Goal: Task Accomplishment & Management: Complete application form

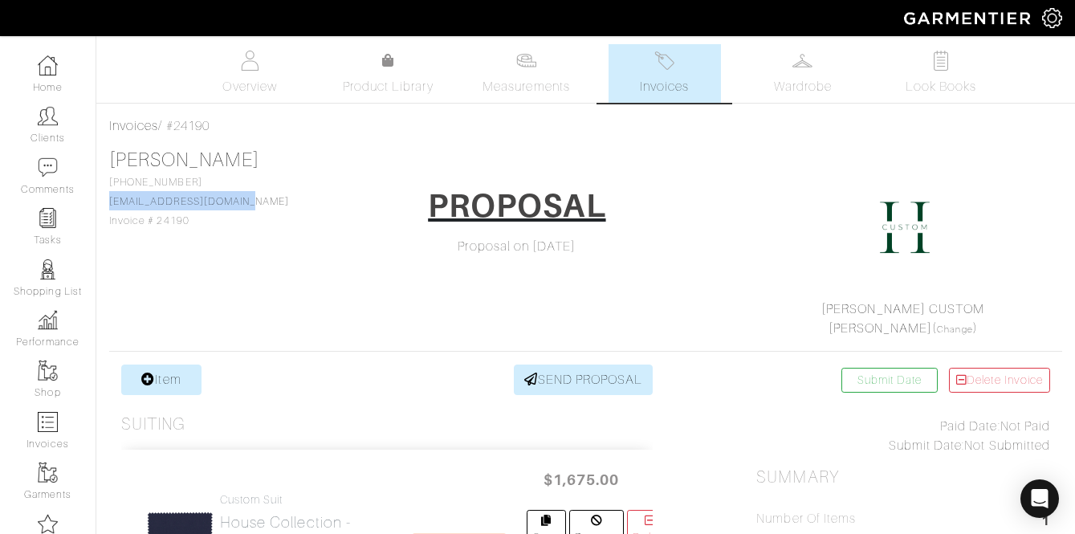
drag, startPoint x: 256, startPoint y: 210, endPoint x: 108, endPoint y: 206, distance: 147.7
copy link "willardis85@hotmail.com"
click at [145, 164] on link "[PERSON_NAME]" at bounding box center [184, 159] width 150 height 21
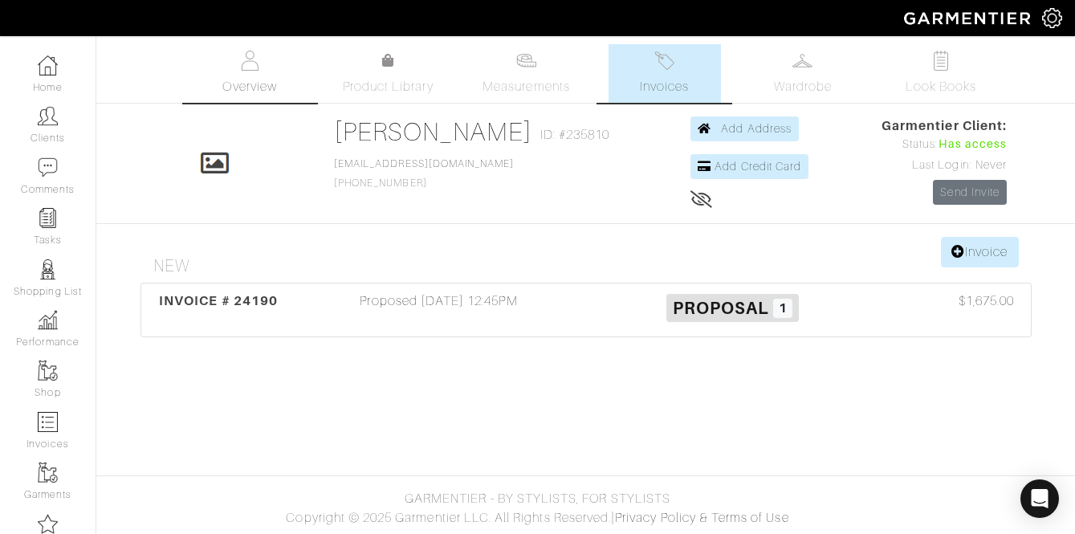
click at [259, 70] on img at bounding box center [250, 61] width 20 height 20
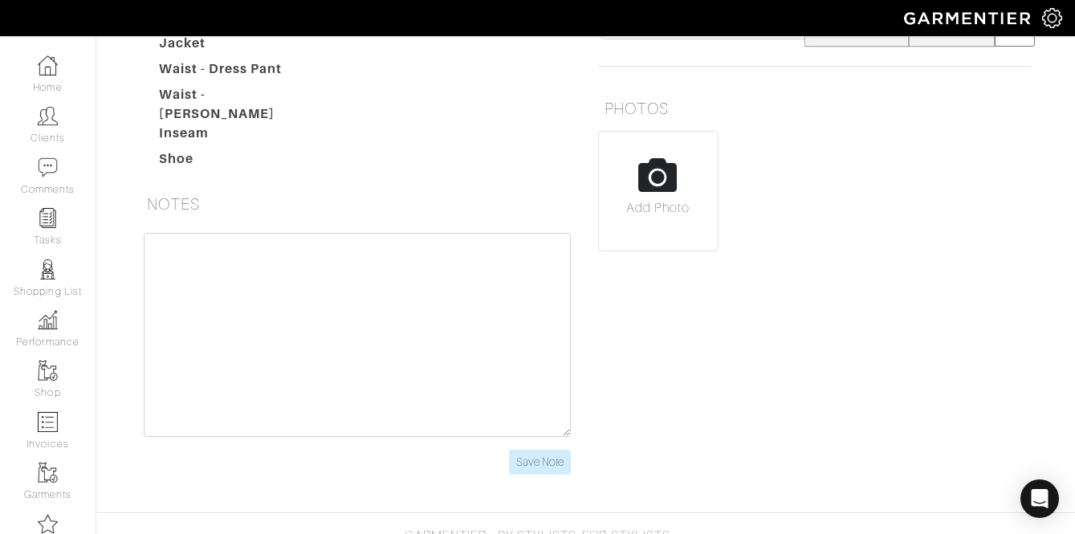
scroll to position [372, 0]
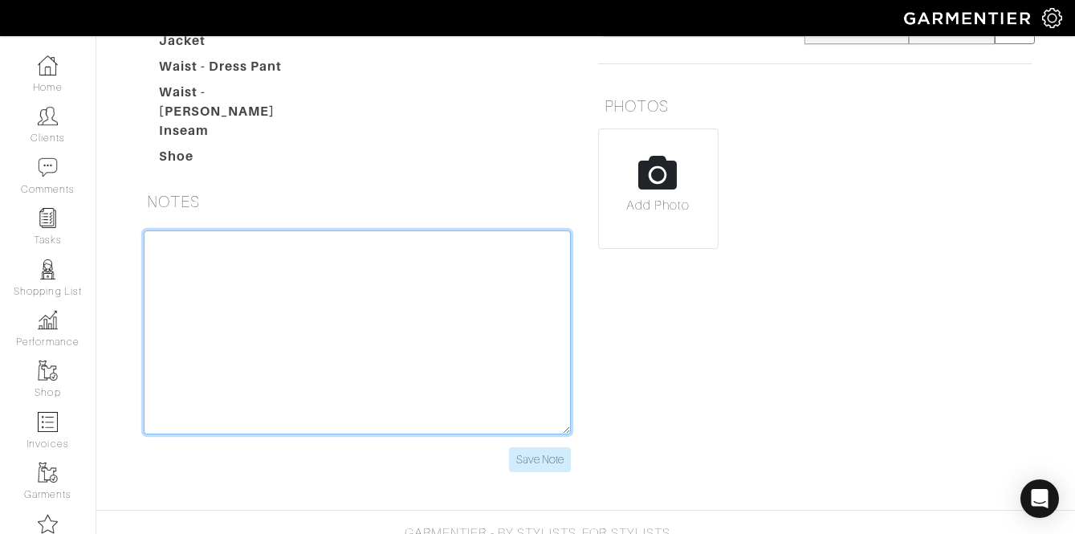
click at [254, 250] on textarea at bounding box center [357, 332] width 427 height 204
paste textarea "willardis85@hotmail.com"
paste textarea "[EMAIL_ADDRESS][DOMAIN_NAME]"
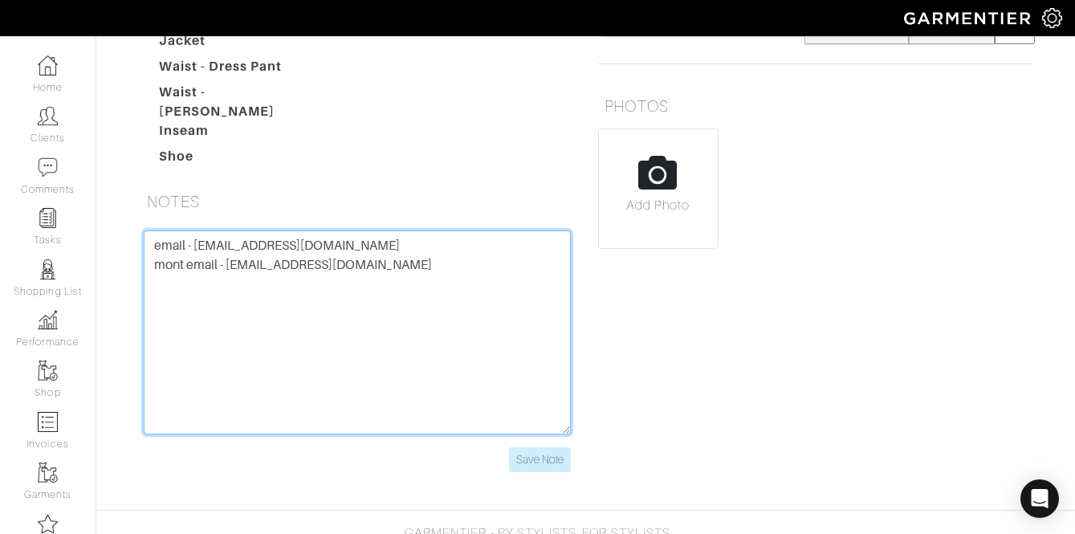
drag, startPoint x: 424, startPoint y: 265, endPoint x: 231, endPoint y: 256, distance: 192.9
click at [231, 256] on textarea "email - willardis85@hotmail.com mont email - Morganmelvis@gmail.com" at bounding box center [357, 332] width 427 height 204
type textarea "email - willardis85@hotmail.com mont email - Morganmelvis@gmail.com"
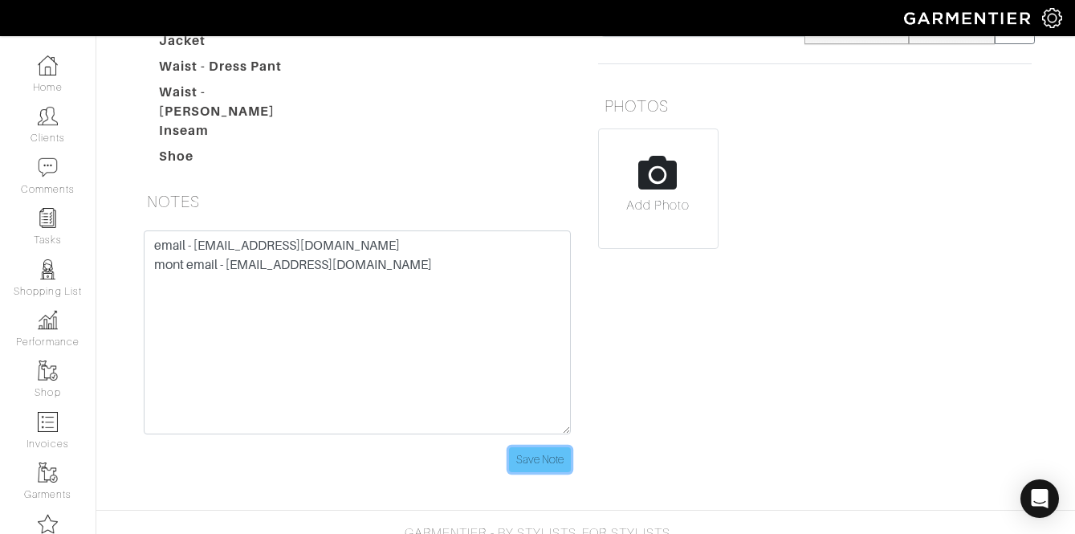
click at [548, 457] on input "Save Note" at bounding box center [540, 459] width 62 height 25
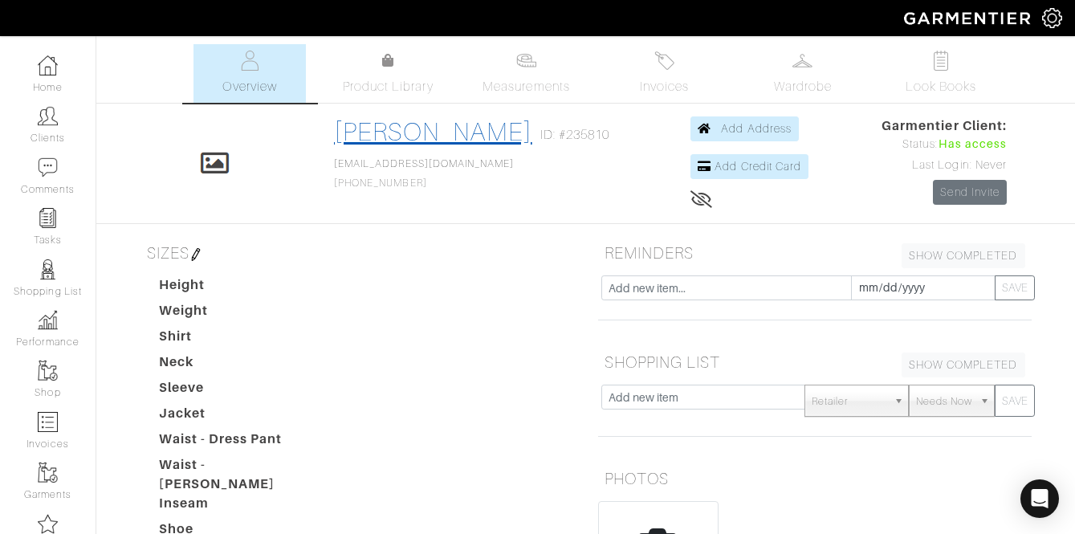
click at [396, 135] on link "[PERSON_NAME]" at bounding box center [433, 131] width 198 height 29
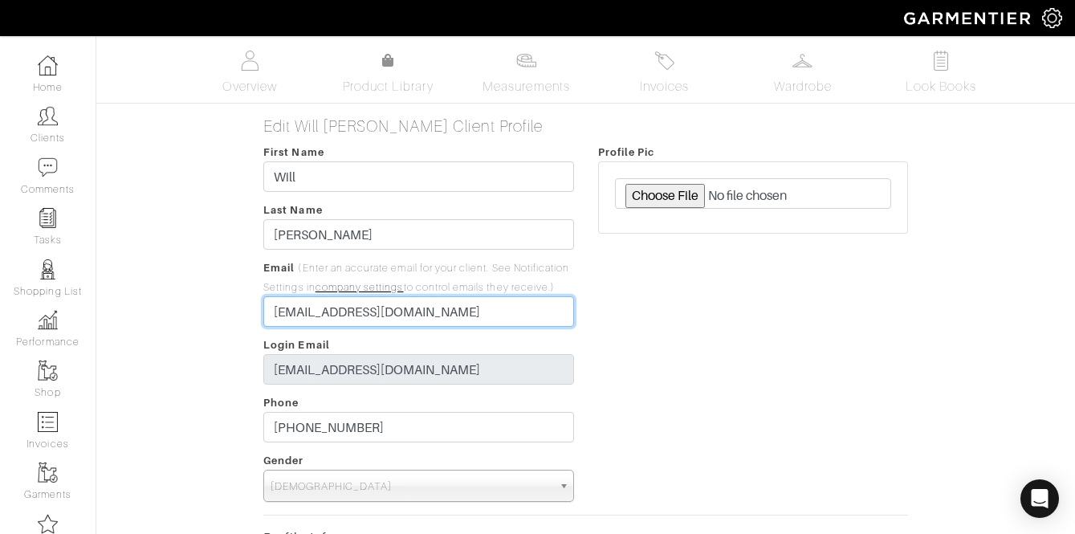
click at [385, 324] on input "willardis85@hotmail.com" at bounding box center [418, 311] width 310 height 31
paste input "Morganmelvis@g"
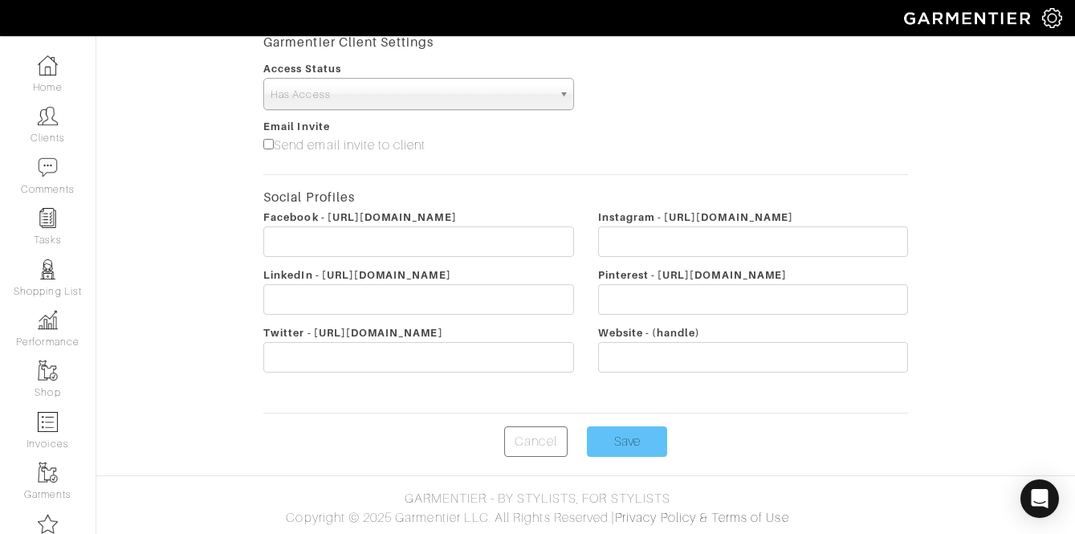
type input "[EMAIL_ADDRESS][DOMAIN_NAME]"
click at [617, 441] on input "Save" at bounding box center [627, 441] width 80 height 31
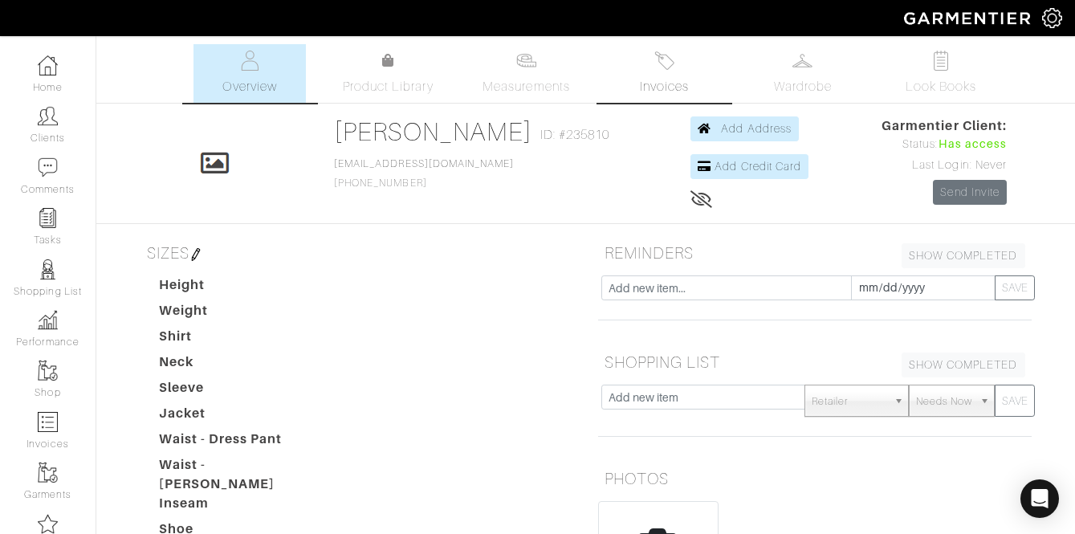
click at [641, 65] on link "Invoices" at bounding box center [665, 73] width 112 height 59
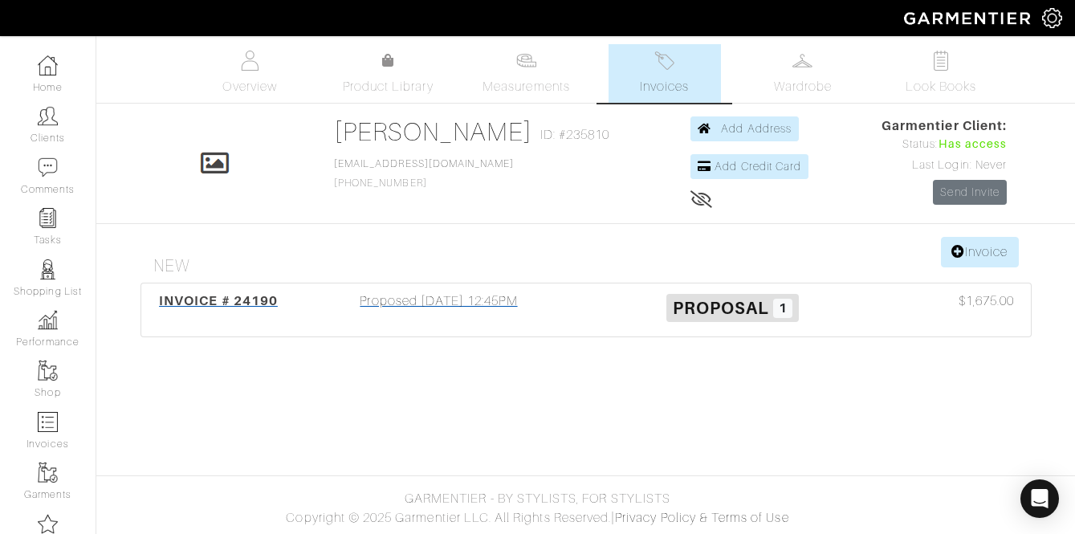
click at [453, 293] on div "Proposed 08/05/25 12:45PM" at bounding box center [439, 309] width 294 height 37
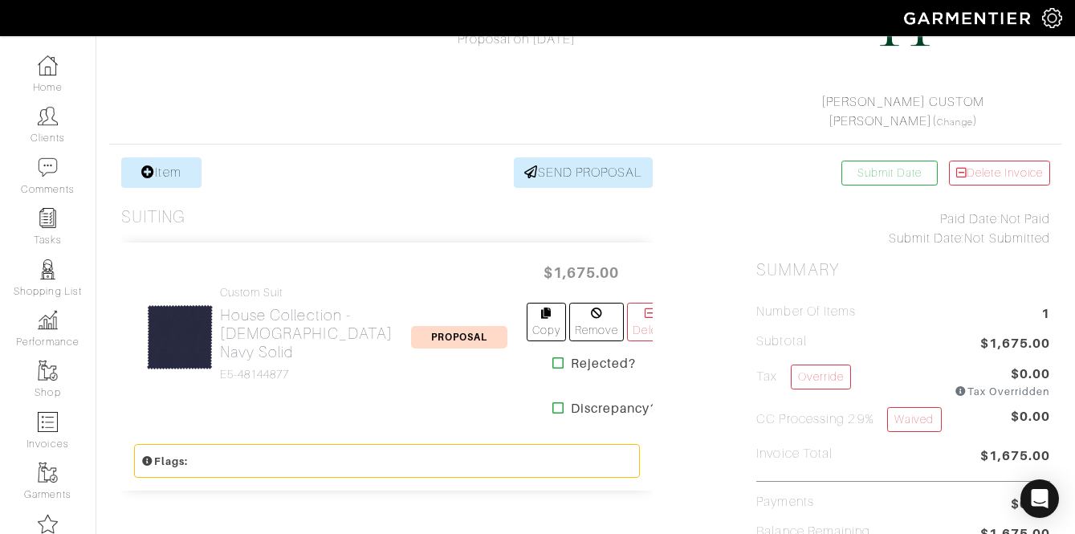
scroll to position [237, 0]
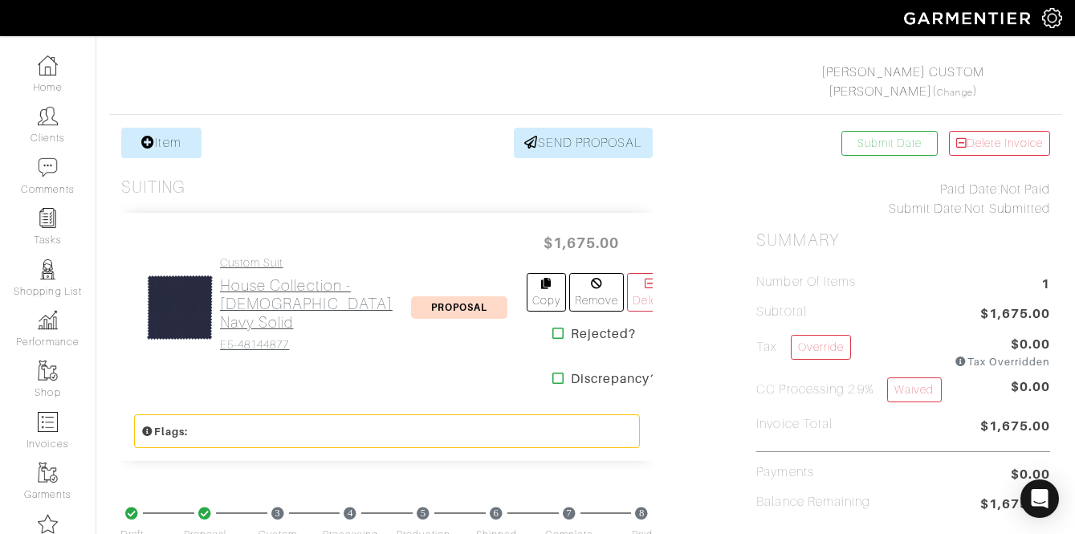
click at [250, 276] on h2 "House Collection - British Navy Solid" at bounding box center [306, 303] width 173 height 55
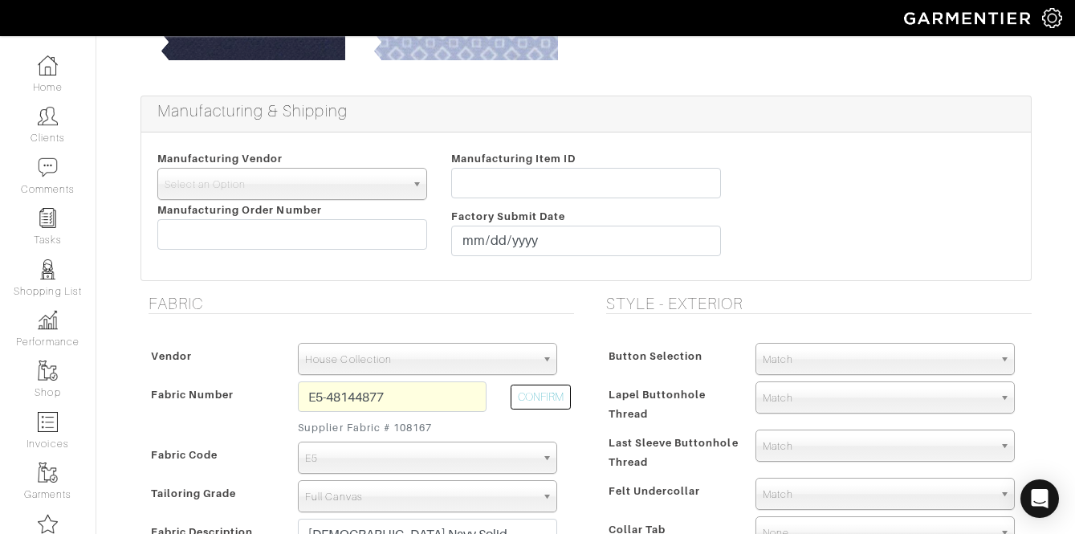
scroll to position [287, 0]
click at [437, 397] on input "E5-48144877" at bounding box center [392, 396] width 189 height 31
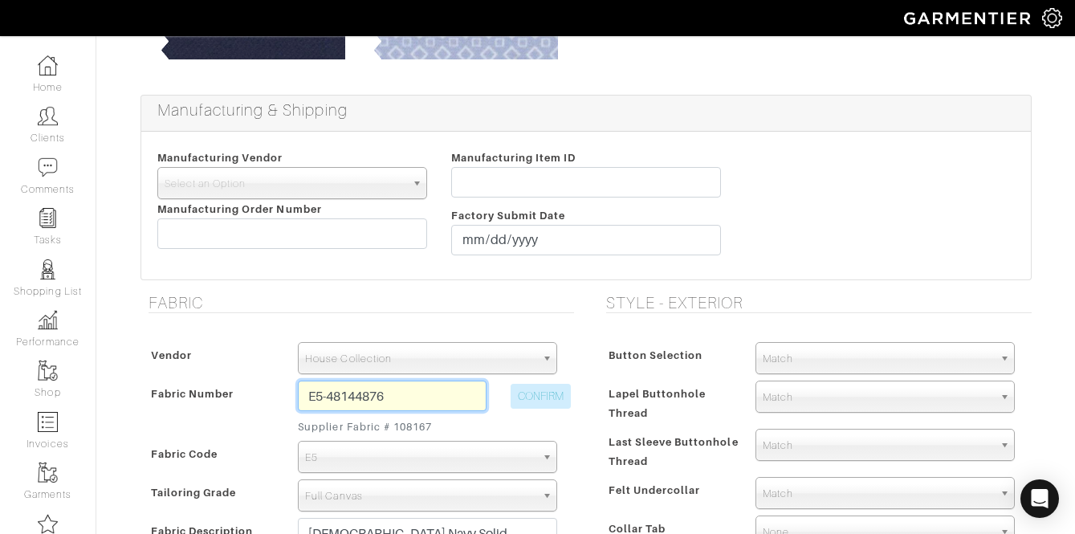
type input "E5-48144876"
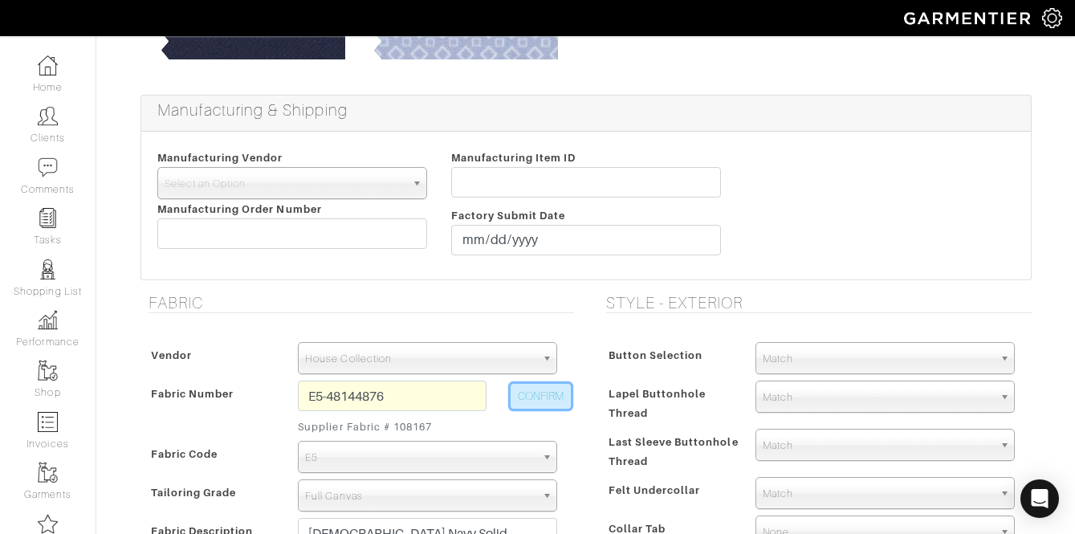
click at [526, 393] on button "CONFIRM" at bounding box center [541, 396] width 60 height 25
type input "Navy Solid"
select select
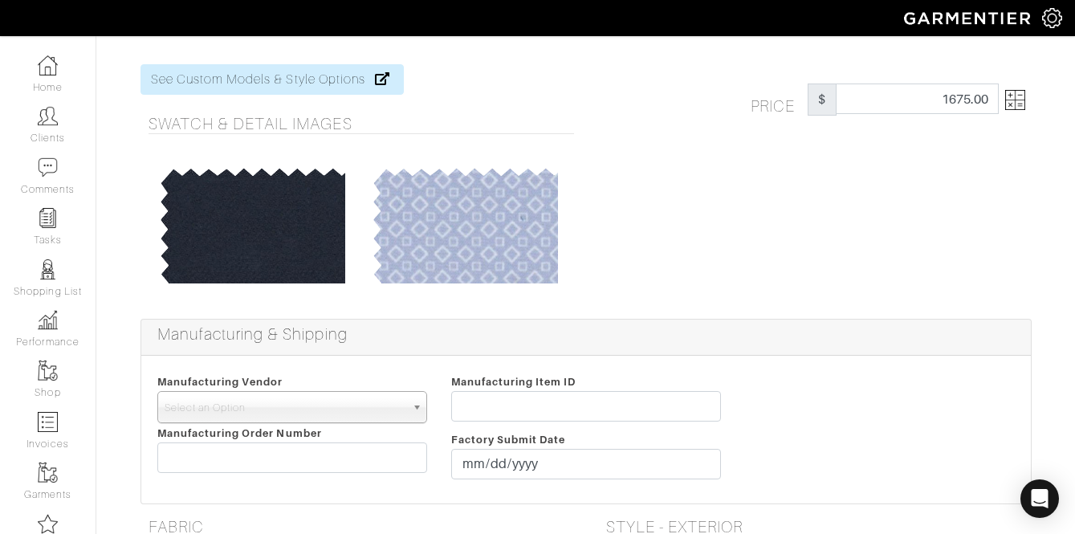
scroll to position [6, 0]
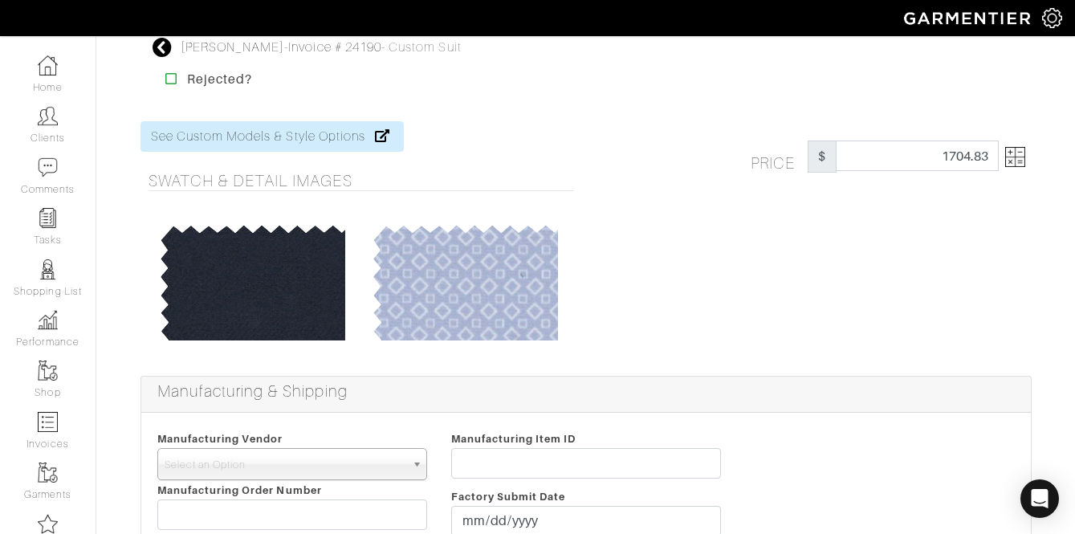
click at [1016, 149] on img at bounding box center [1015, 157] width 20 height 20
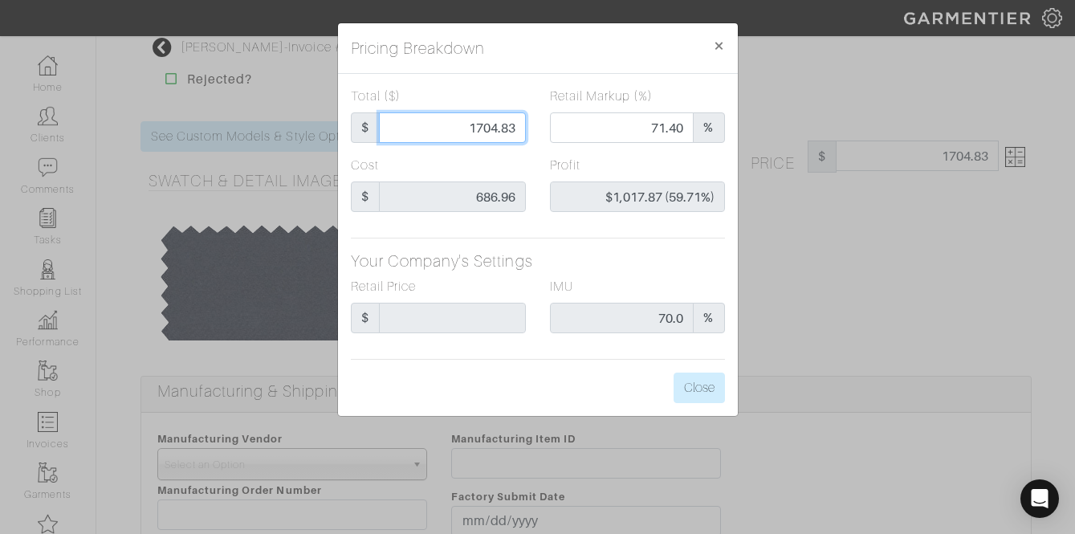
click at [460, 120] on input "1704.83" at bounding box center [452, 127] width 147 height 31
type input "1"
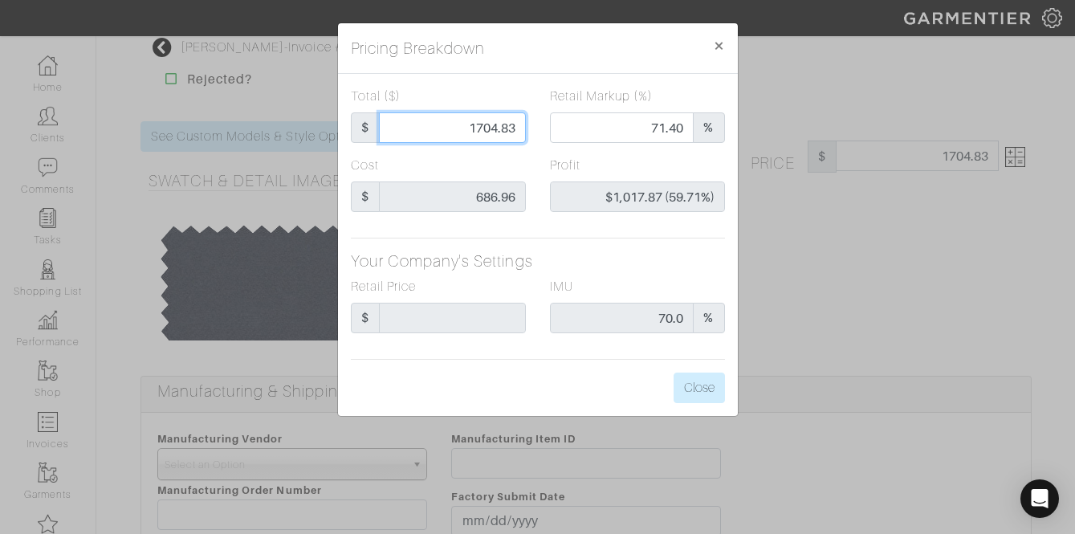
type input "0.00"
type input "-$685.96 (-68596.00%)"
type input "16"
type input "-$670.96 (-4193.50%)"
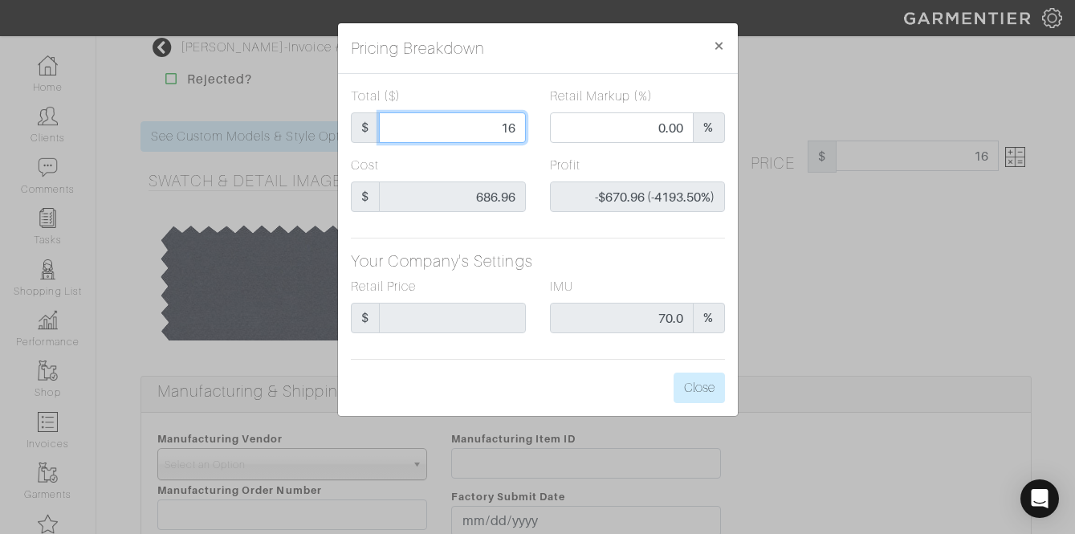
type input "167"
type input "-$519.96 (-311.35%)"
type input "1675"
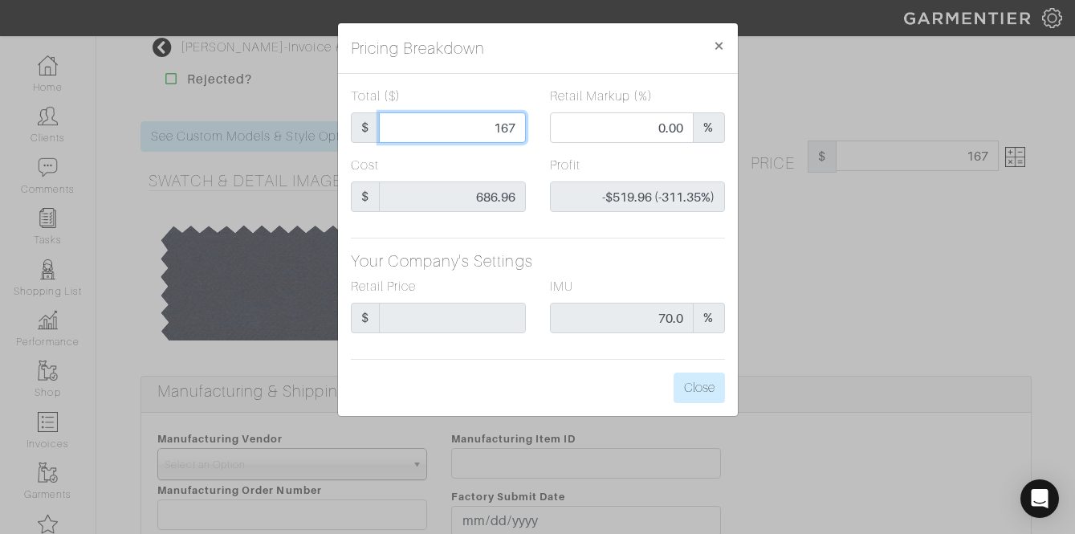
type input "71.40"
type input "$988.04 (58.99%)"
type input "1675"
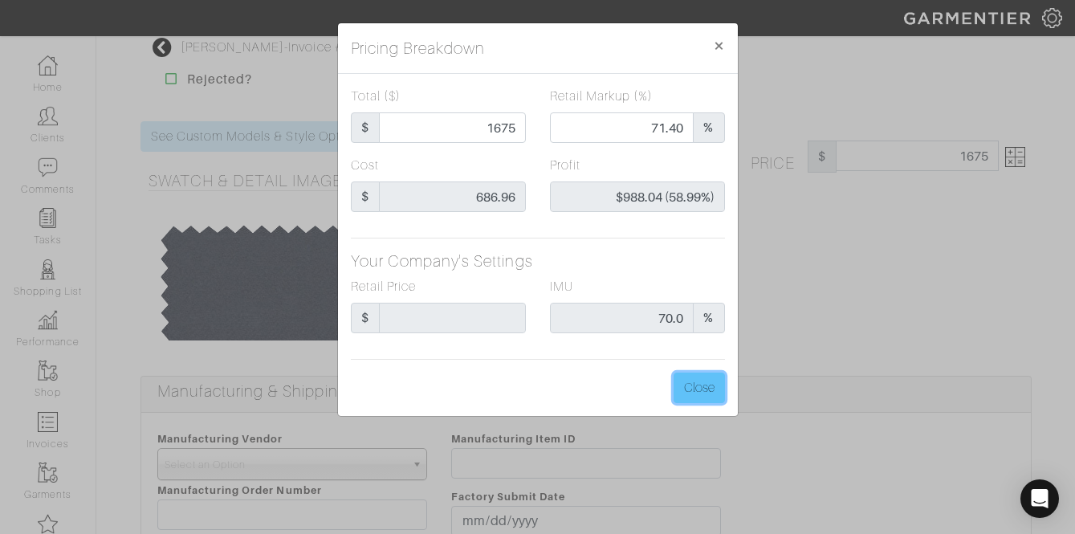
type input "1675.00"
click at [698, 373] on button "Close" at bounding box center [699, 387] width 51 height 31
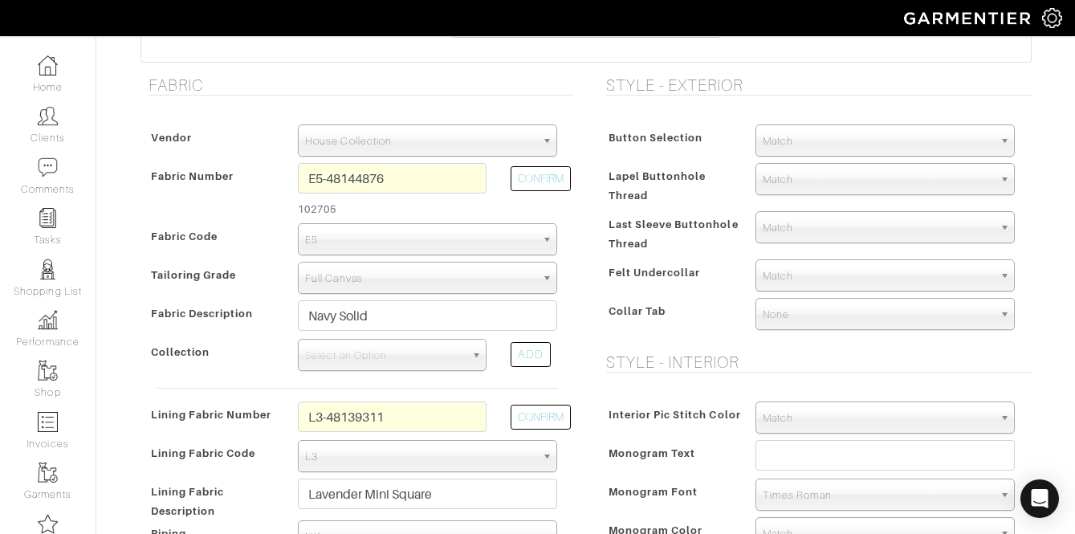
scroll to position [523, 0]
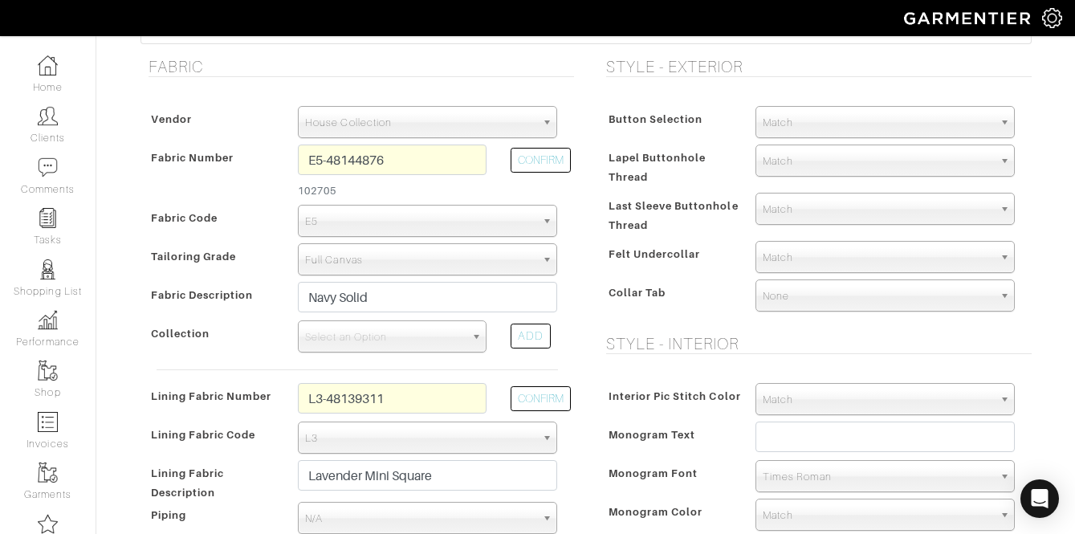
click at [779, 112] on span "Match" at bounding box center [878, 123] width 230 height 32
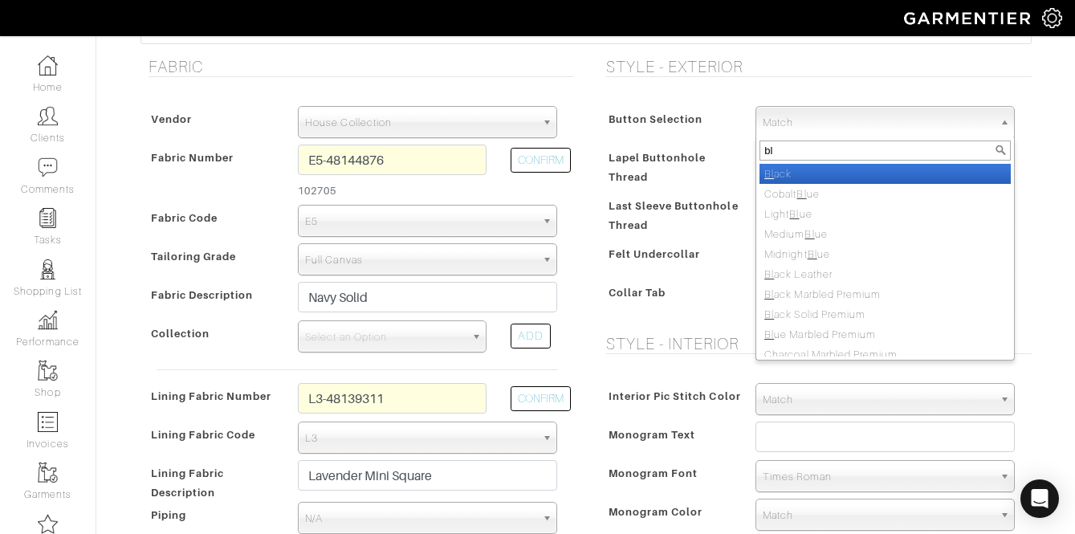
type input "b"
click at [845, 109] on span "Match" at bounding box center [878, 123] width 230 height 32
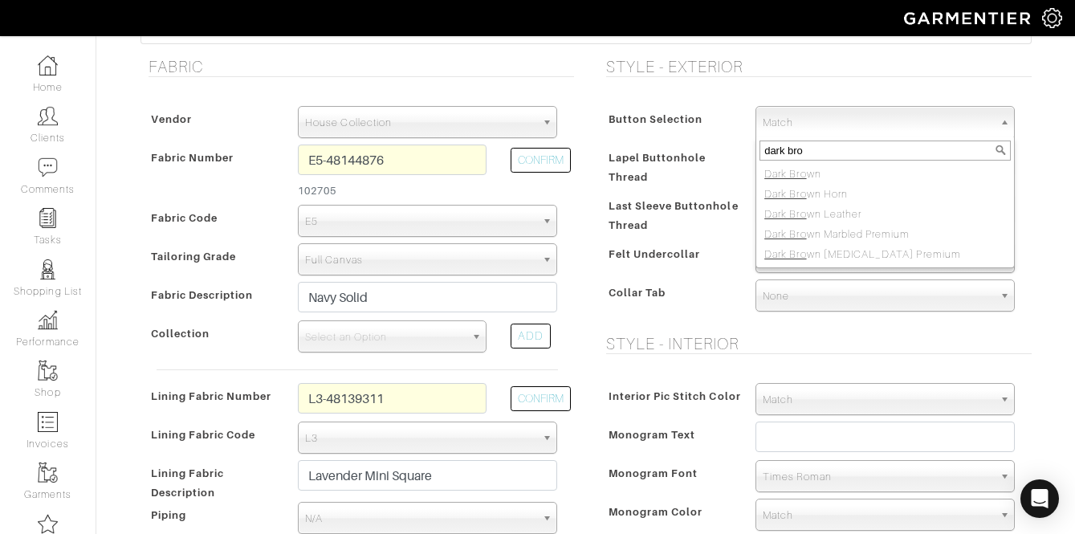
click at [817, 144] on input "dark bro" at bounding box center [884, 150] width 251 height 20
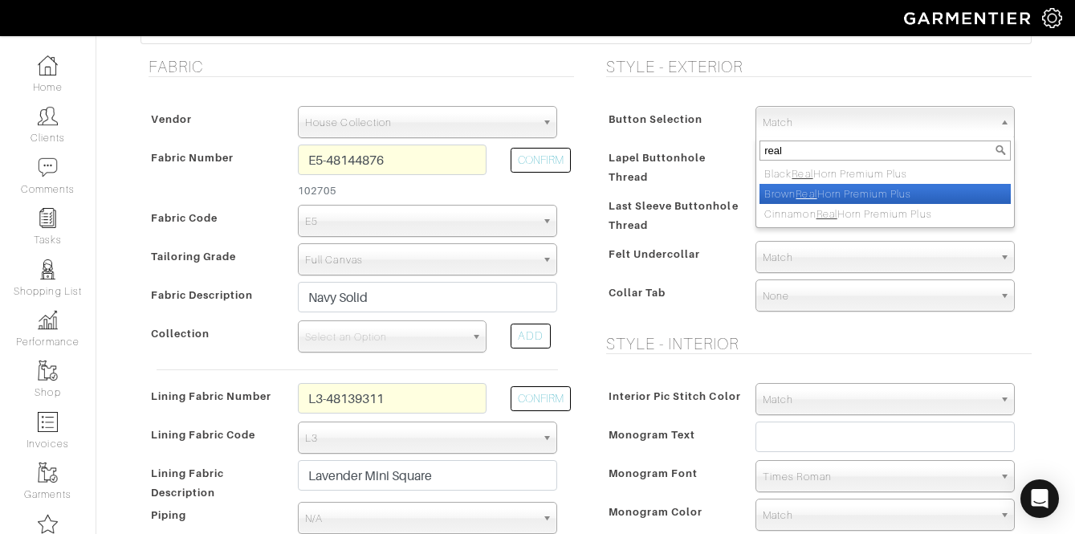
type input "real"
click at [830, 198] on li "Brown Real Horn Premium Plus" at bounding box center [884, 194] width 251 height 20
select select "160"
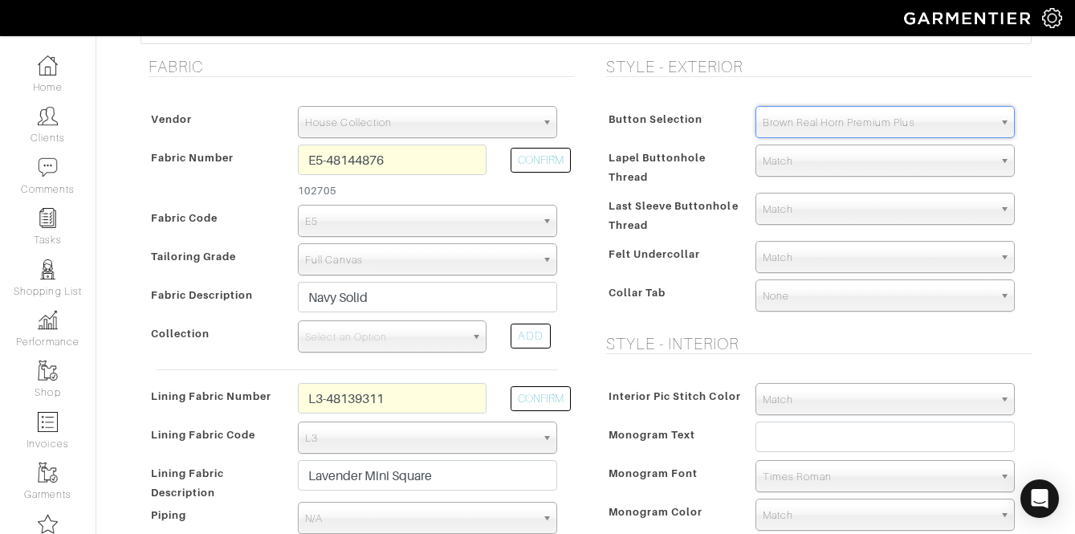
click at [686, 169] on span "Lapel Buttonhole Thread" at bounding box center [658, 167] width 98 height 43
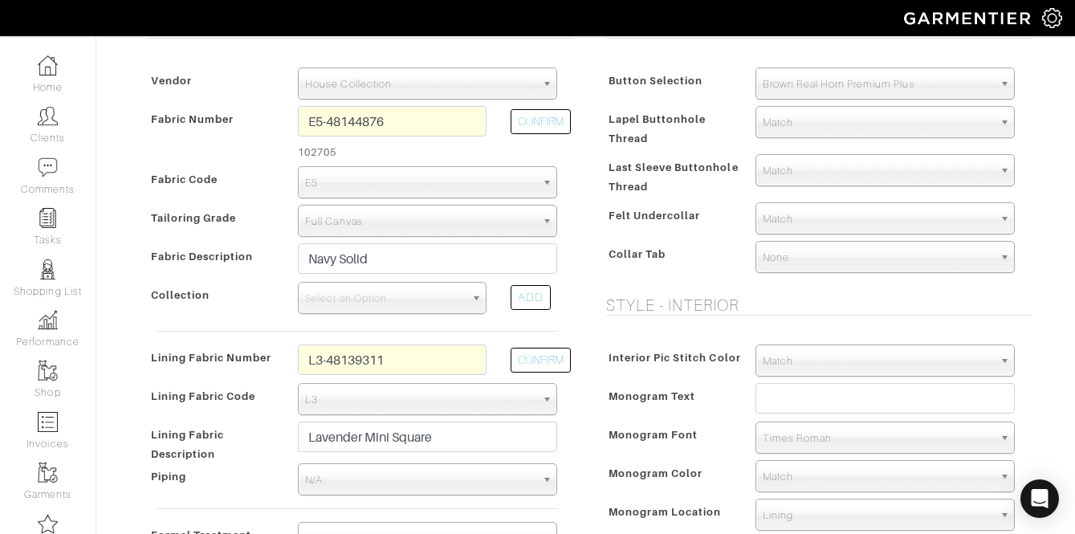
scroll to position [563, 0]
click at [796, 228] on span "Match" at bounding box center [878, 218] width 230 height 32
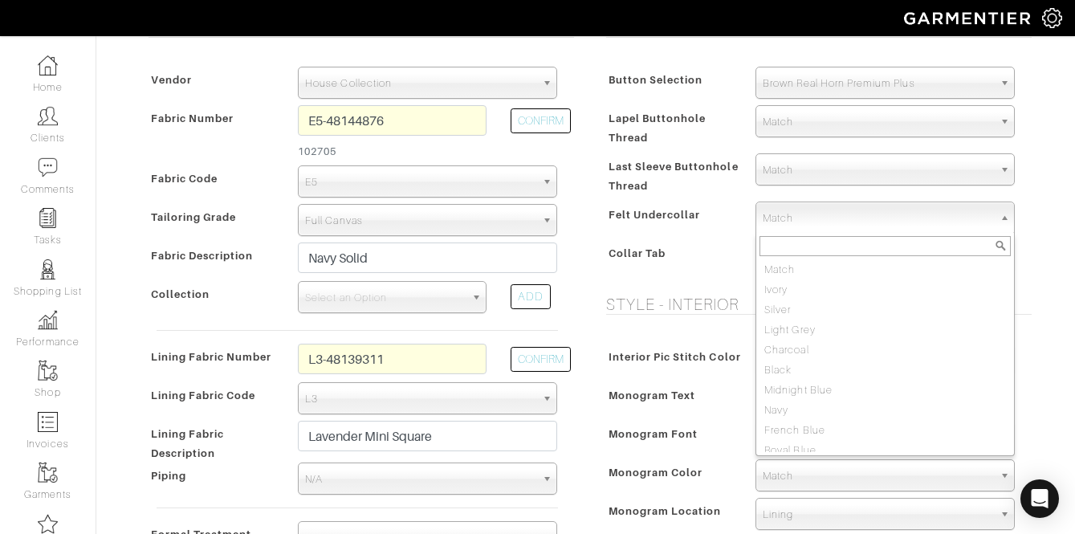
click at [698, 211] on span "Felt Undercollar" at bounding box center [655, 214] width 92 height 23
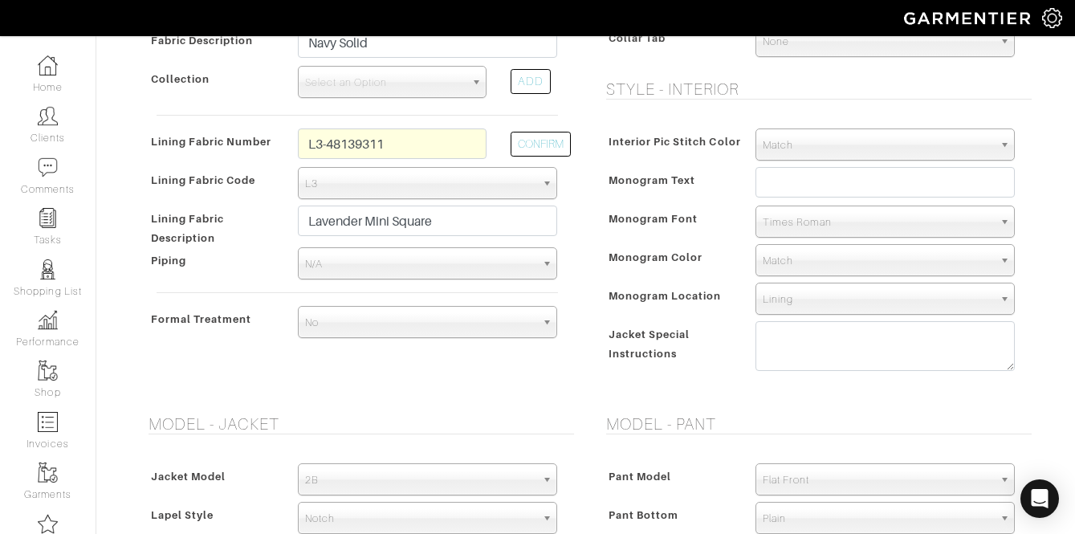
scroll to position [800, 0]
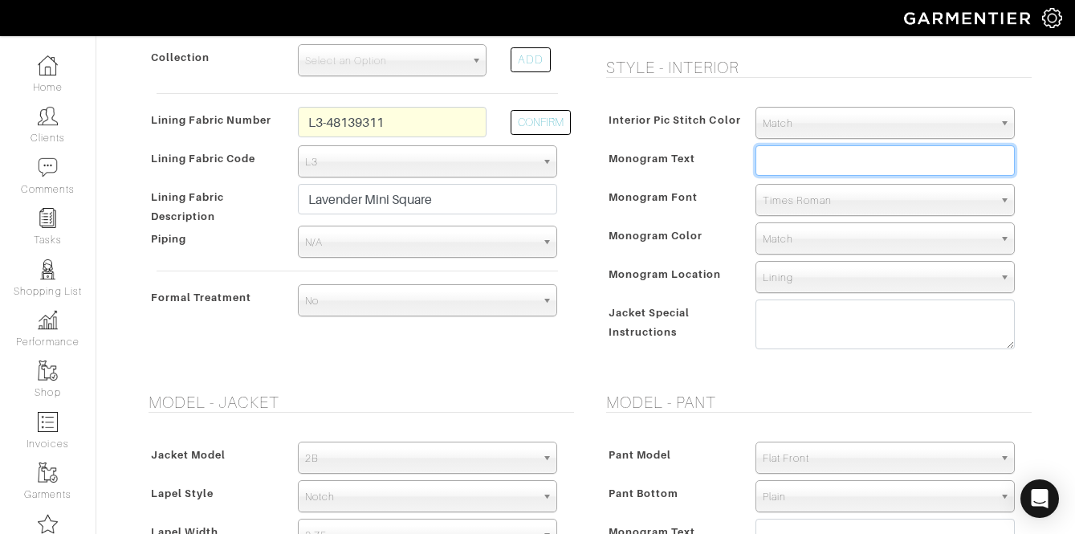
click at [779, 164] on input "text" at bounding box center [884, 160] width 259 height 31
paste input "WRA III"
type input "WRA III"
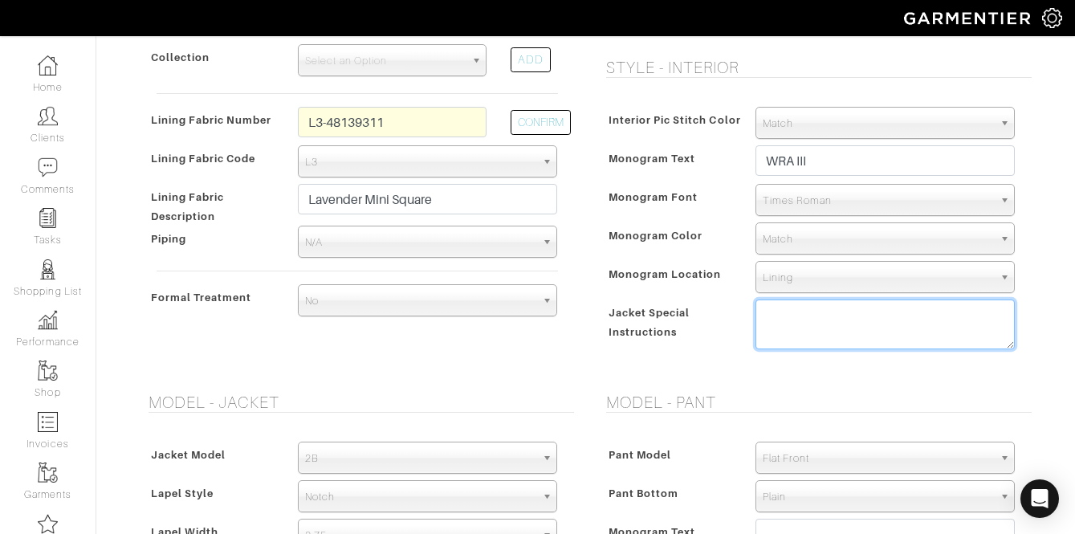
click at [796, 319] on textarea at bounding box center [884, 324] width 259 height 50
type textarea "1. custom tailored for - ivory label 2."
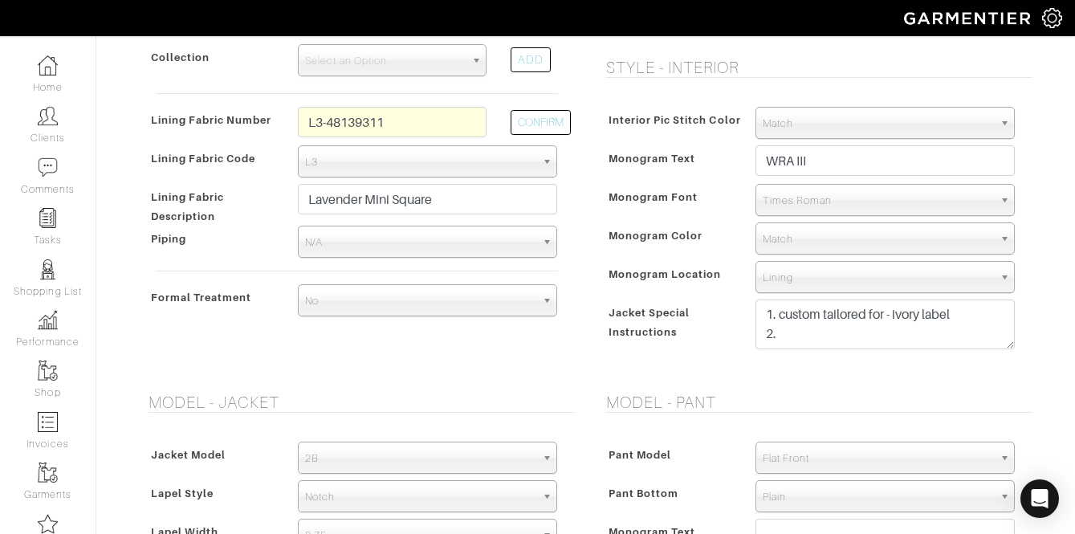
click at [874, 243] on span "Match" at bounding box center [878, 239] width 230 height 32
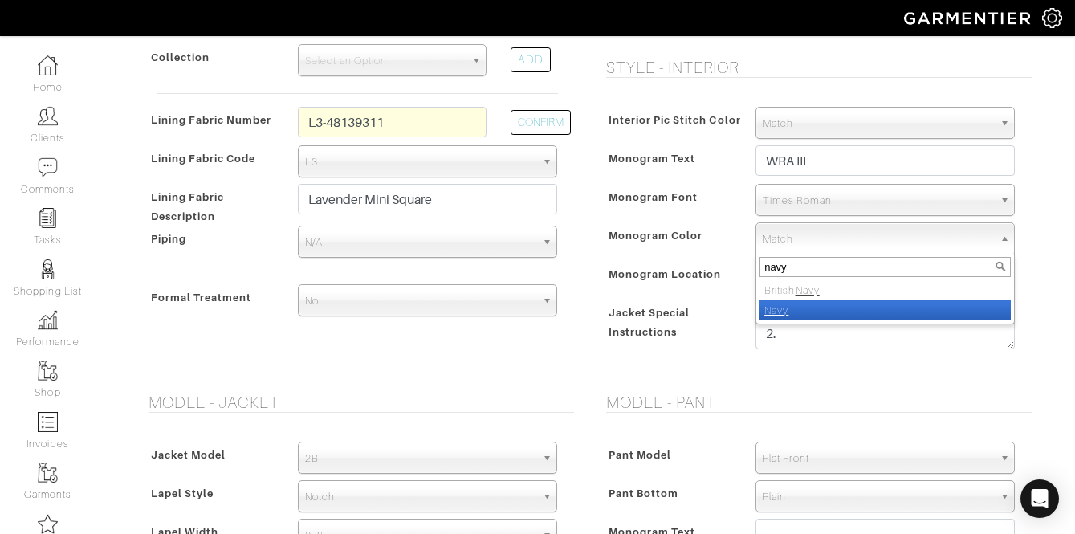
type input "navy"
click at [809, 307] on li "Navy" at bounding box center [884, 310] width 251 height 20
select select "8"
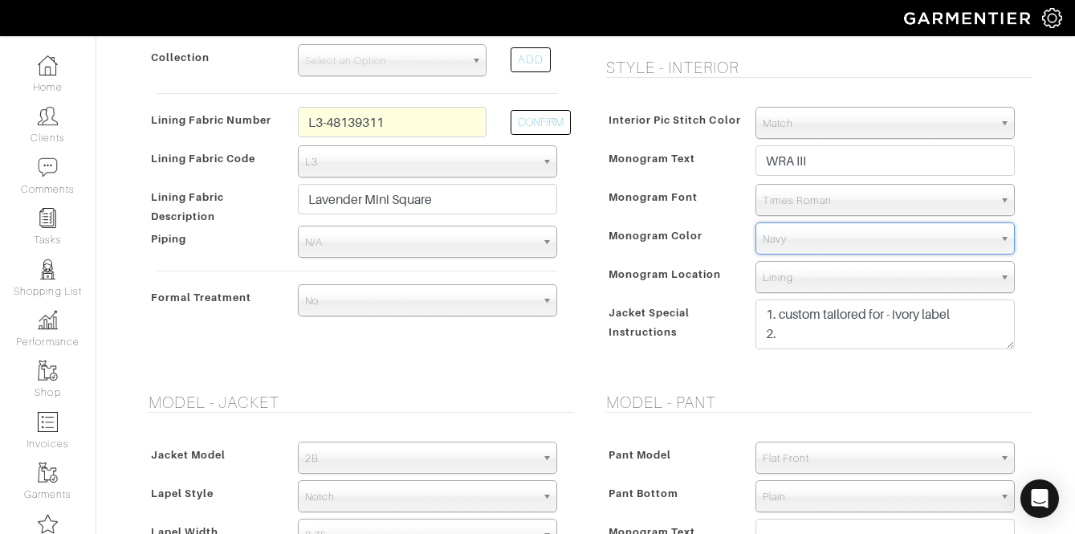
click at [767, 213] on span "Times Roman" at bounding box center [878, 201] width 230 height 32
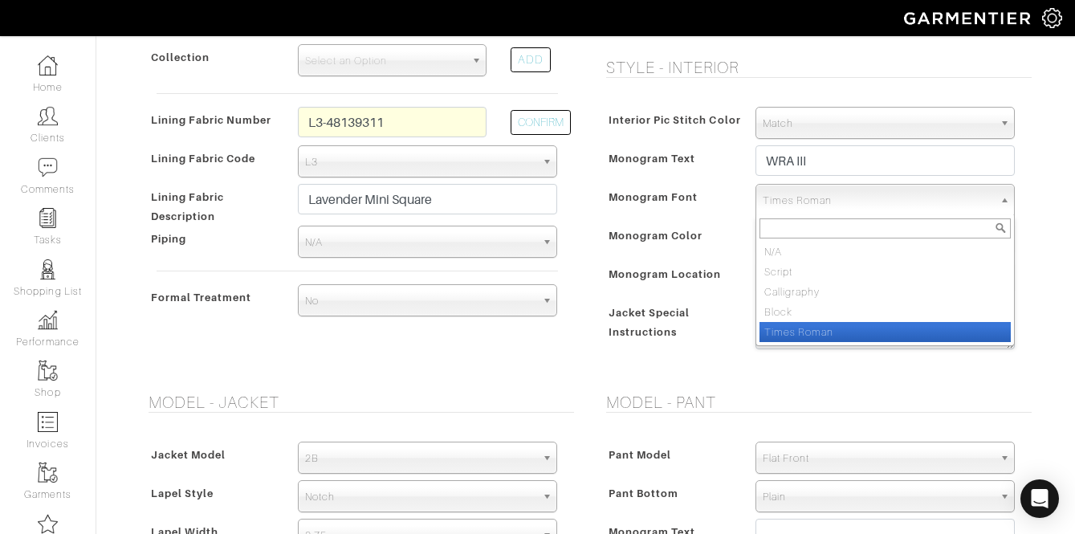
click at [768, 212] on span "Times Roman" at bounding box center [878, 201] width 230 height 32
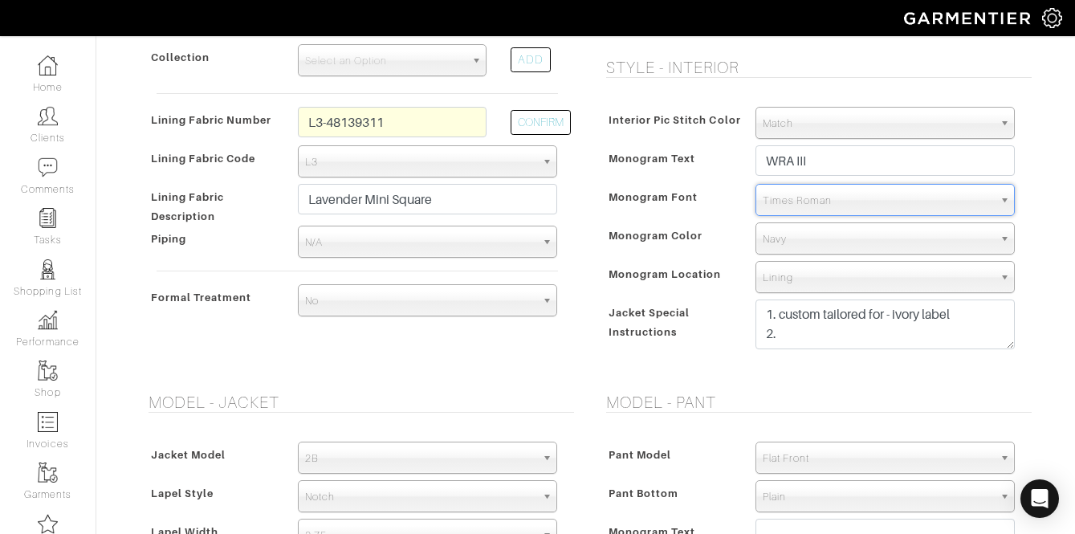
click at [768, 212] on span "Times Roman" at bounding box center [878, 201] width 230 height 32
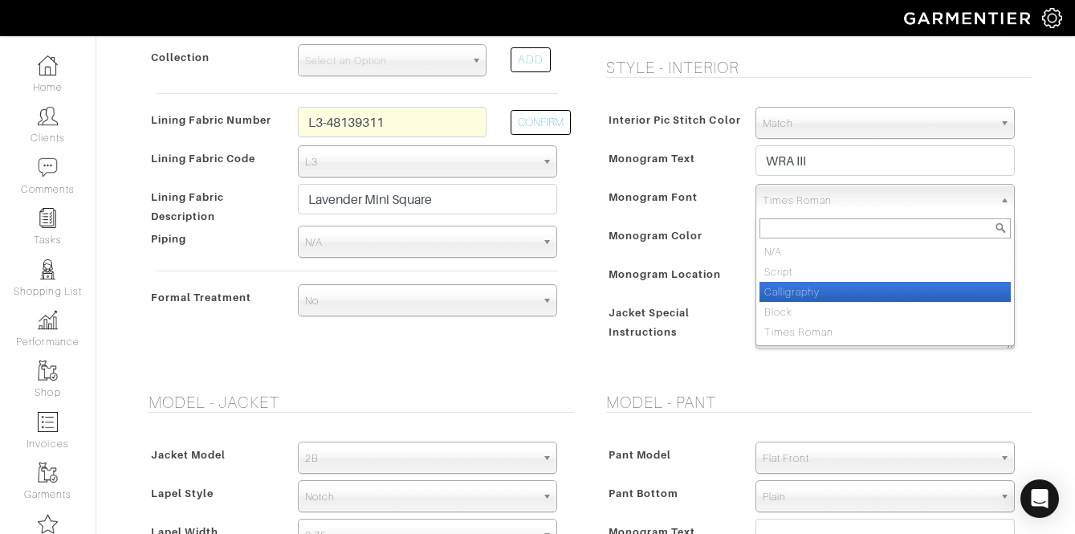
click at [802, 287] on li "Calligraphy" at bounding box center [884, 292] width 251 height 20
select select "Calligraphy"
click at [816, 206] on span "Calligraphy" at bounding box center [878, 201] width 230 height 32
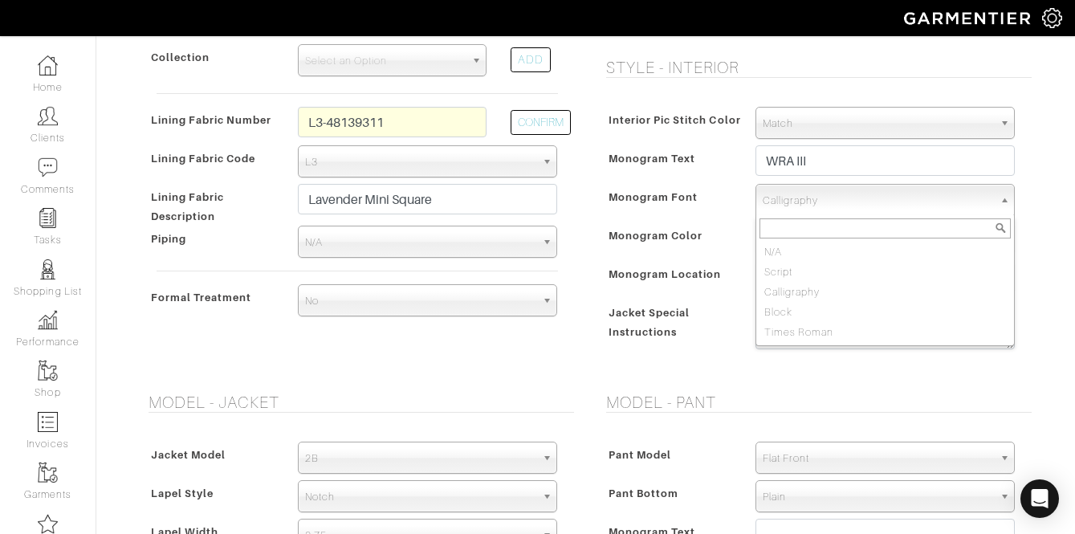
click at [698, 247] on div "Monogram Color" at bounding box center [673, 240] width 142 height 29
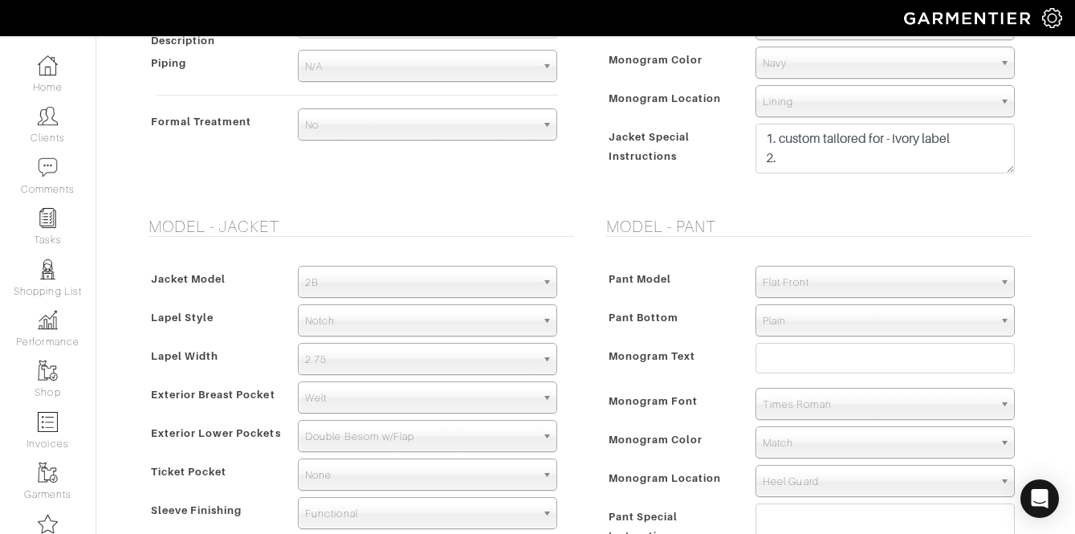
scroll to position [977, 0]
click at [344, 370] on span "2.75" at bounding box center [420, 358] width 230 height 32
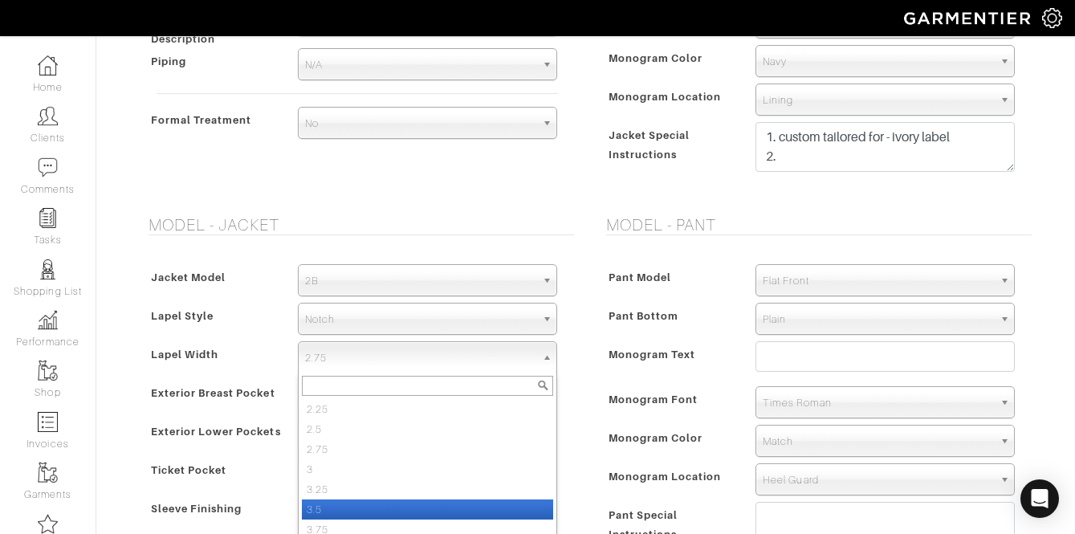
click at [371, 503] on li "3.5" at bounding box center [427, 509] width 251 height 20
select select "3.5"
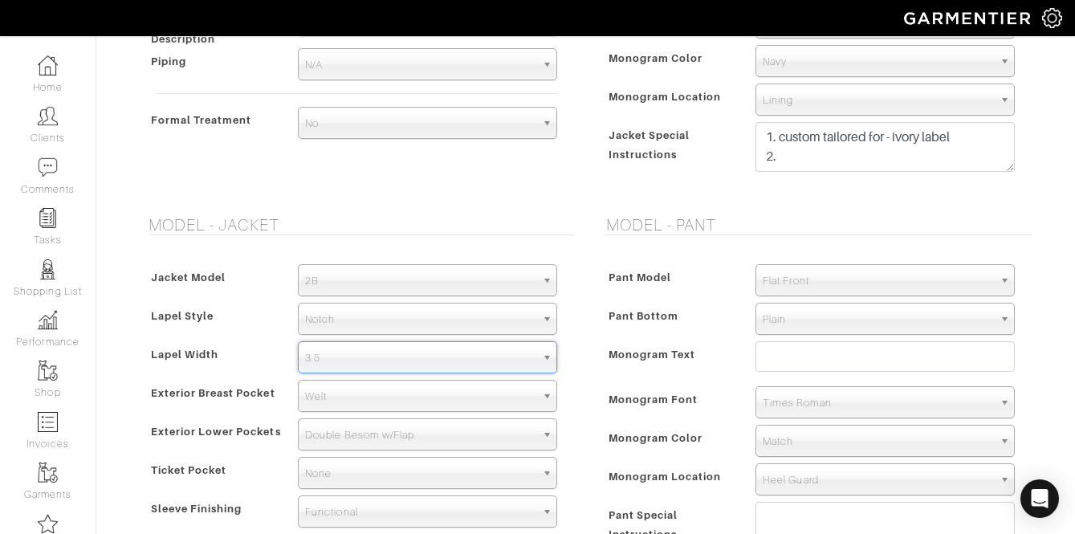
click at [613, 323] on span "Pant Bottom" at bounding box center [644, 315] width 71 height 23
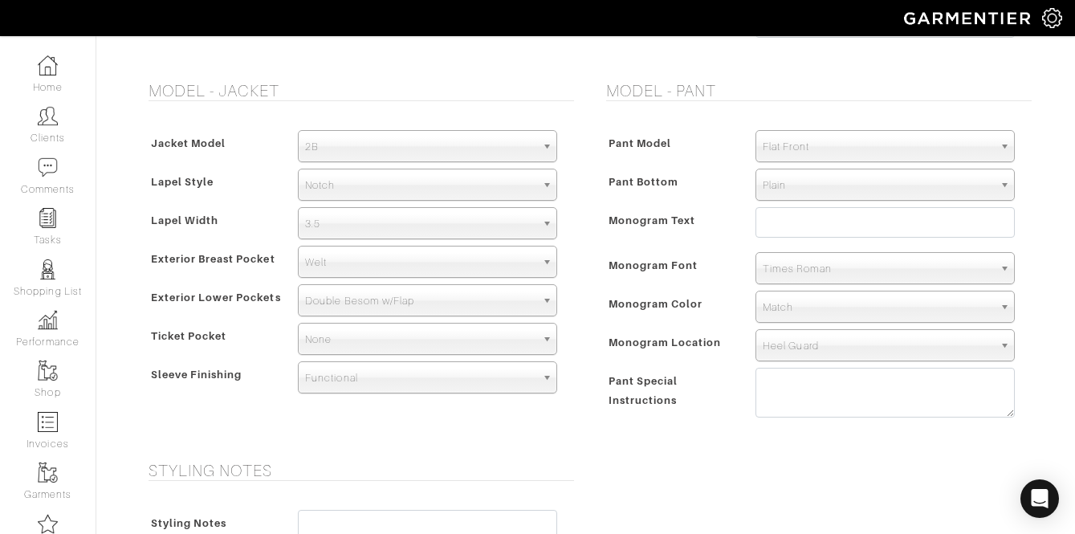
scroll to position [1115, 0]
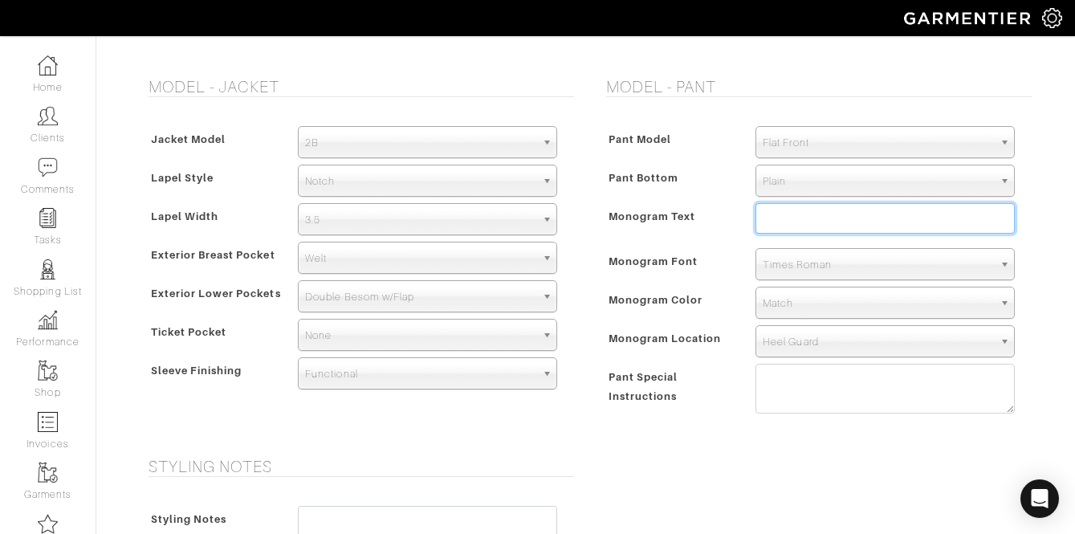
click at [809, 214] on input "text" at bounding box center [884, 218] width 259 height 31
paste input "WRA III"
type input "WRA III"
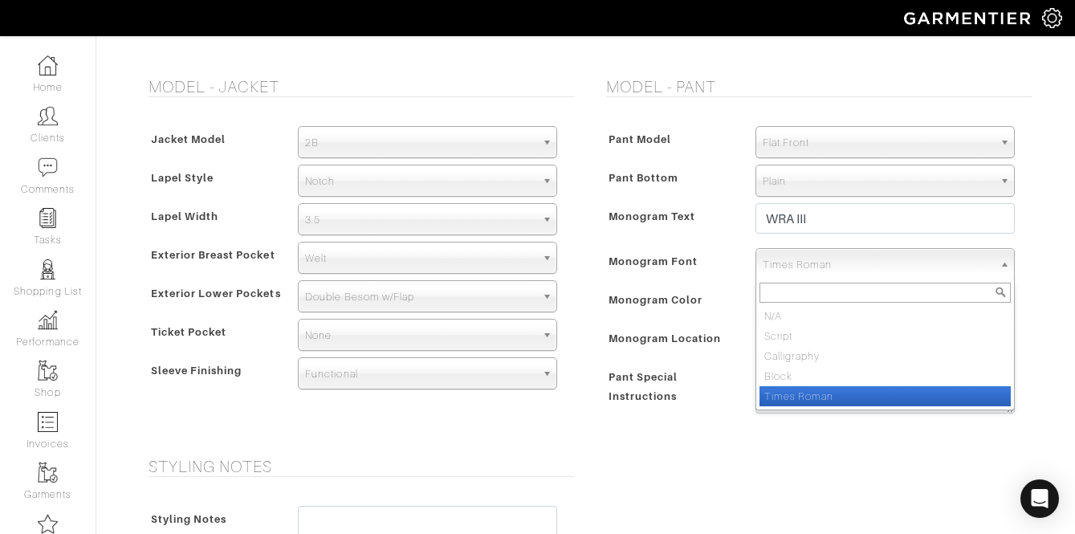
click at [841, 273] on span "Times Roman" at bounding box center [878, 265] width 230 height 32
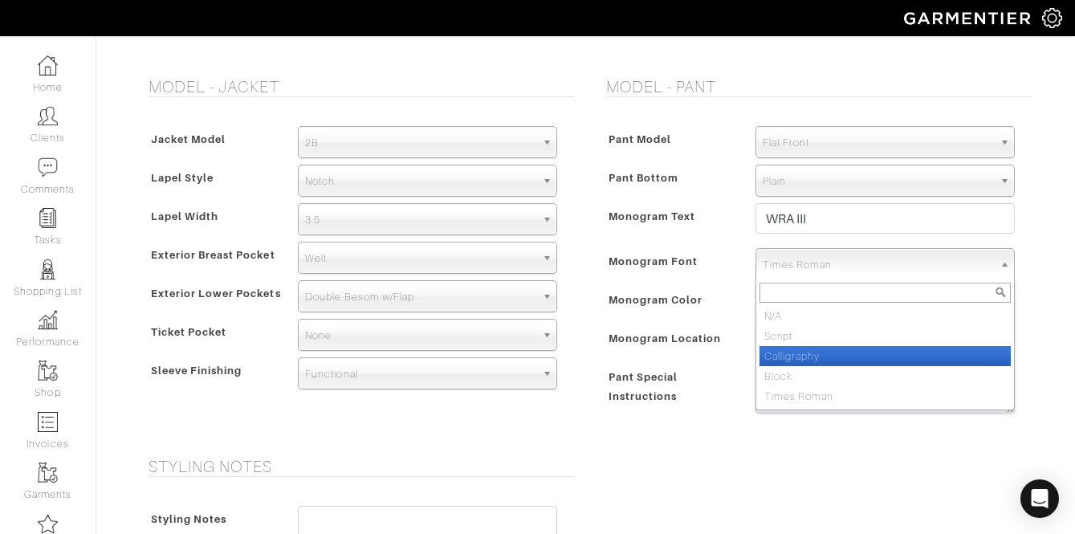
click at [808, 353] on li "Calligraphy" at bounding box center [884, 356] width 251 height 20
select select "Calligraphy"
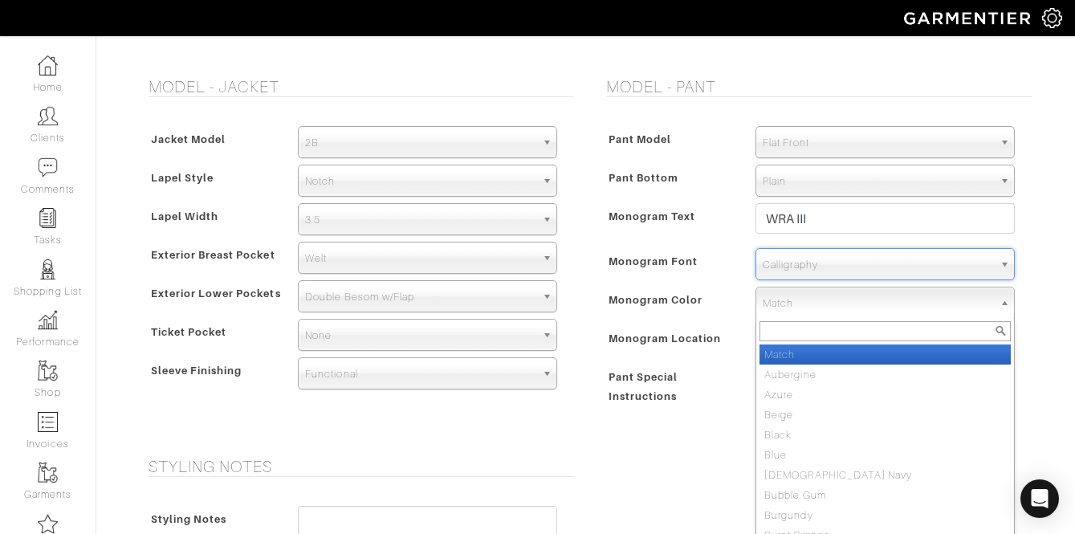
click at [808, 300] on span "Match" at bounding box center [878, 303] width 230 height 32
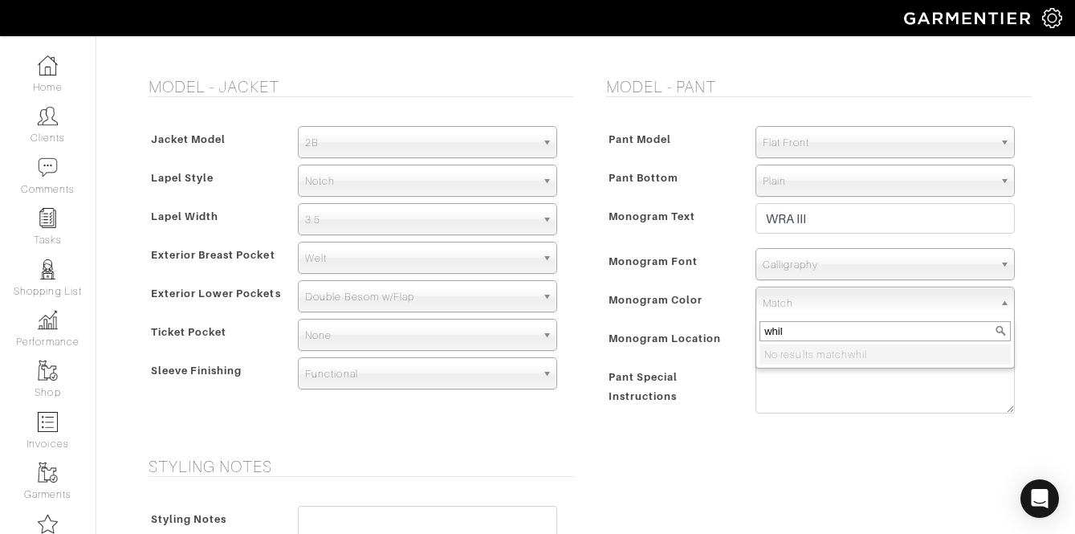
type input "whi"
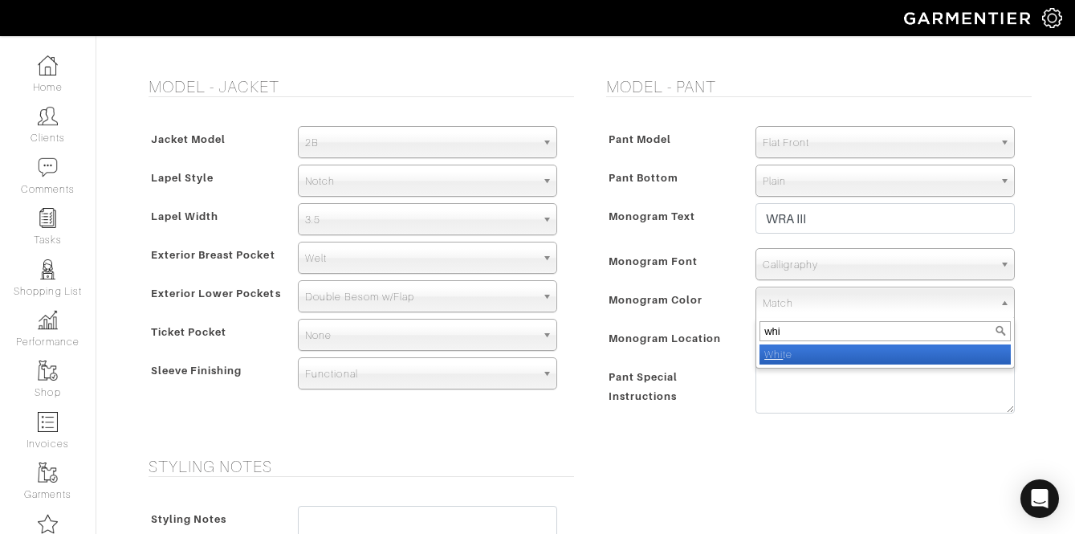
select select "1"
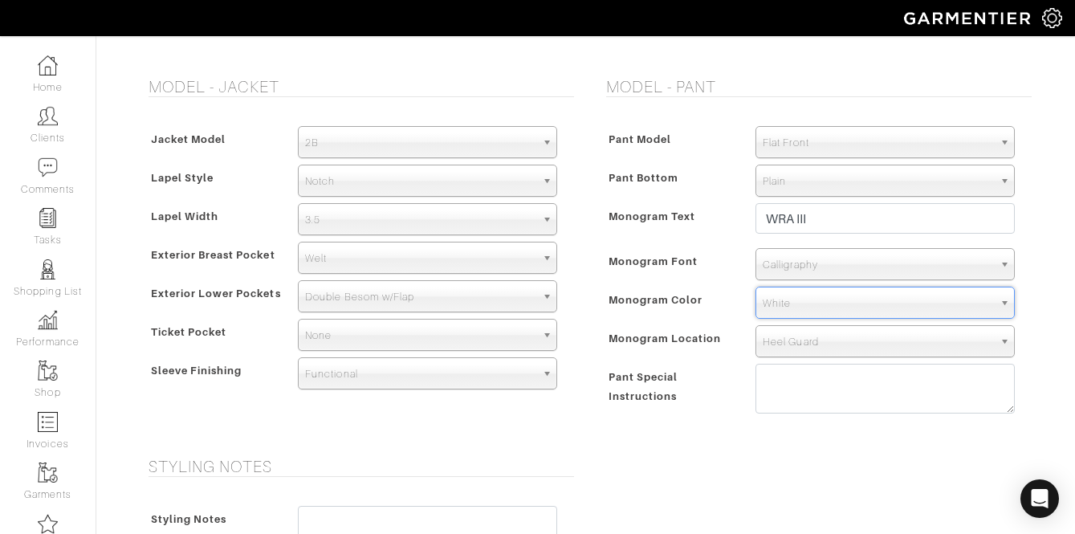
scroll to position [1136, 0]
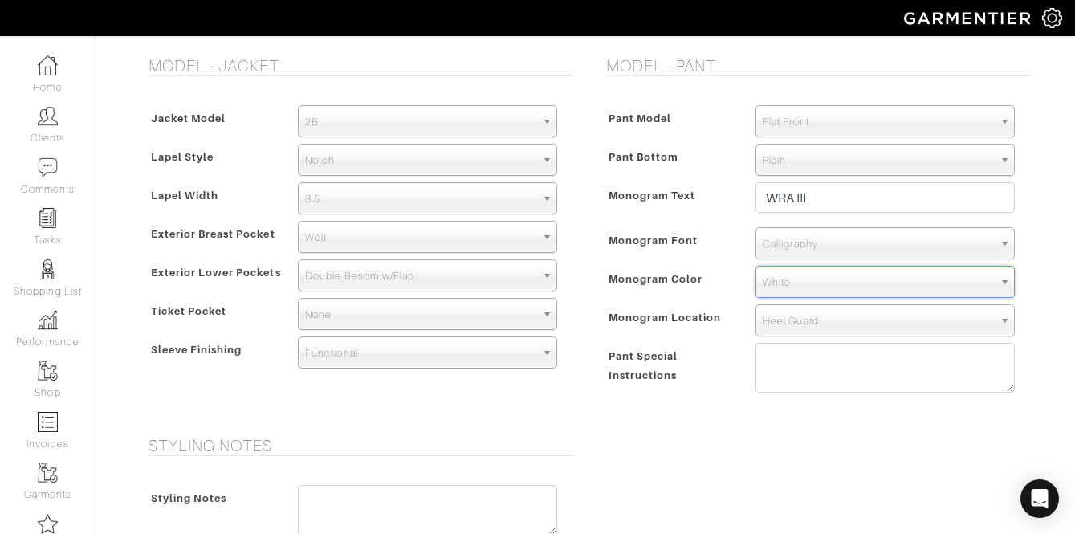
click at [761, 393] on div at bounding box center [884, 372] width 283 height 58
click at [761, 392] on textarea at bounding box center [884, 368] width 259 height 50
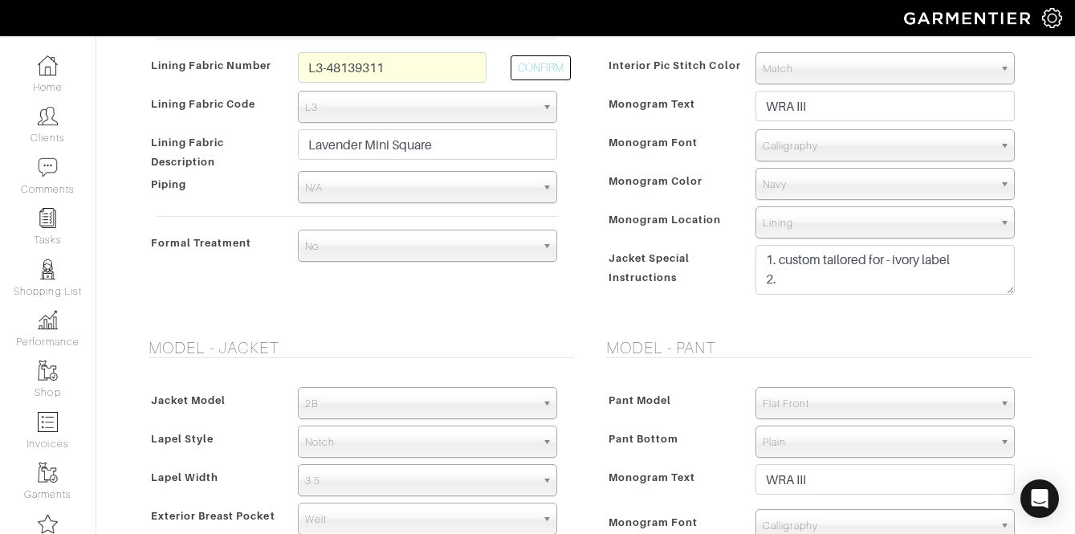
scroll to position [851, 0]
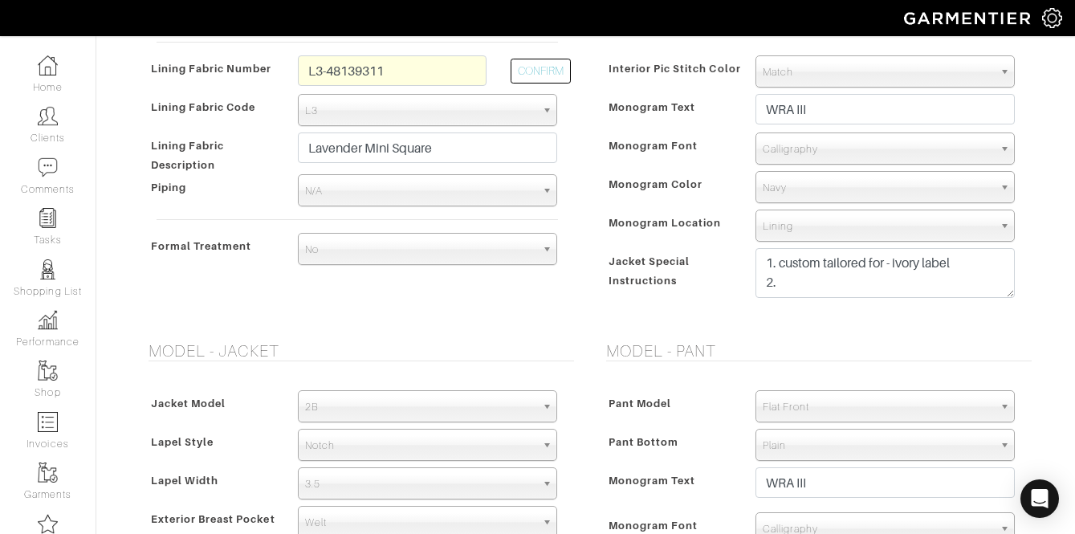
type textarea "1. lower back crotch 1/4""
click at [824, 283] on textarea "1. custom tailored for - ivory label 2." at bounding box center [884, 273] width 259 height 50
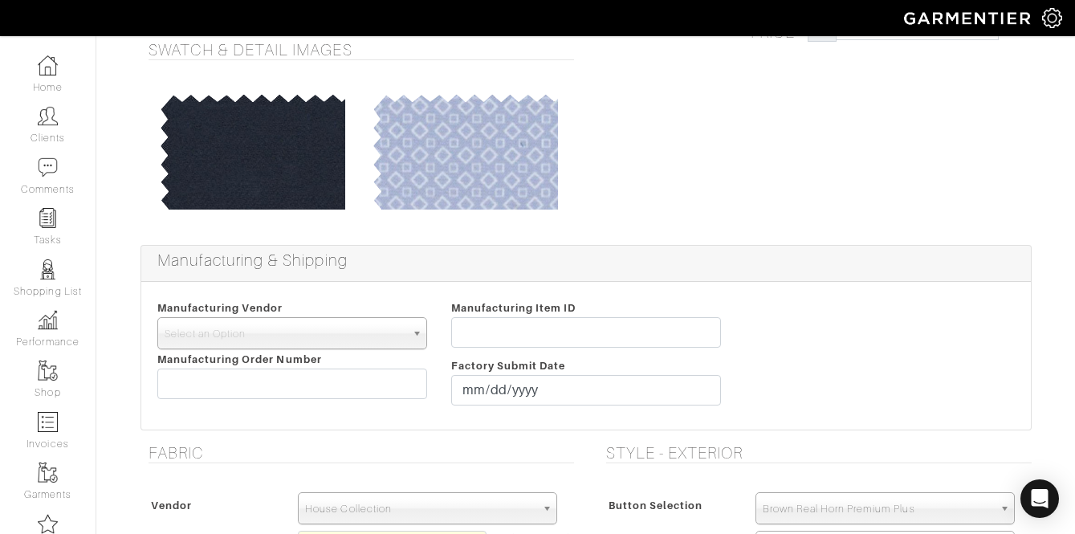
scroll to position [0, 0]
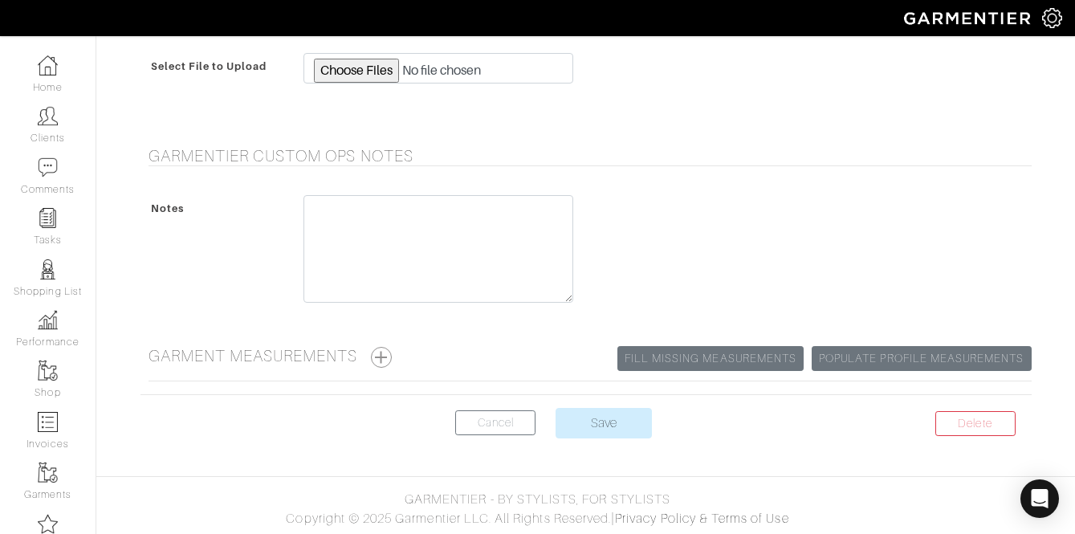
type textarea "1. custom tailored for - ivory label 2. standard grm adjustments"
click at [610, 433] on input "Save" at bounding box center [604, 423] width 96 height 31
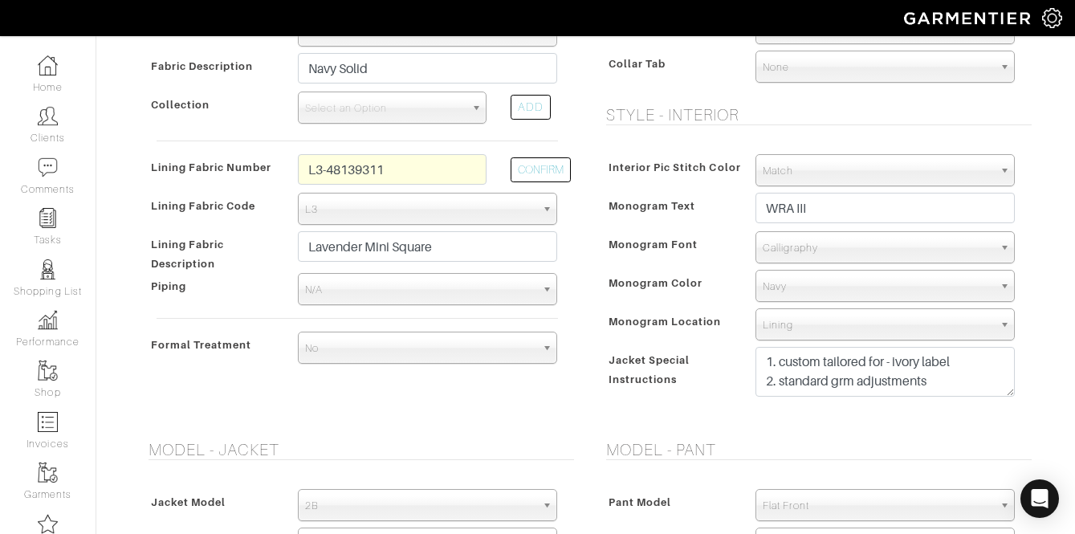
scroll to position [743, 0]
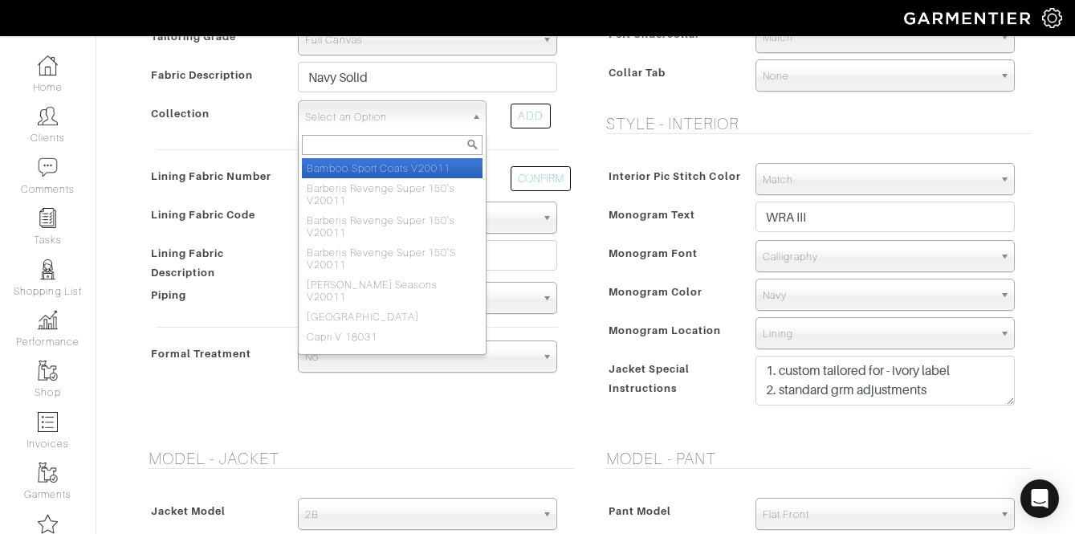
click at [404, 123] on span "Select an Option" at bounding box center [385, 117] width 160 height 32
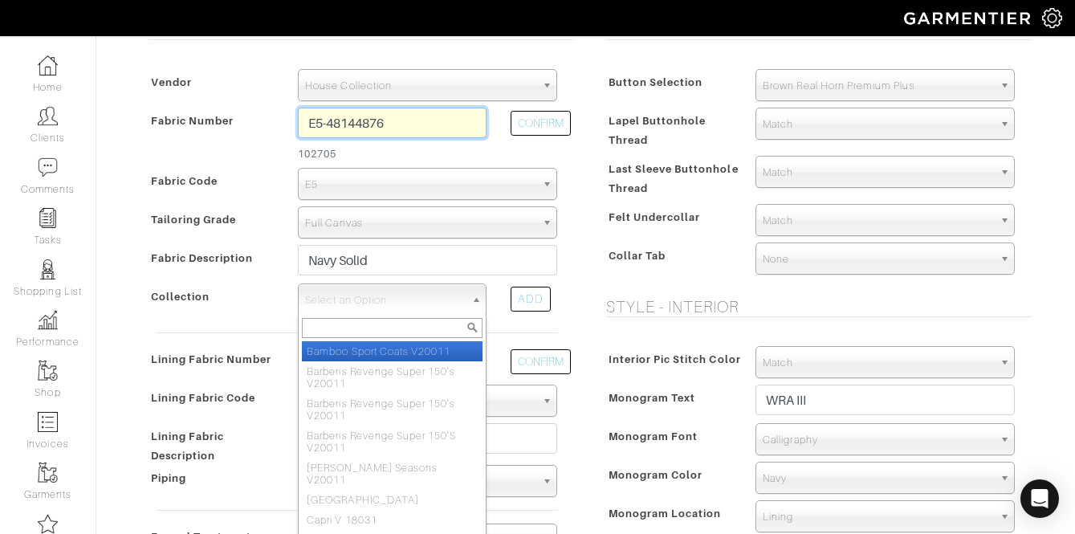
click at [372, 127] on input "E5-48144876" at bounding box center [392, 123] width 189 height 31
click at [373, 126] on input "E5-48144876" at bounding box center [392, 123] width 189 height 31
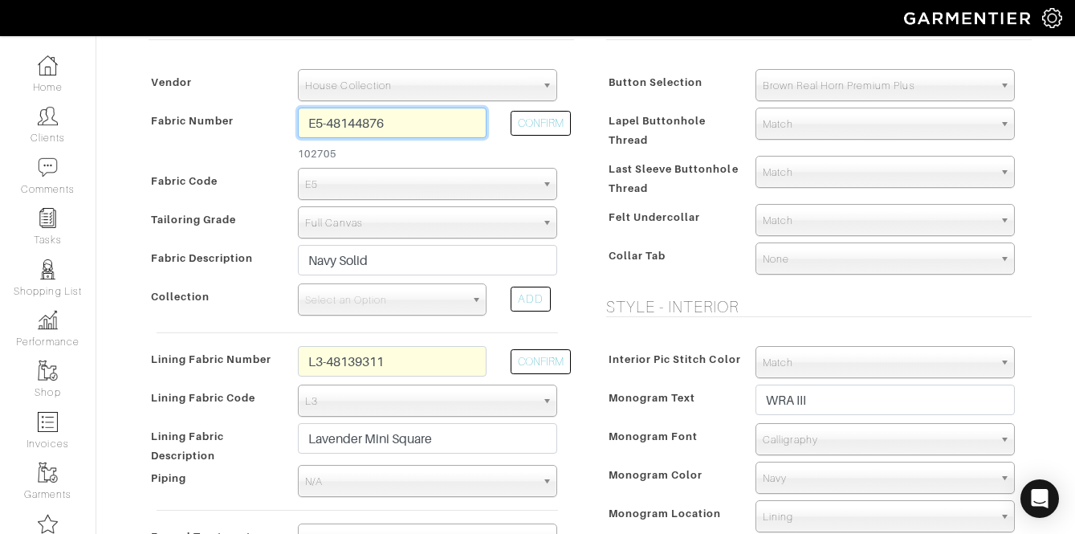
click at [373, 126] on input "E5-48144876" at bounding box center [392, 123] width 189 height 31
click at [447, 301] on span "Select an Option" at bounding box center [385, 300] width 160 height 32
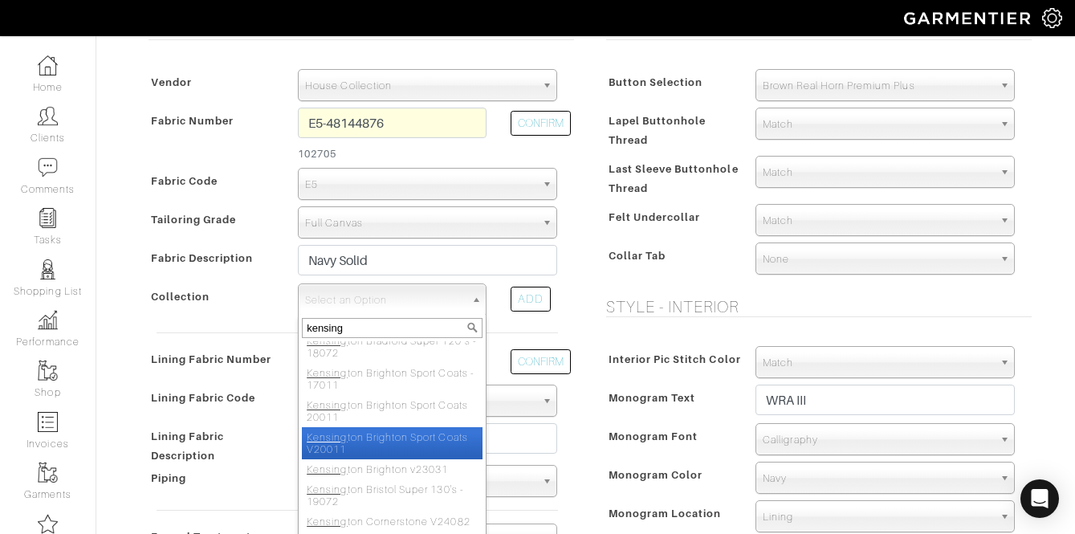
scroll to position [349, 0]
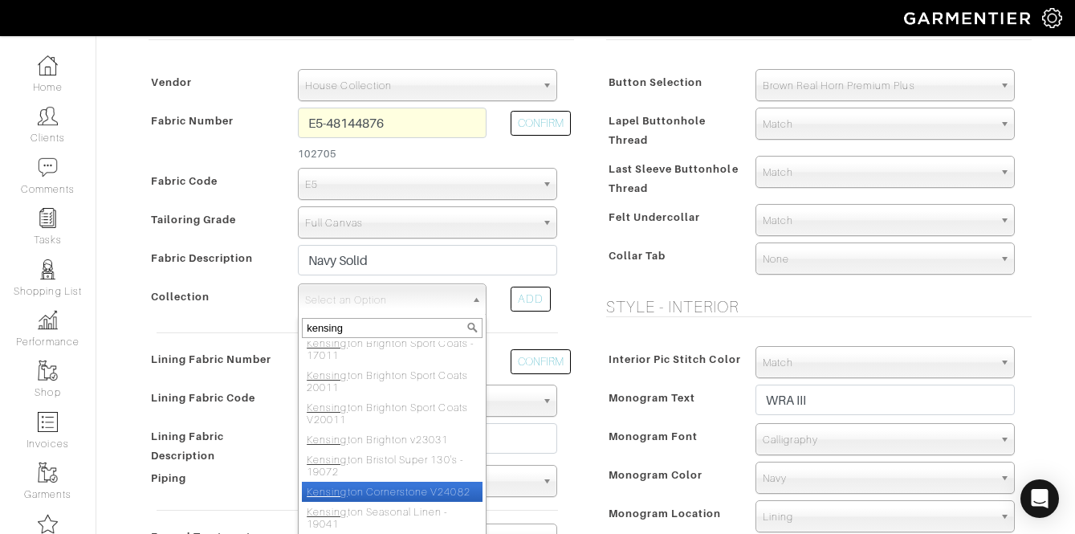
type input "kensing"
click at [405, 491] on li "Kensing ton Cornerstone V24082" at bounding box center [392, 492] width 181 height 20
select select "940"
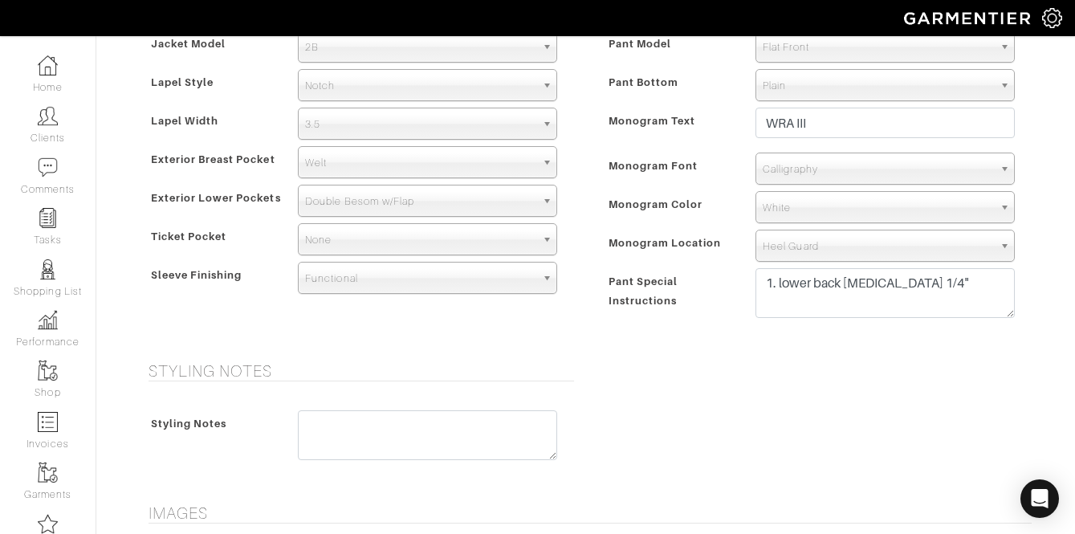
scroll to position [1710, 0]
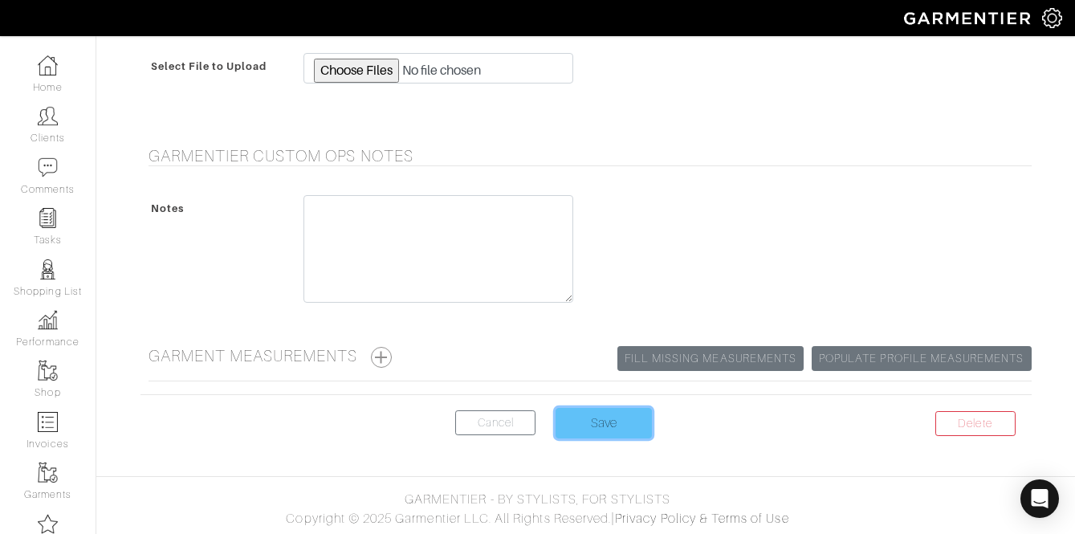
click at [605, 429] on input "Save" at bounding box center [604, 423] width 96 height 31
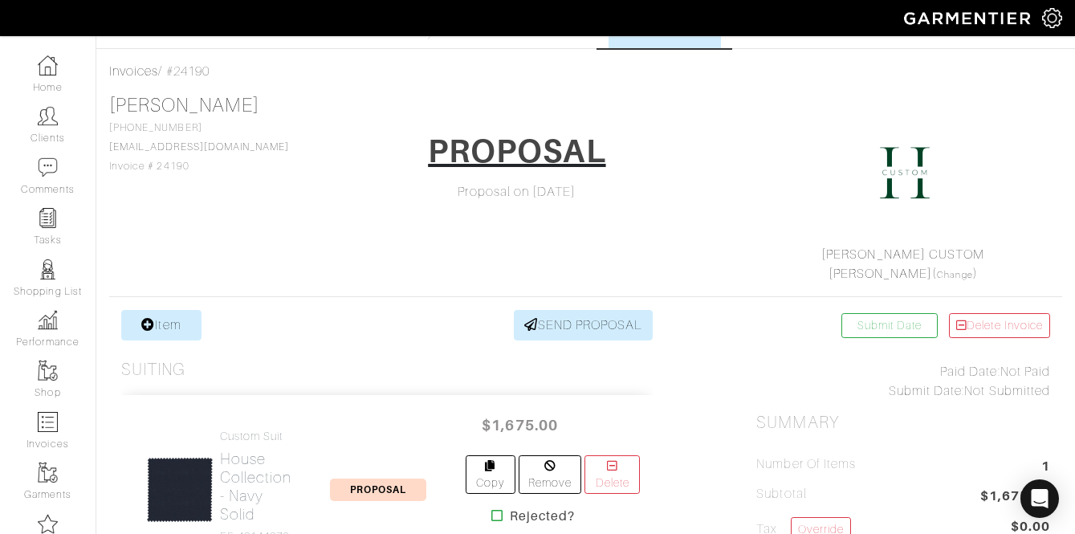
scroll to position [59, 0]
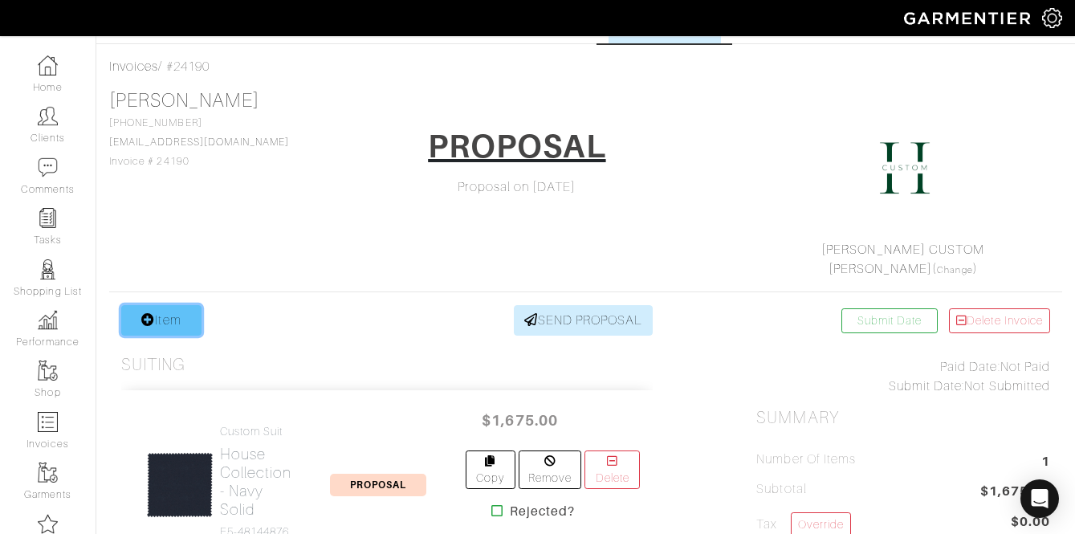
click at [166, 318] on link "Item" at bounding box center [161, 320] width 80 height 31
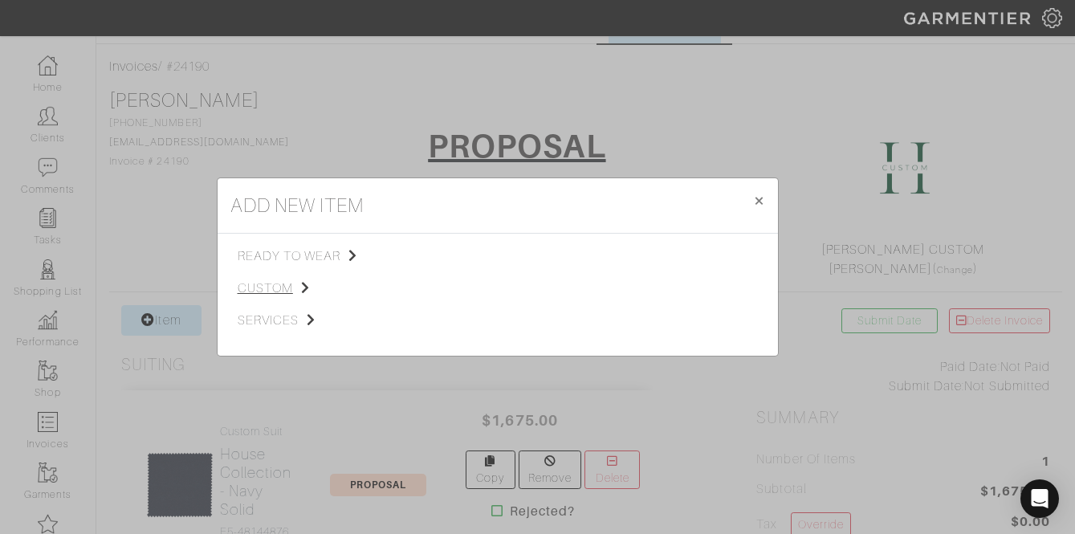
click at [260, 293] on span "custom" at bounding box center [318, 288] width 161 height 19
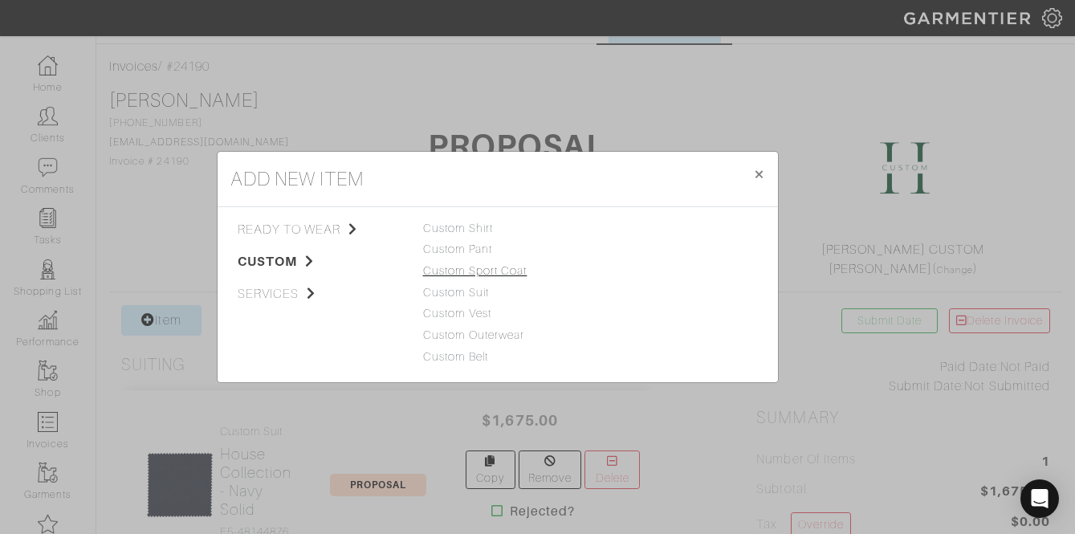
click at [482, 267] on link "Custom Sport Coat" at bounding box center [475, 270] width 104 height 13
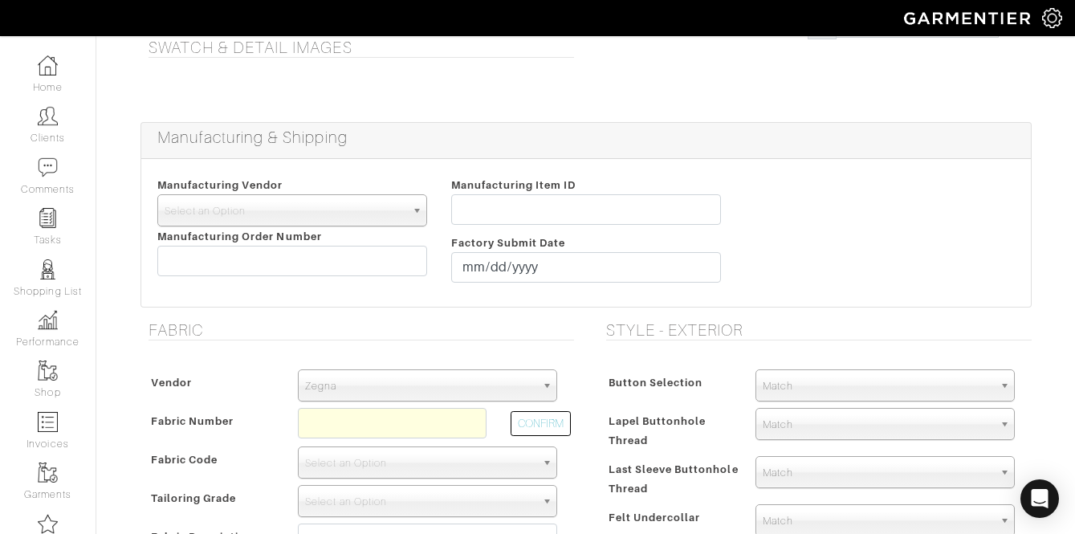
scroll to position [125, 0]
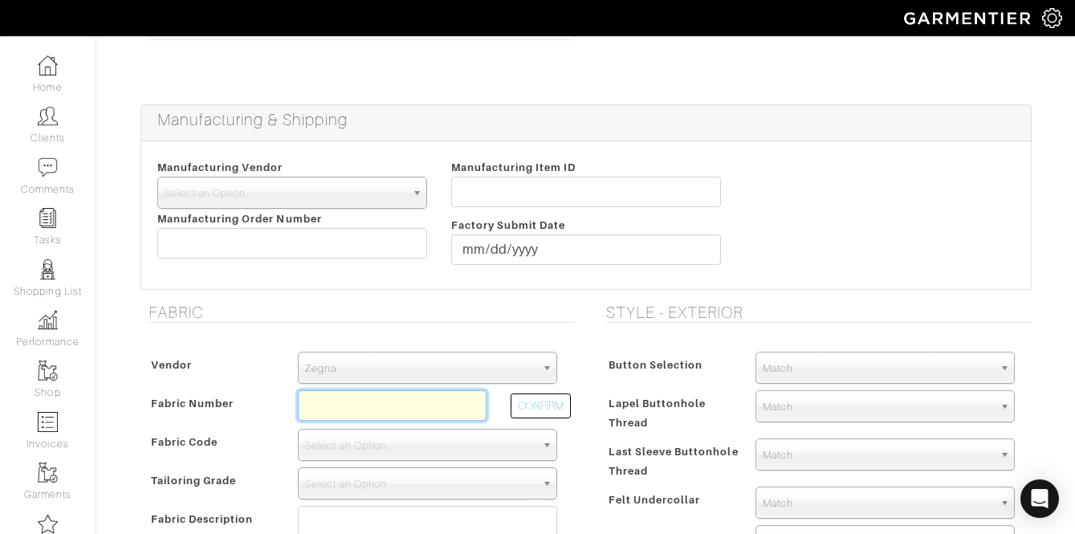
click at [332, 396] on input "text" at bounding box center [392, 405] width 189 height 31
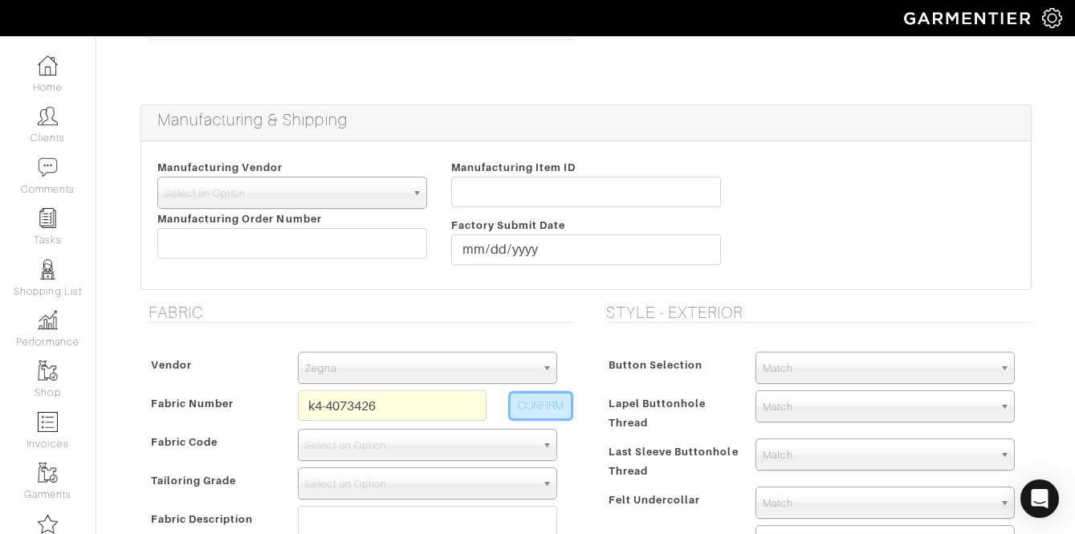
click at [535, 417] on button "CONFIRM" at bounding box center [541, 405] width 60 height 25
type input "K4-4073426"
select select "5738"
type input "Powder Blue Solid Hopsack"
select select
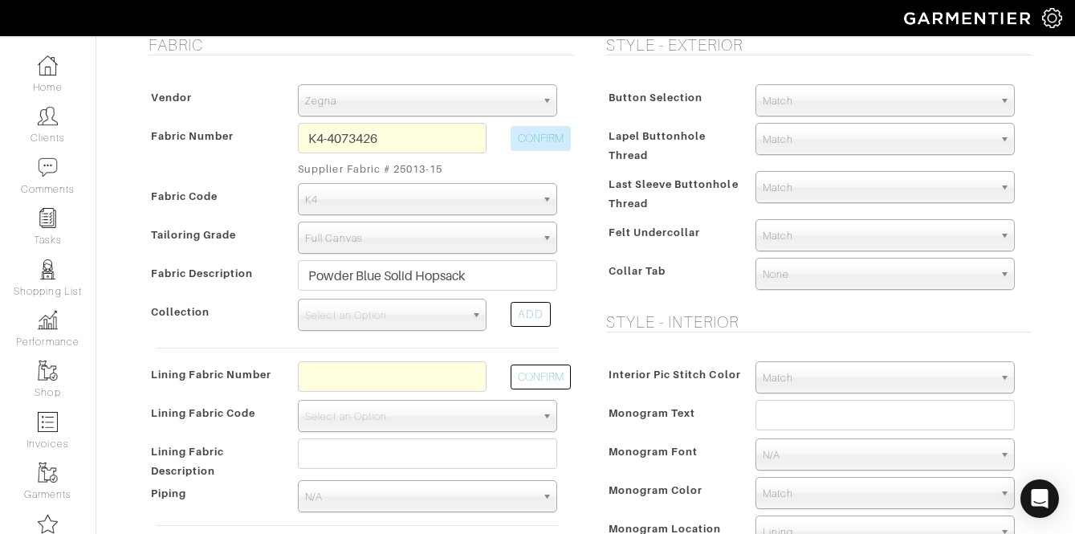
scroll to position [453, 0]
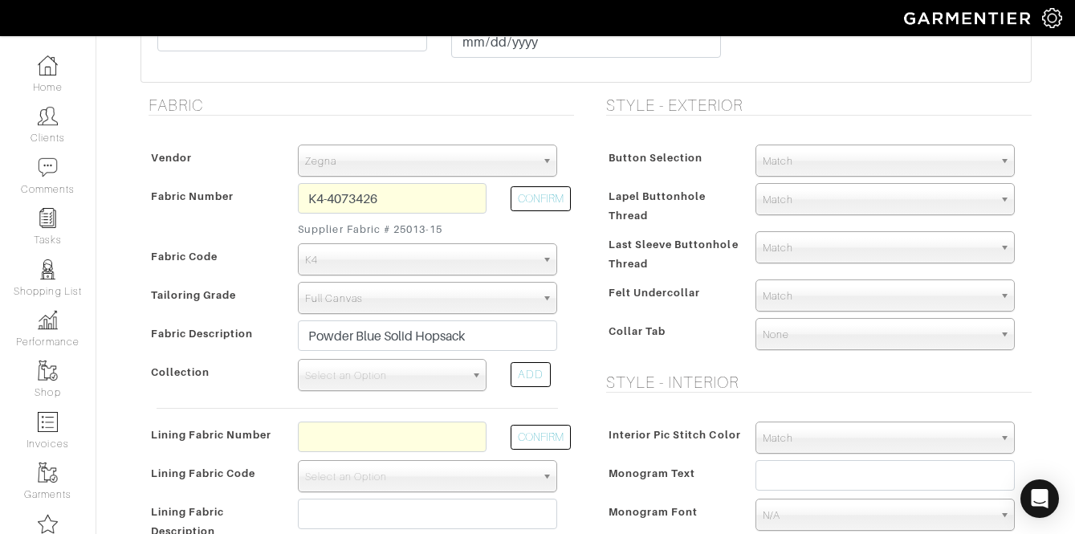
click at [414, 174] on span "Zegna" at bounding box center [420, 161] width 230 height 32
type input "1458.60"
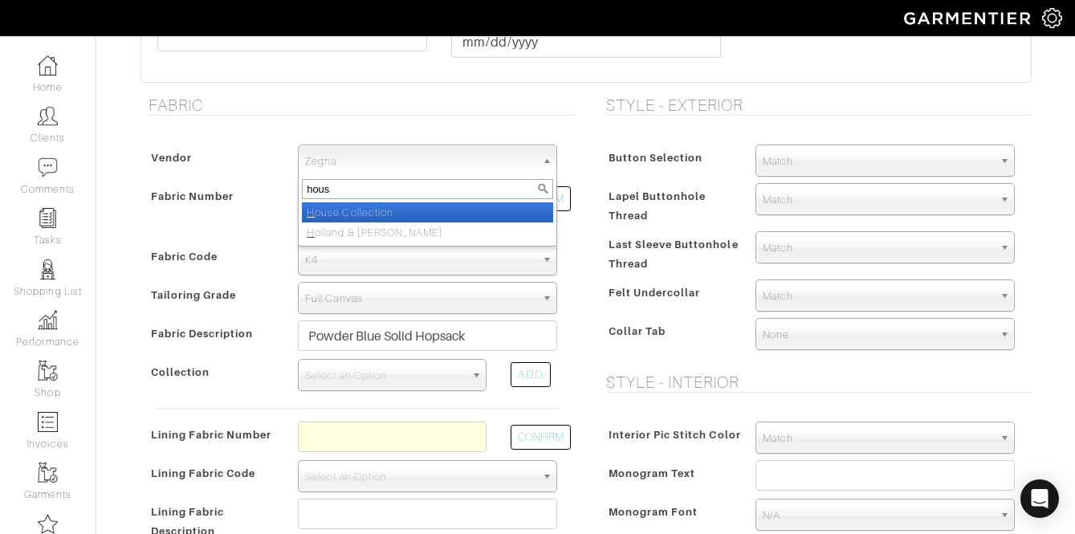
type input "house"
select select "75"
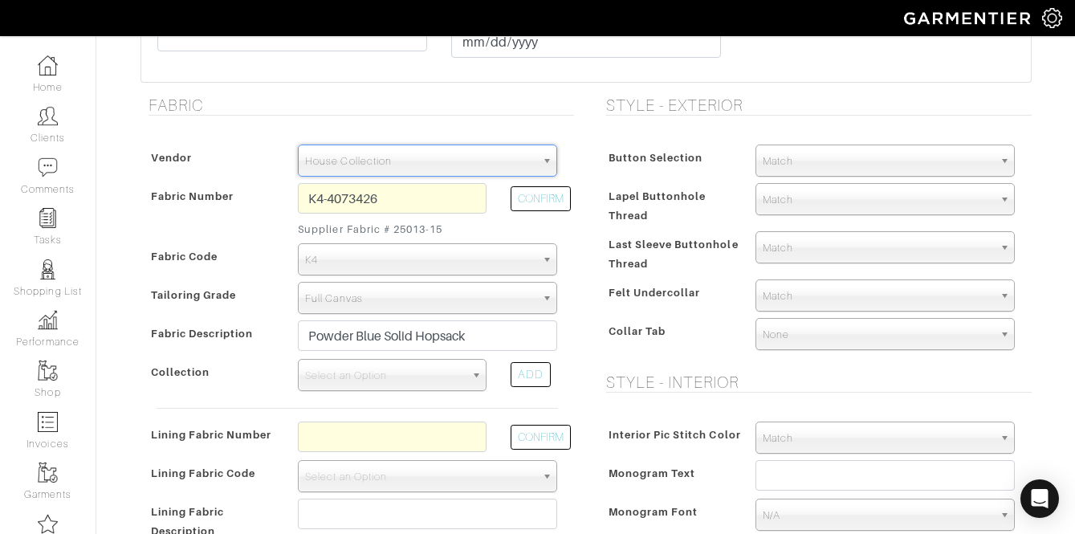
click at [605, 339] on div "Collar Tab" at bounding box center [673, 335] width 142 height 29
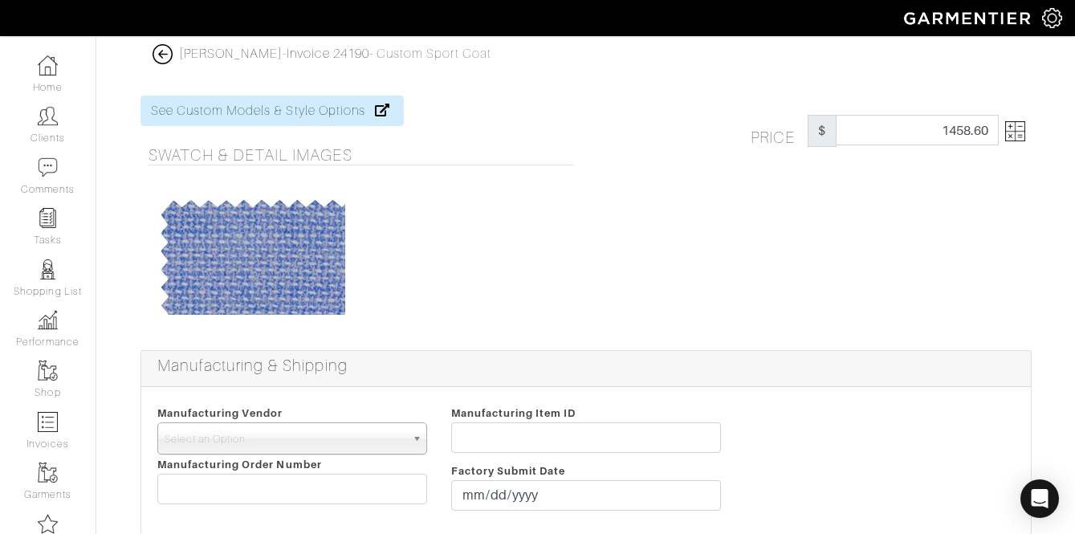
scroll to position [0, 0]
click at [1003, 134] on link at bounding box center [1012, 131] width 26 height 32
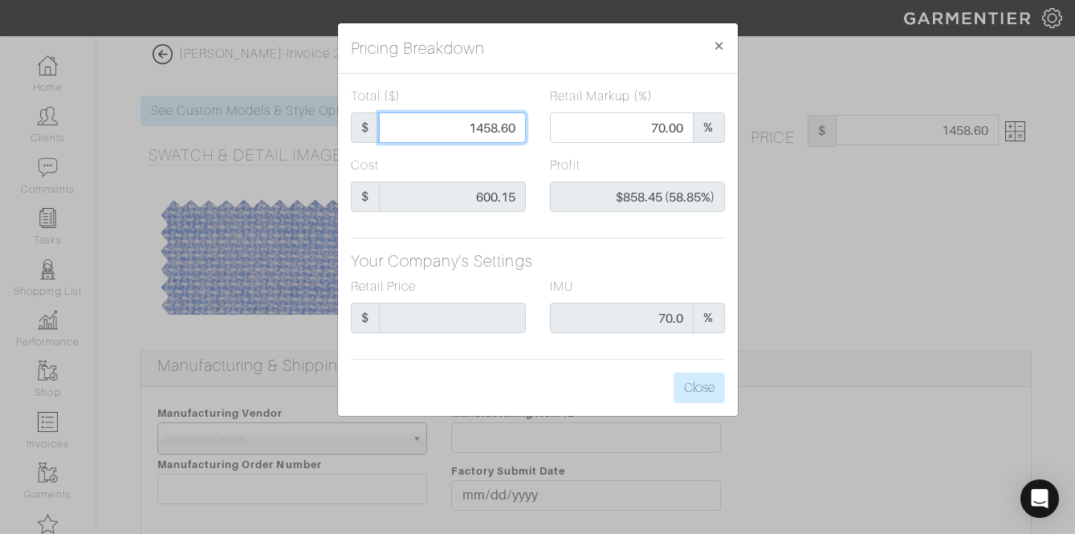
click at [428, 135] on input "1458.60" at bounding box center [452, 127] width 147 height 31
type input "1"
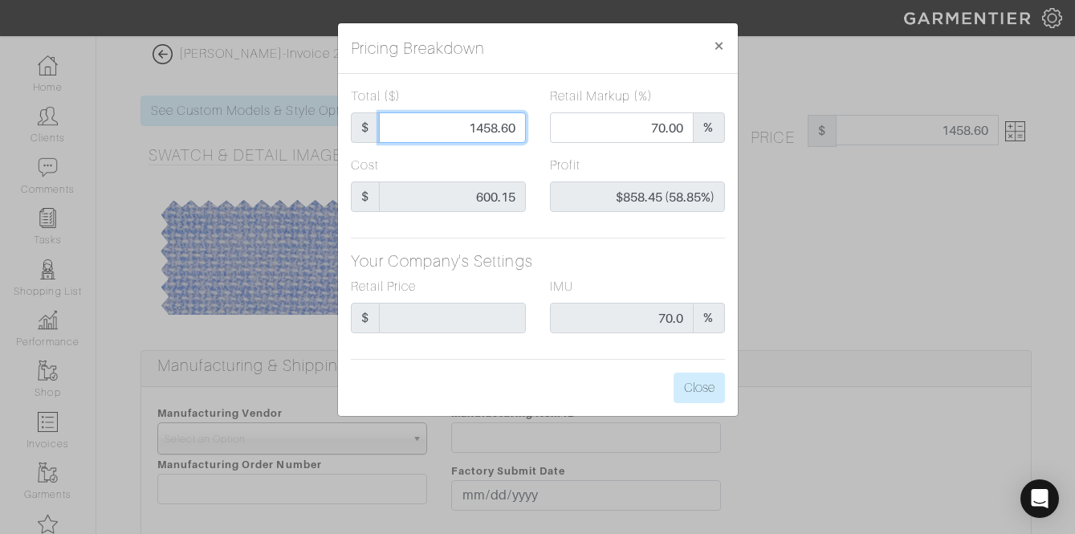
type input "0.00"
type input "-$599.15 (-59915.00%)"
type input "15"
type input "-$585.15 (-3901.00%)"
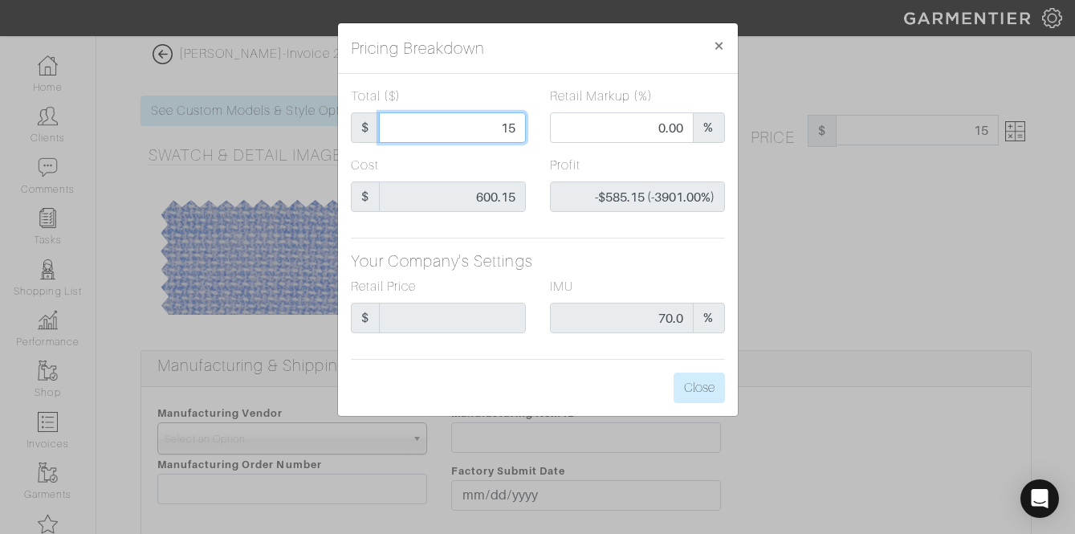
type input "150"
type input "-$450.15 (-300.10%)"
type input "1500"
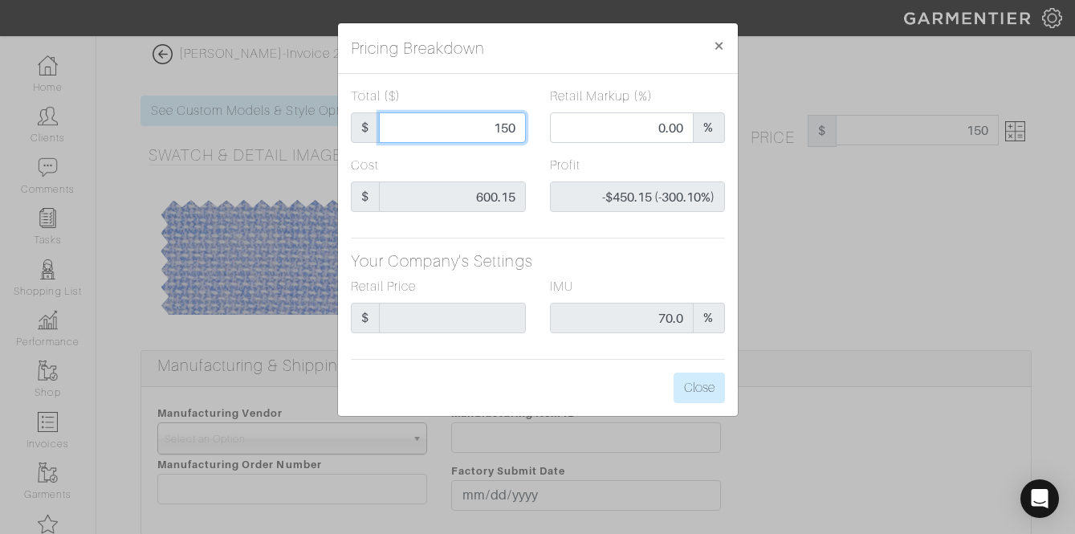
type input "70.83"
type input "$899.85 (59.99%)"
type input "1500"
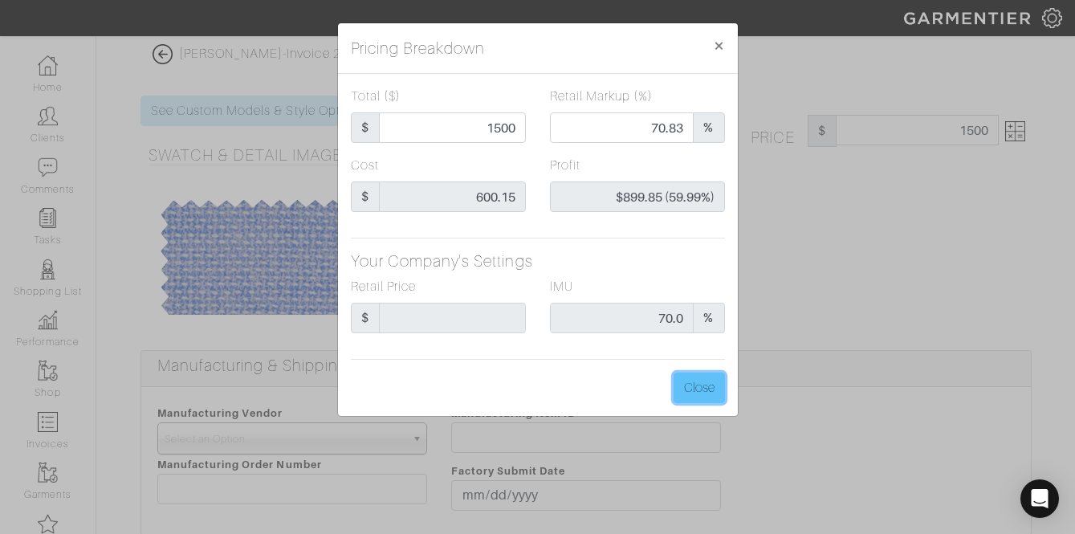
type input "1500.00"
click at [702, 384] on button "Close" at bounding box center [699, 387] width 51 height 31
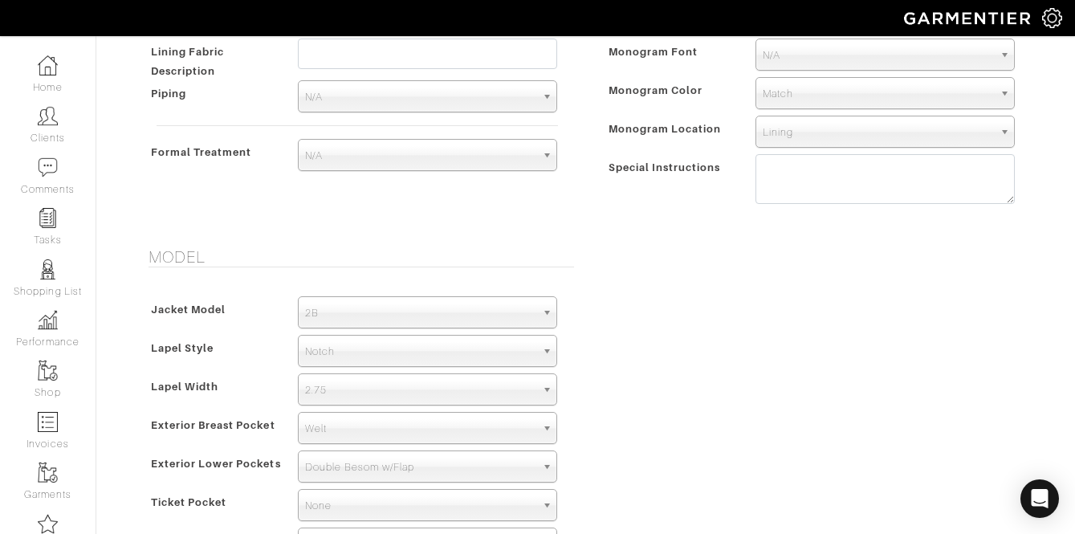
scroll to position [924, 0]
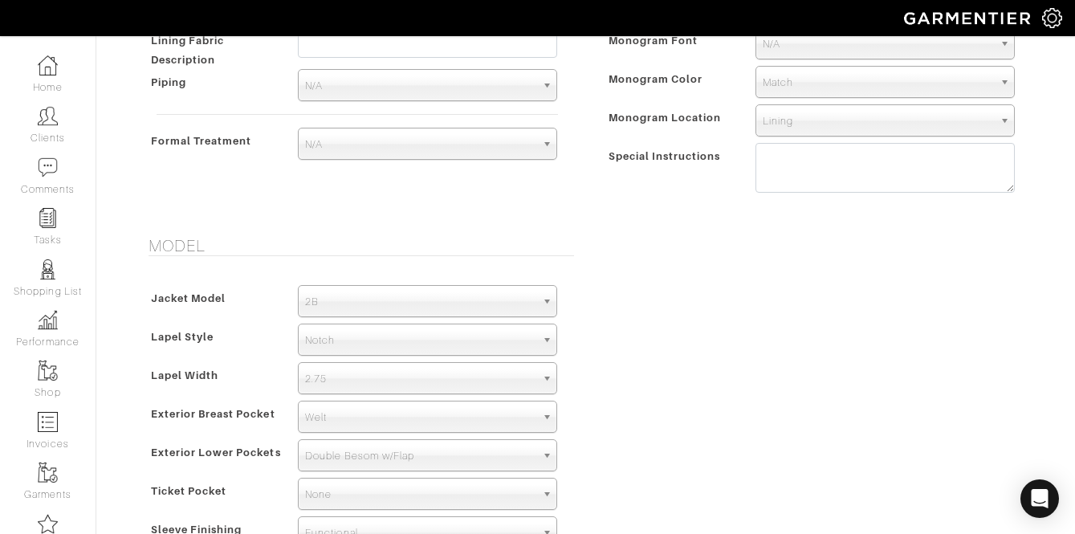
click at [478, 288] on span "2B" at bounding box center [420, 302] width 230 height 32
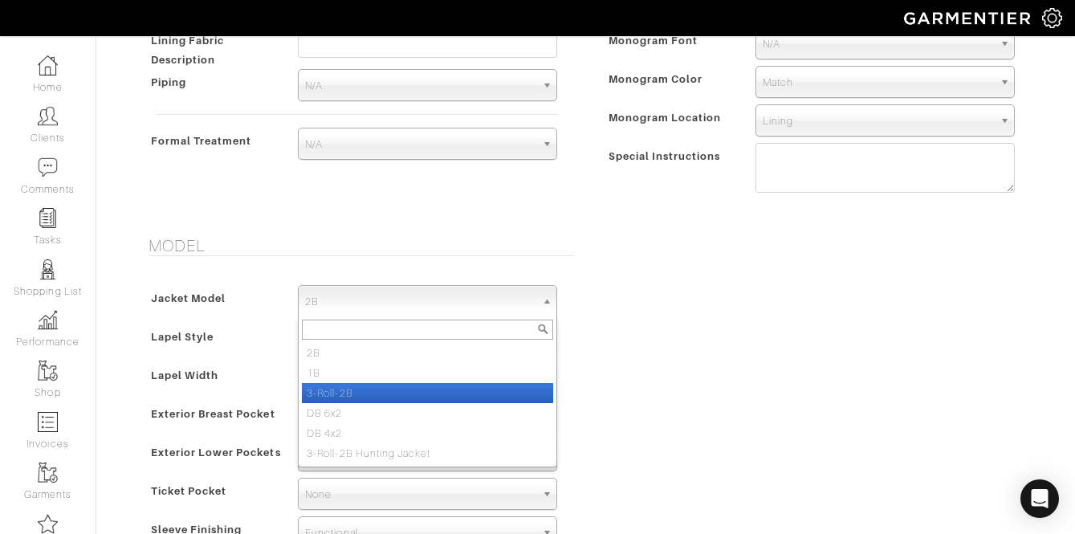
click at [433, 383] on li "3-Roll-2B" at bounding box center [427, 393] width 251 height 20
select select "16"
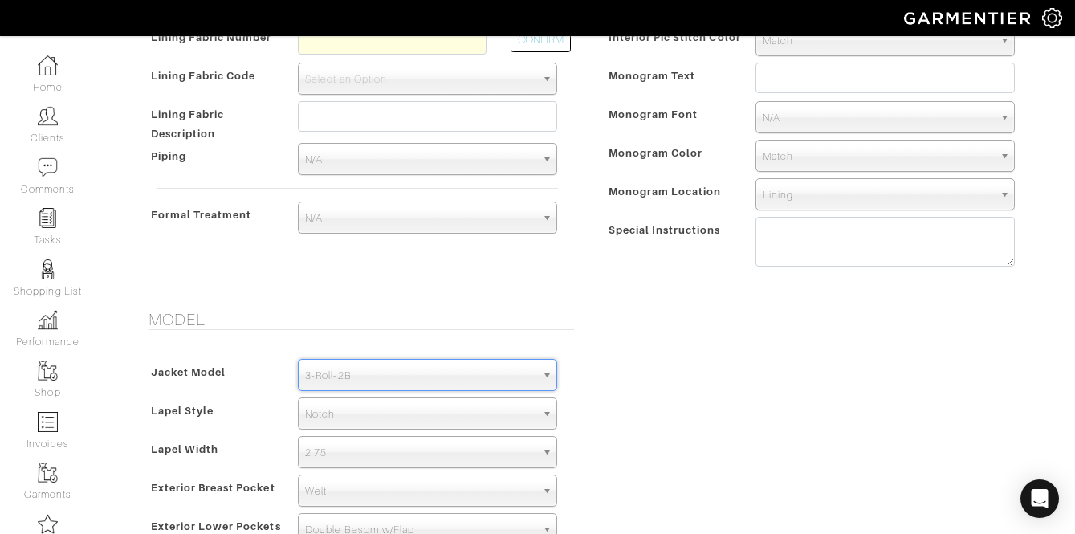
scroll to position [991, 0]
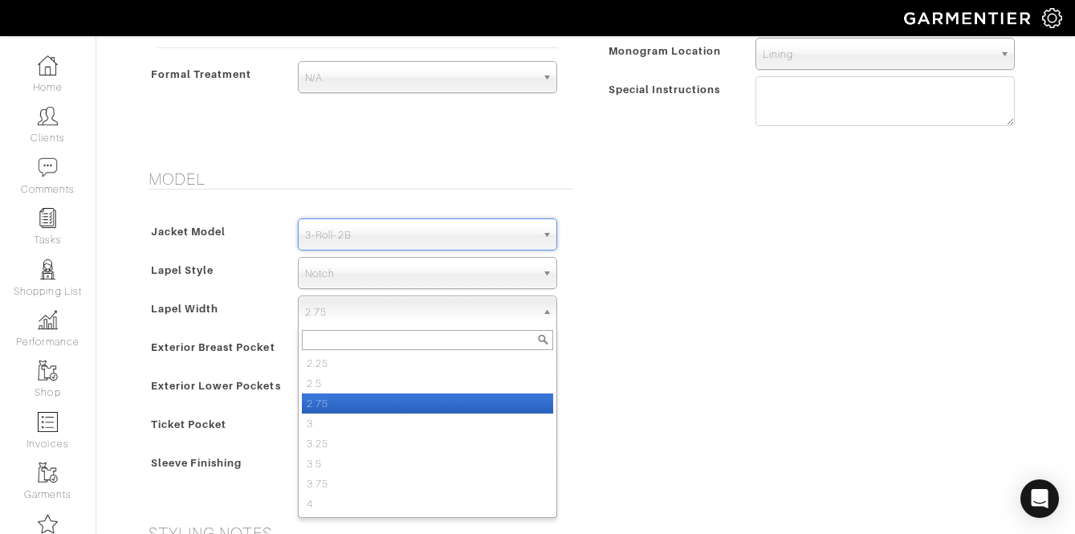
click at [402, 303] on span "2.75" at bounding box center [420, 312] width 230 height 32
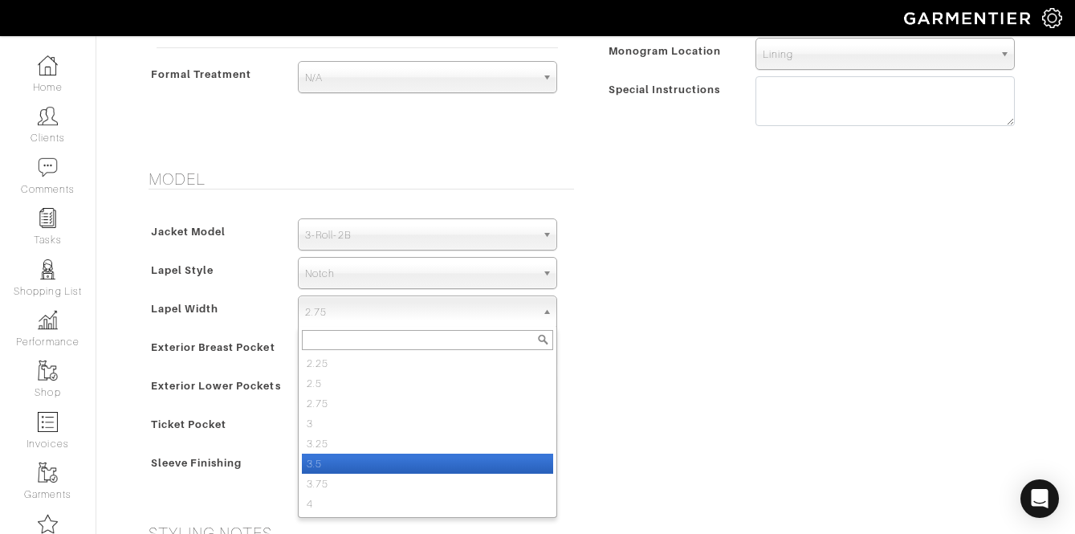
click at [412, 462] on li "3.5" at bounding box center [427, 464] width 251 height 20
select select "3.5"
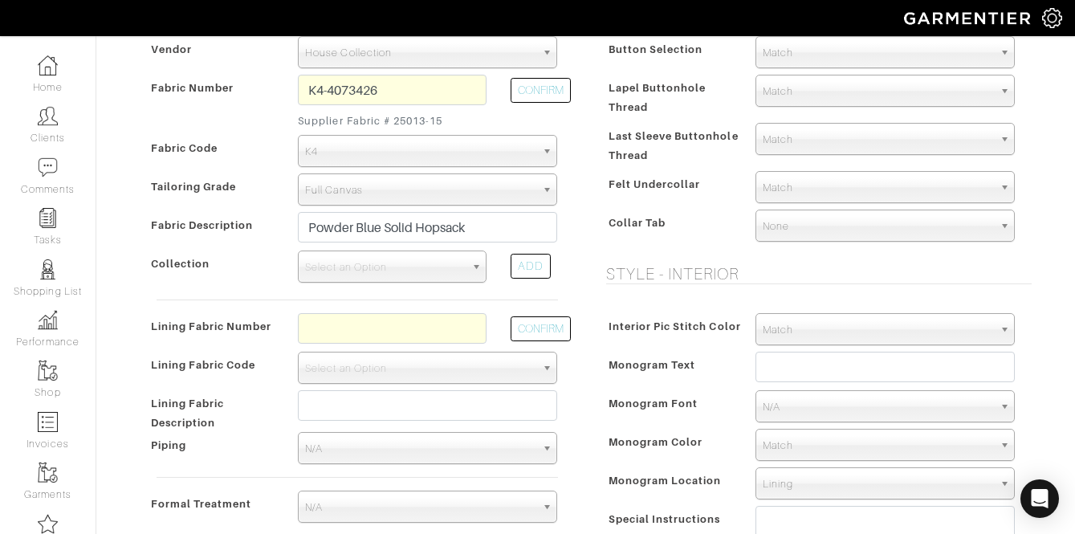
scroll to position [565, 0]
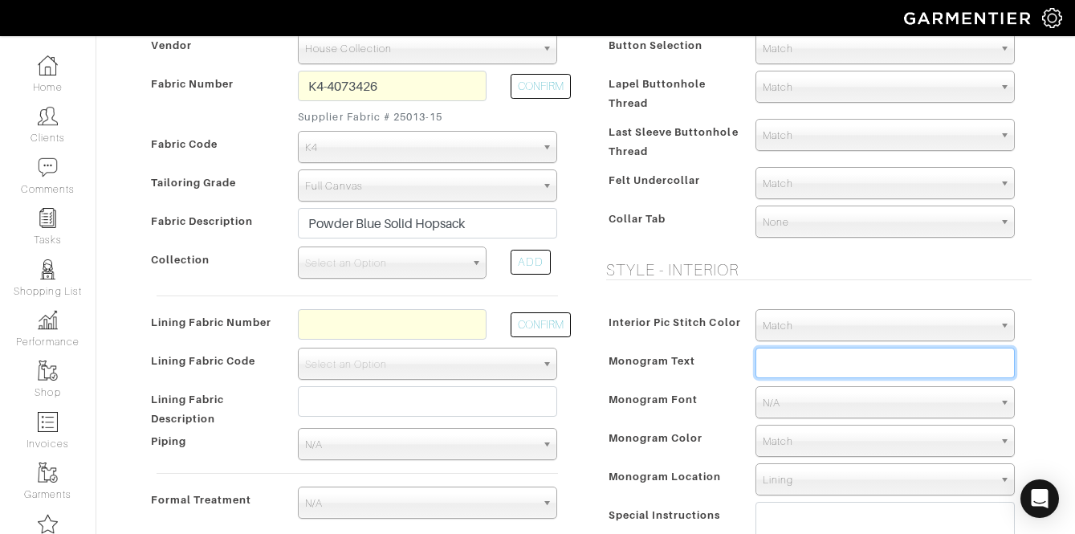
click at [826, 374] on input "text" at bounding box center [884, 363] width 259 height 31
paste input "E5-48144876"
click at [799, 368] on input "E5-48144876" at bounding box center [884, 363] width 259 height 31
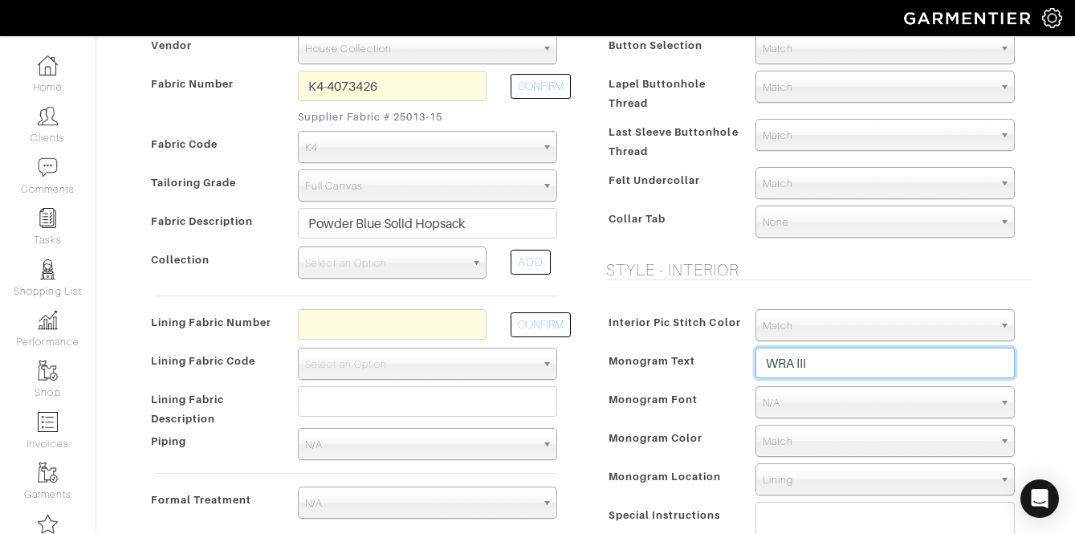
type input "WRA III"
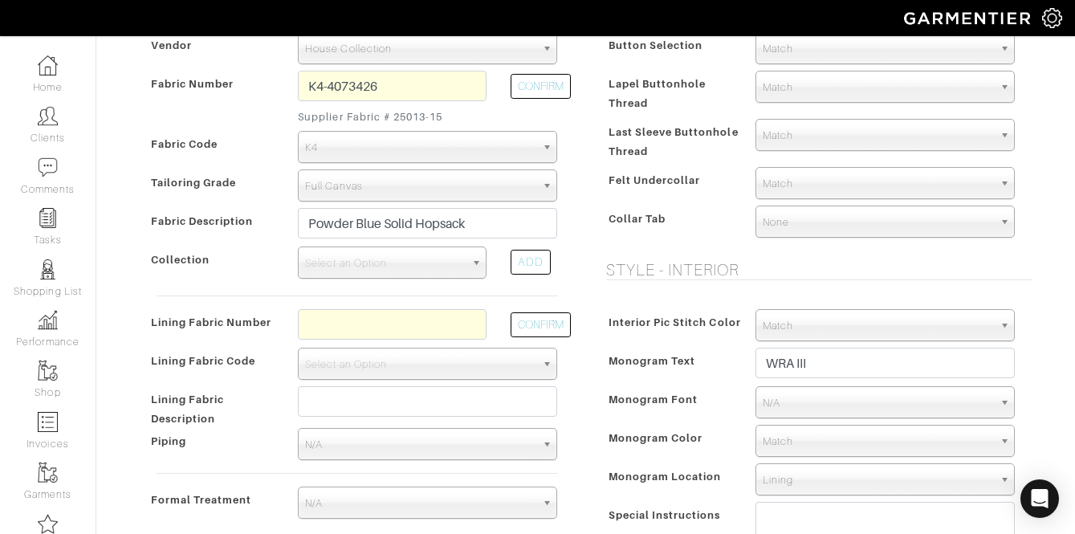
click at [823, 421] on div "Interior Pic Stitch Color Match Aubergine Azure Beige Black Blue British Navy B…" at bounding box center [815, 434] width 434 height 283
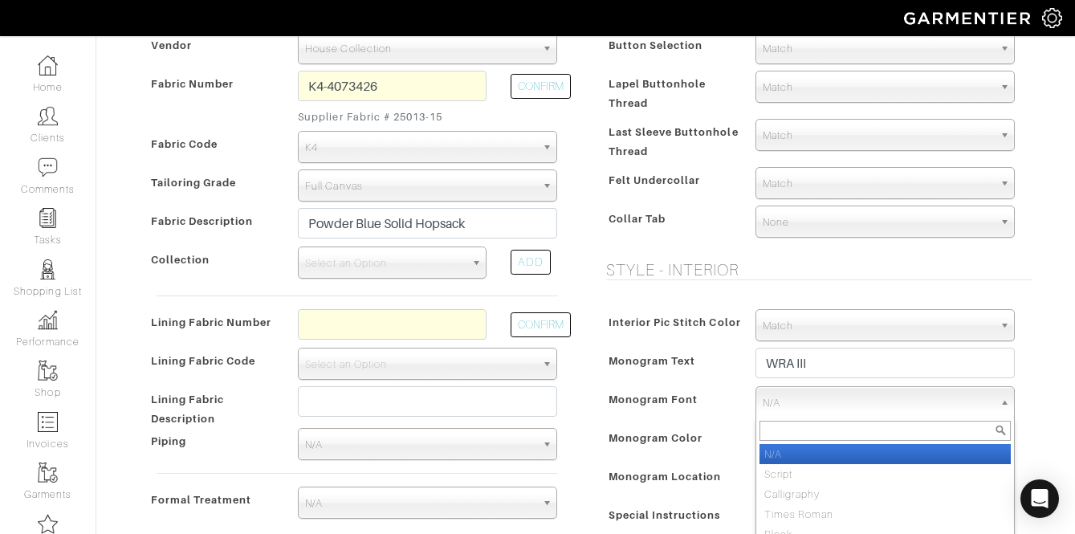
click at [820, 416] on span "N/A" at bounding box center [878, 403] width 230 height 32
type input "call"
select select "Calligraphy"
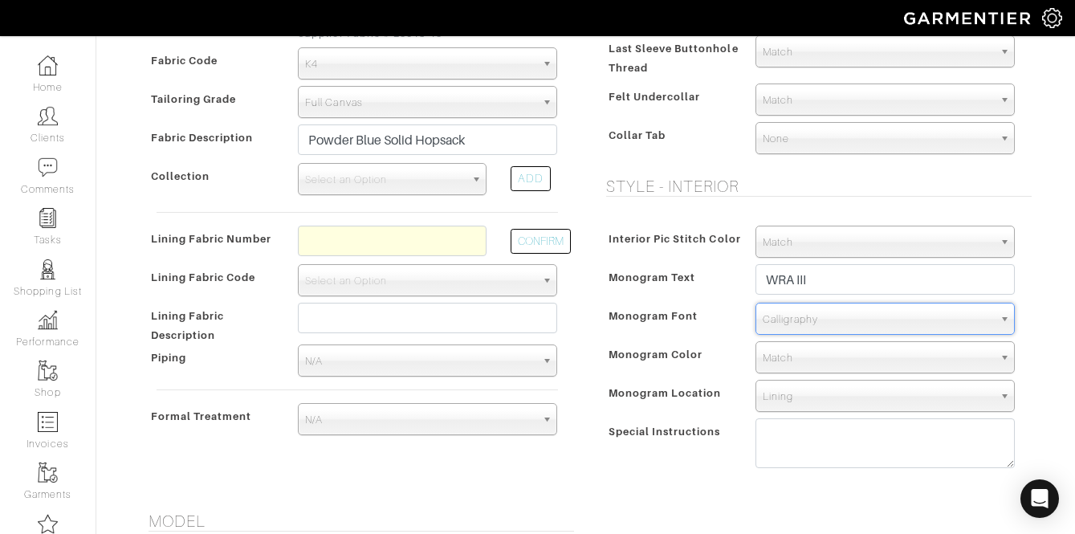
scroll to position [652, 0]
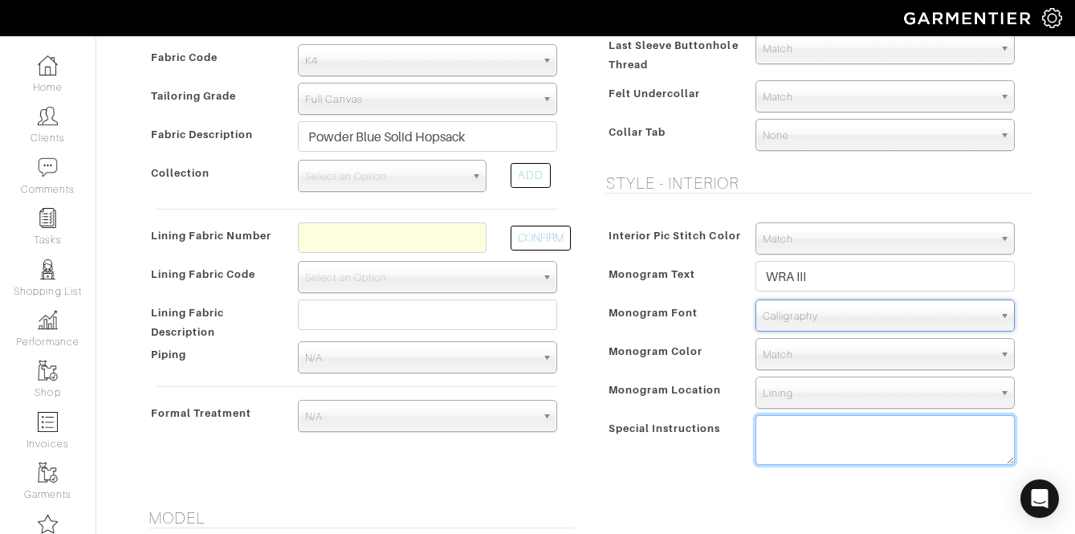
click at [818, 436] on textarea at bounding box center [884, 440] width 259 height 50
type textarea "1. use ivory monogram label - 2."
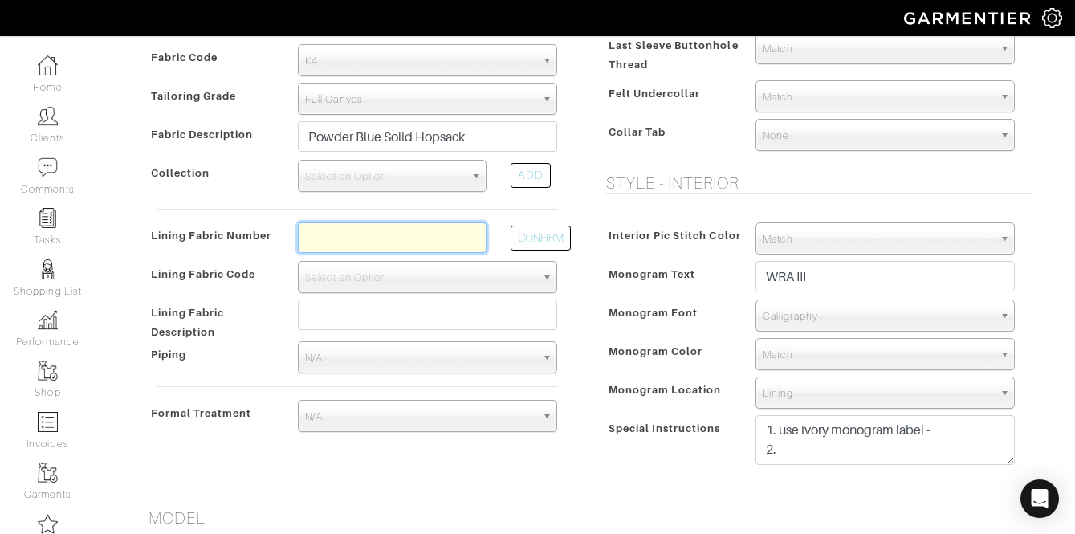
click at [410, 234] on input "text" at bounding box center [392, 237] width 189 height 31
type input "L3-48139311"
click at [552, 225] on div "CONFIRM" at bounding box center [534, 241] width 71 height 39
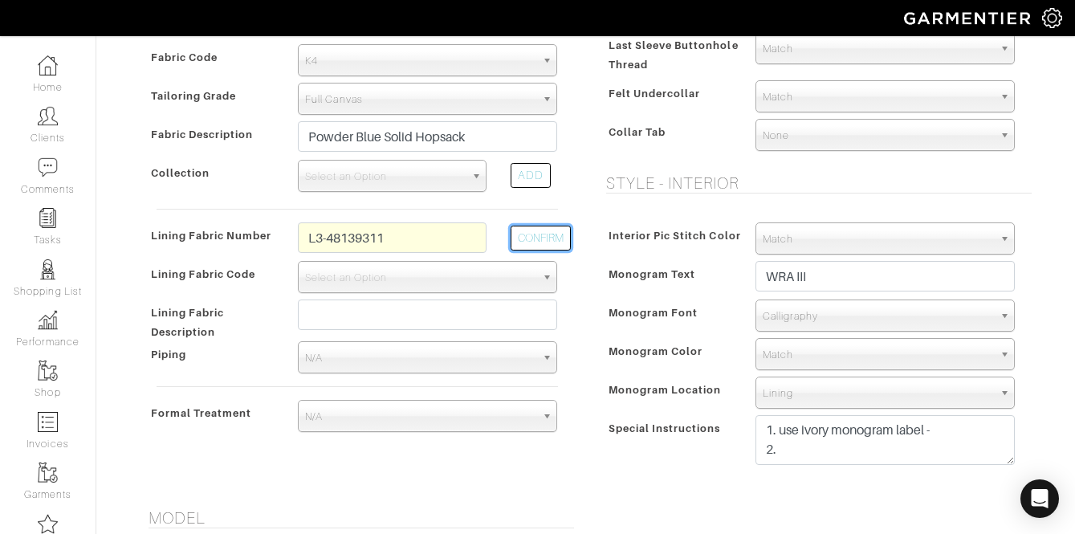
click at [544, 235] on button "CONFIRM" at bounding box center [541, 238] width 60 height 25
select select "937"
type input "Lavender Mini Square"
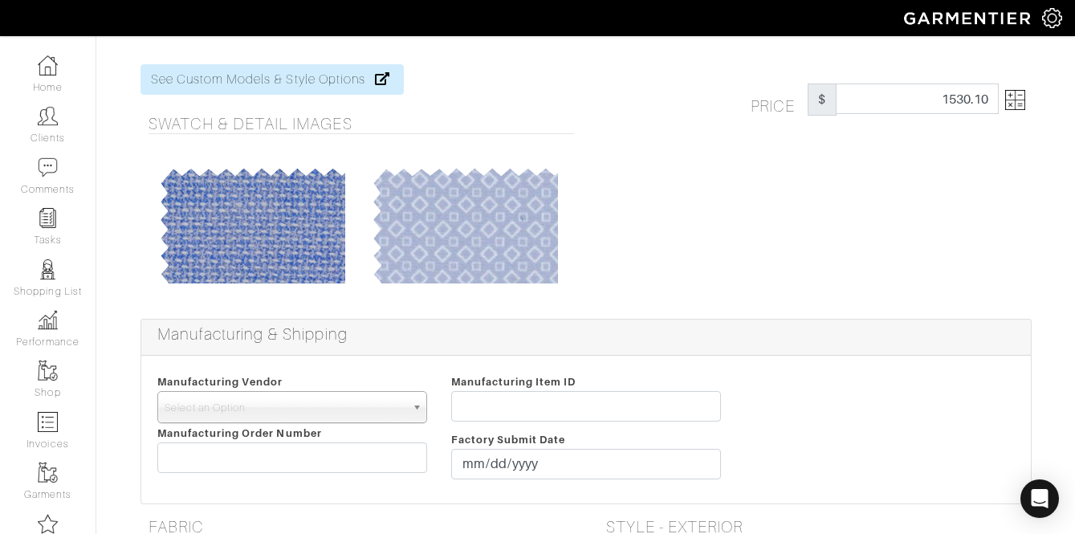
scroll to position [0, 0]
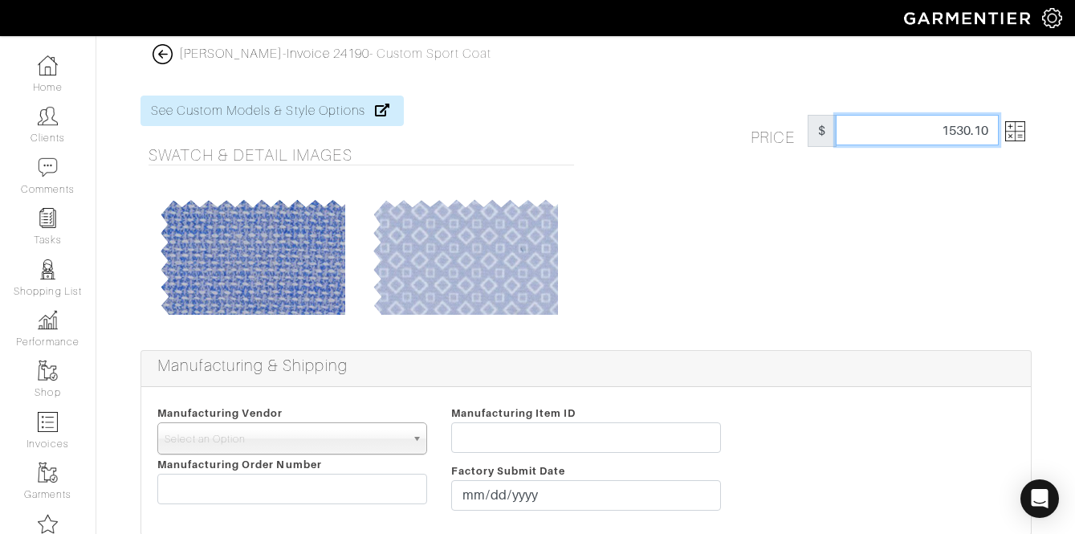
click at [966, 122] on input "1530.10" at bounding box center [917, 130] width 163 height 31
type input "1525"
click at [1014, 125] on img at bounding box center [1015, 131] width 20 height 20
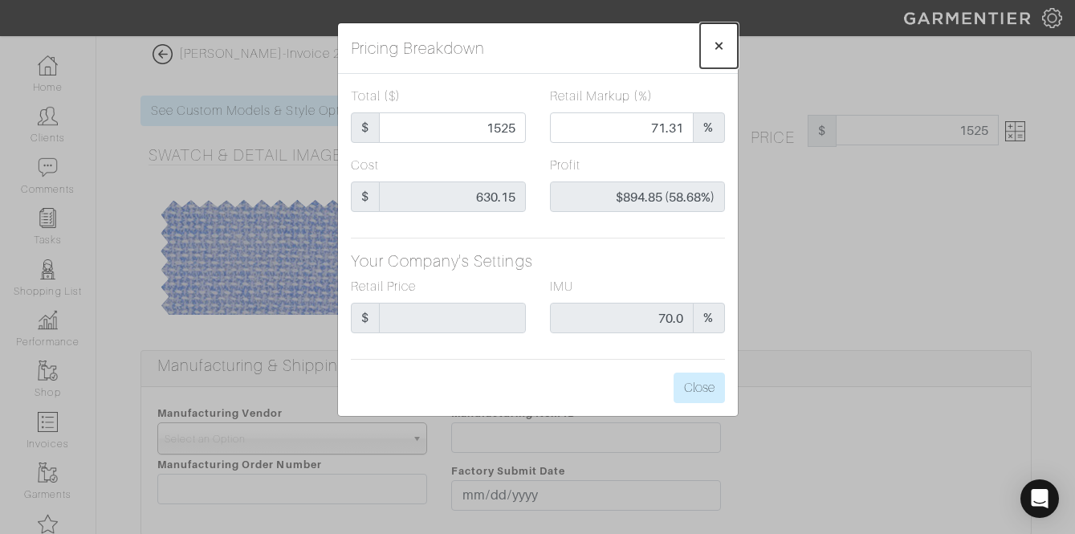
click at [718, 47] on span "×" at bounding box center [719, 46] width 12 height 22
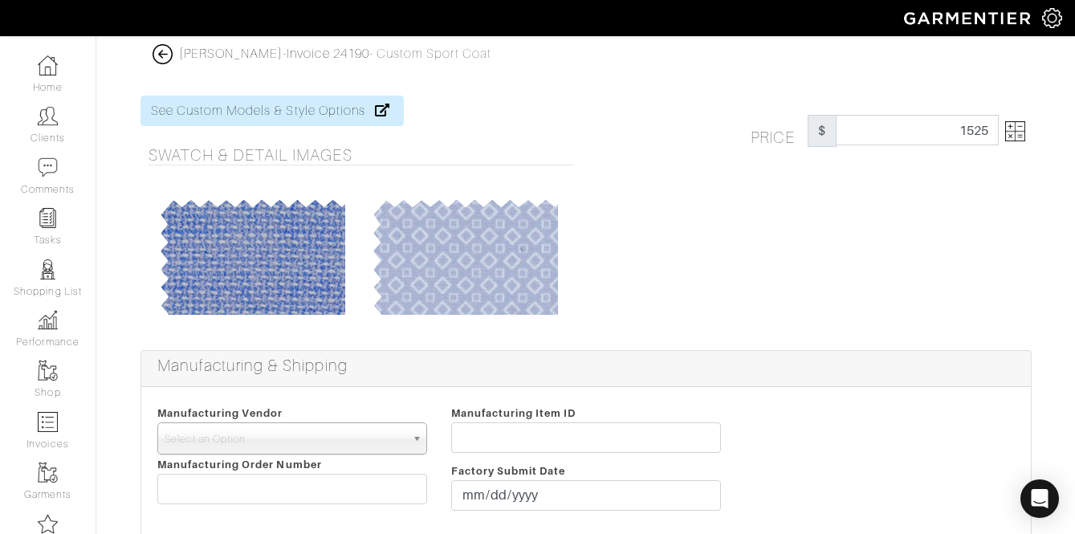
scroll to position [592, 0]
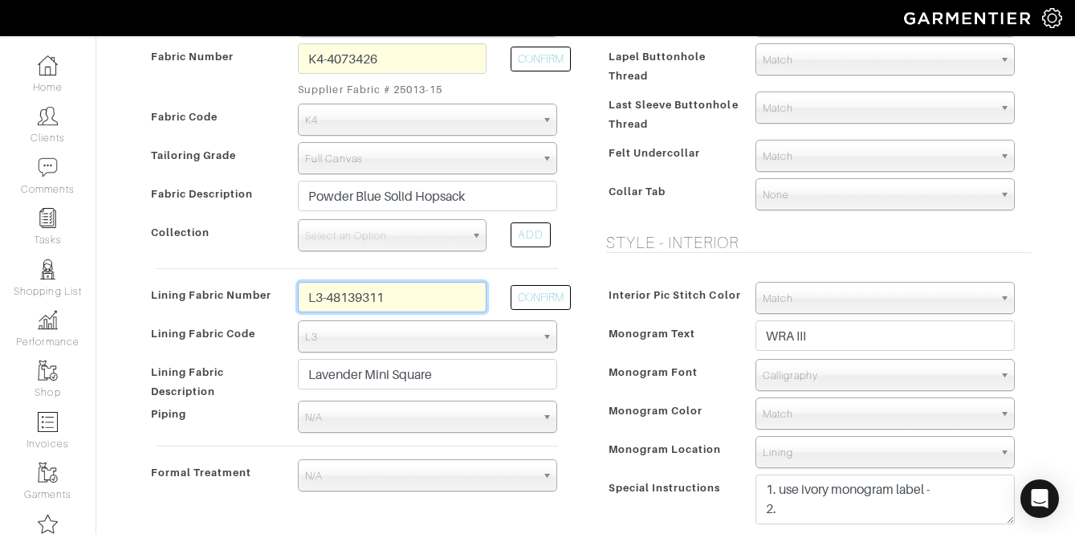
click at [482, 303] on input "L3-48139311" at bounding box center [392, 297] width 189 height 31
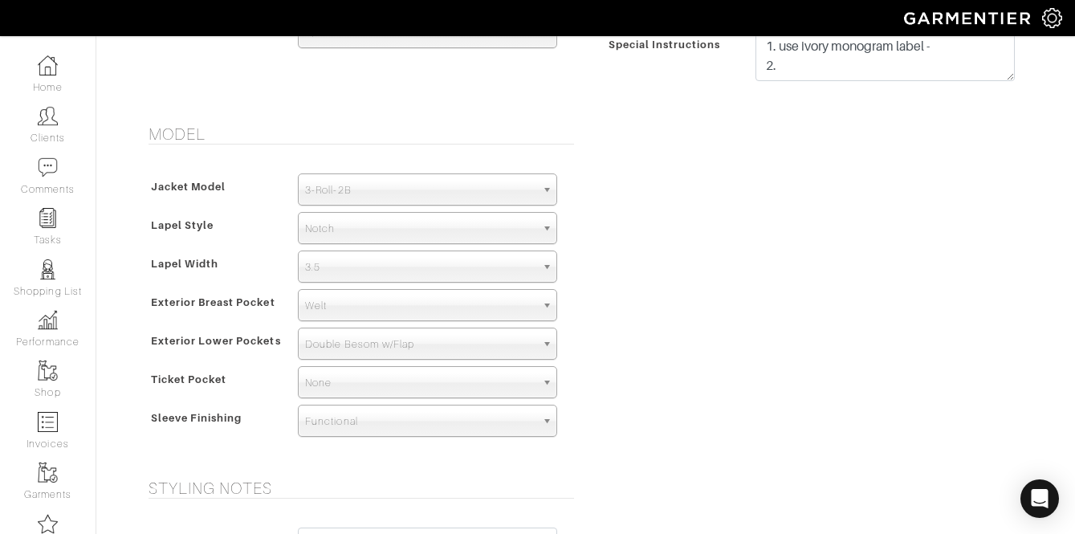
scroll to position [1040, 0]
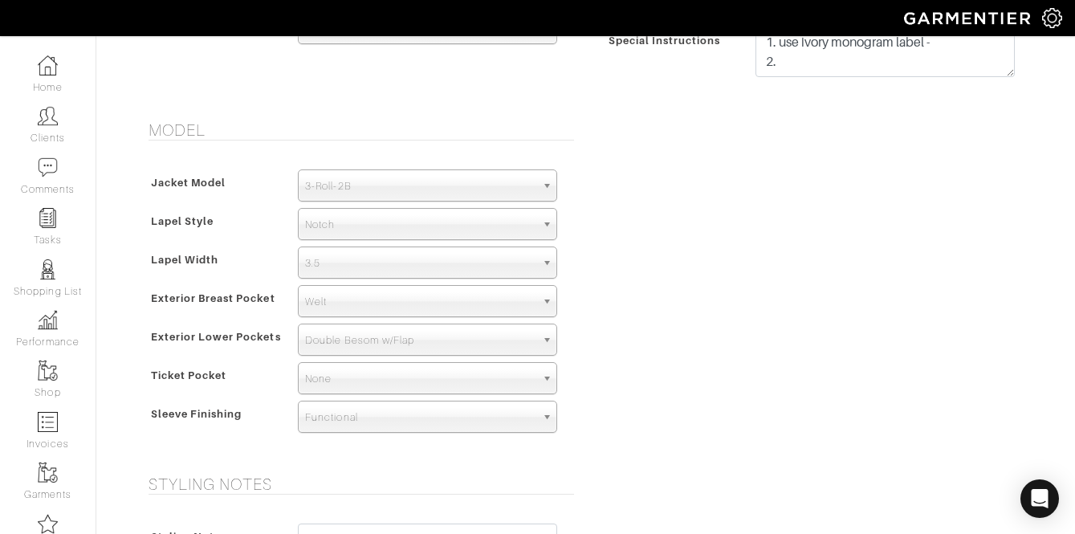
click at [386, 330] on span "Double Besom w/Flap" at bounding box center [420, 340] width 230 height 32
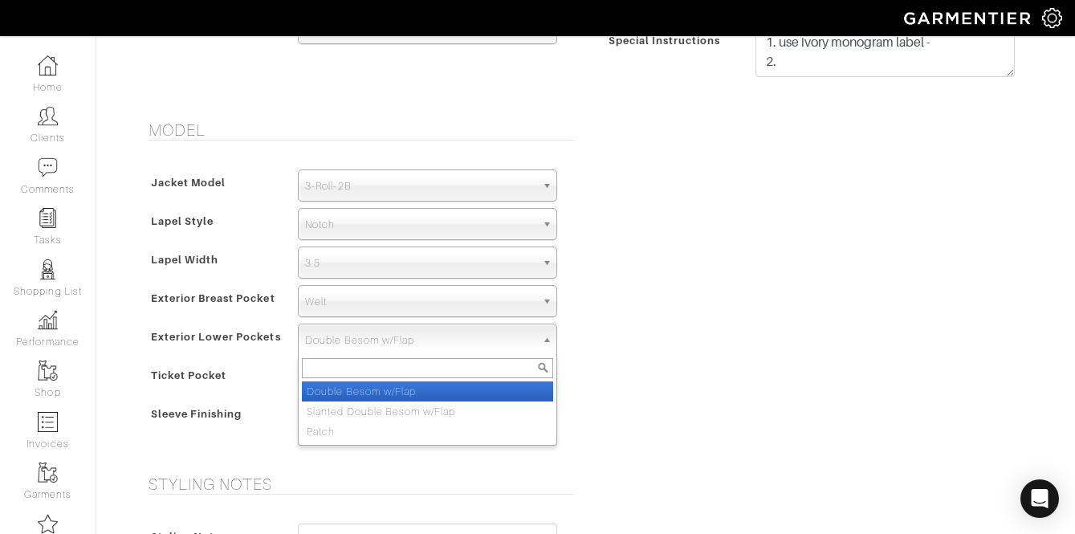
click at [762, 429] on div "Model Jacket Model 2B 1B 3-Roll-2B DB 6x2 DB 4x2 3-Roll-2B Hunting Jacket 3-Rol…" at bounding box center [585, 287] width 915 height 335
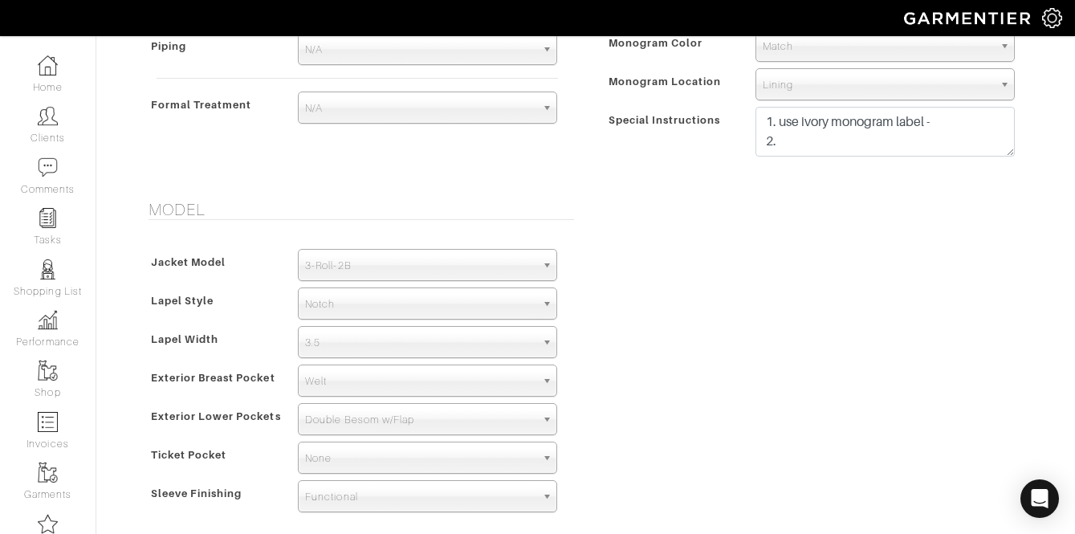
scroll to position [959, 0]
click at [846, 144] on textarea "1. use ivory monogram label - 2." at bounding box center [884, 133] width 259 height 50
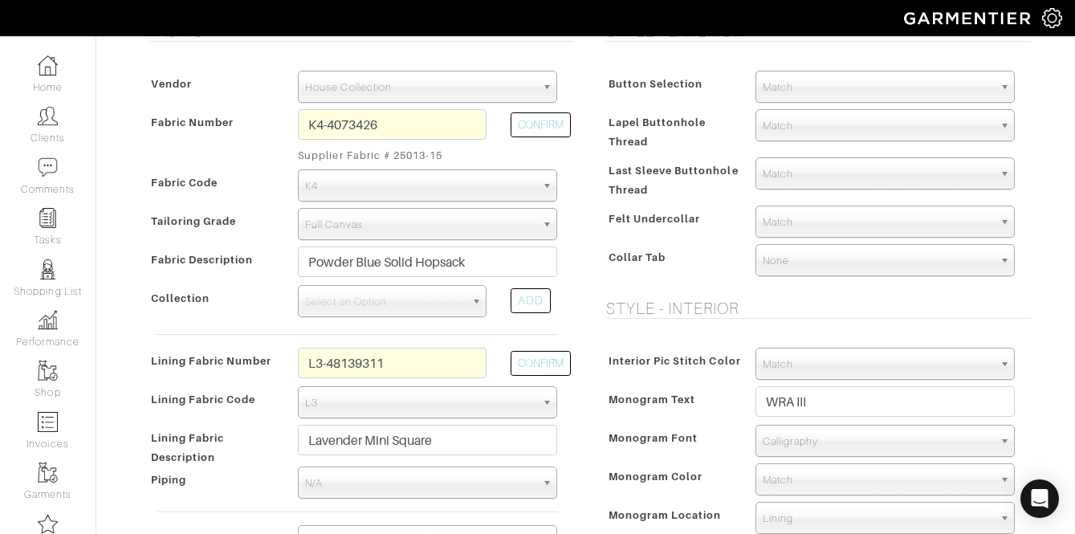
scroll to position [515, 0]
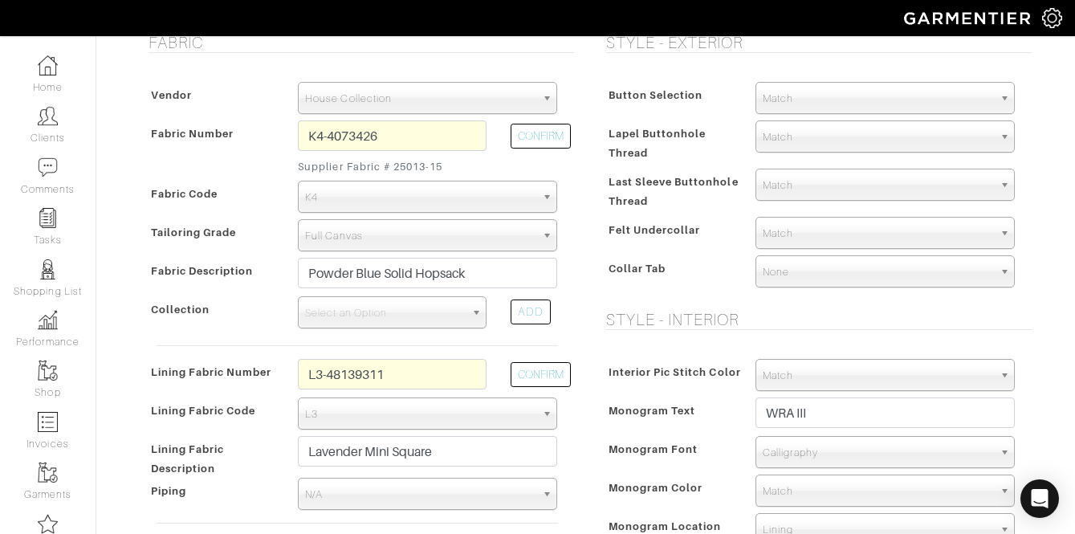
type textarea "1. use ivory monogram label - 2. double besom no flap lower pockets"
click at [789, 98] on span "Match" at bounding box center [878, 99] width 230 height 32
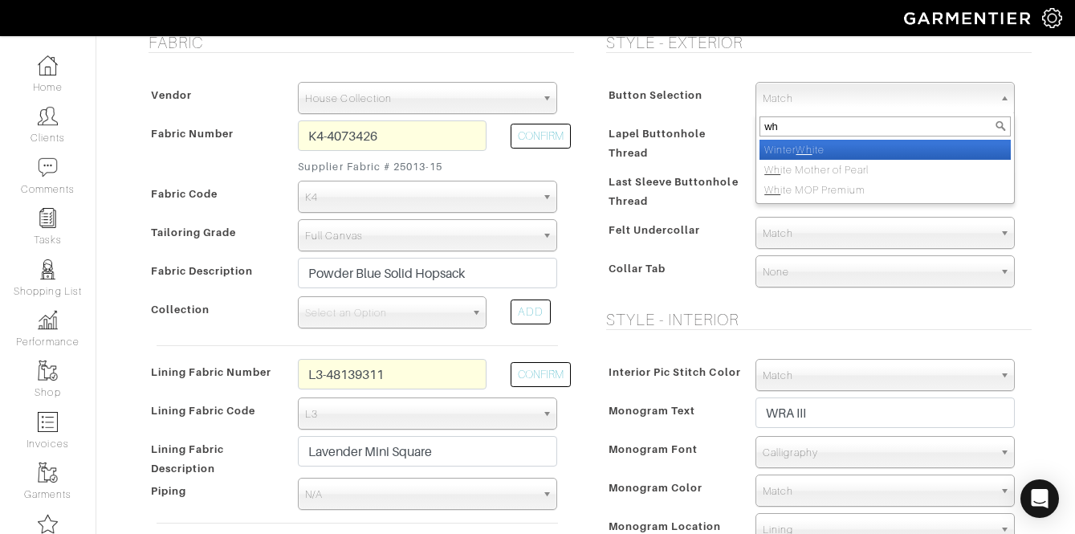
type input "w"
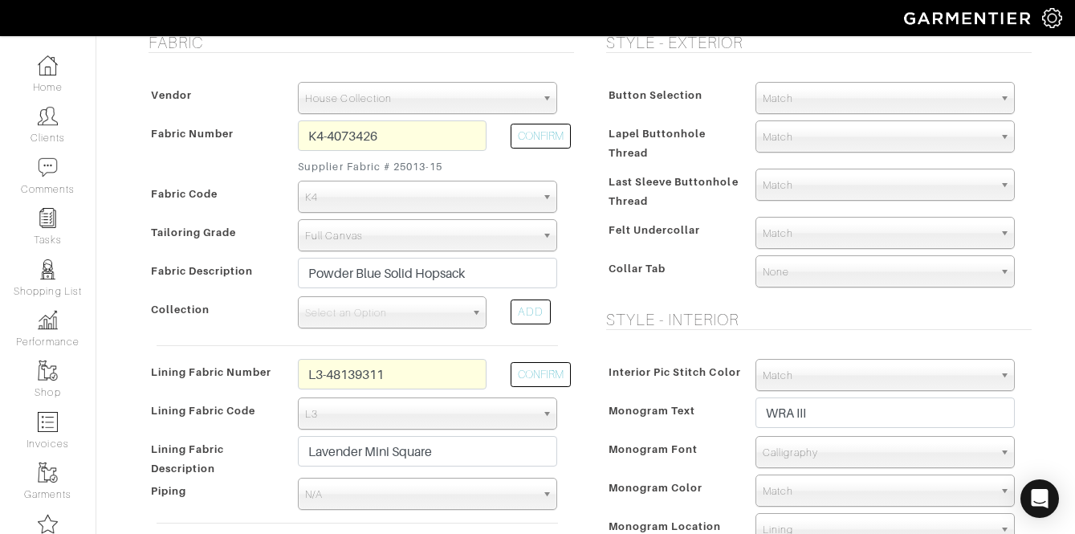
click at [818, 103] on span "Match" at bounding box center [878, 99] width 230 height 32
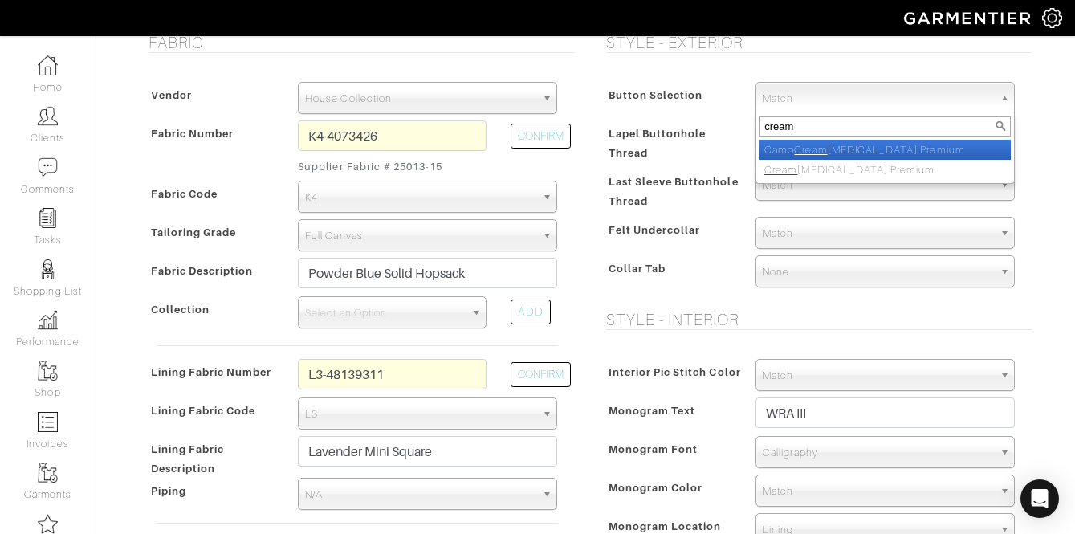
type input "cream"
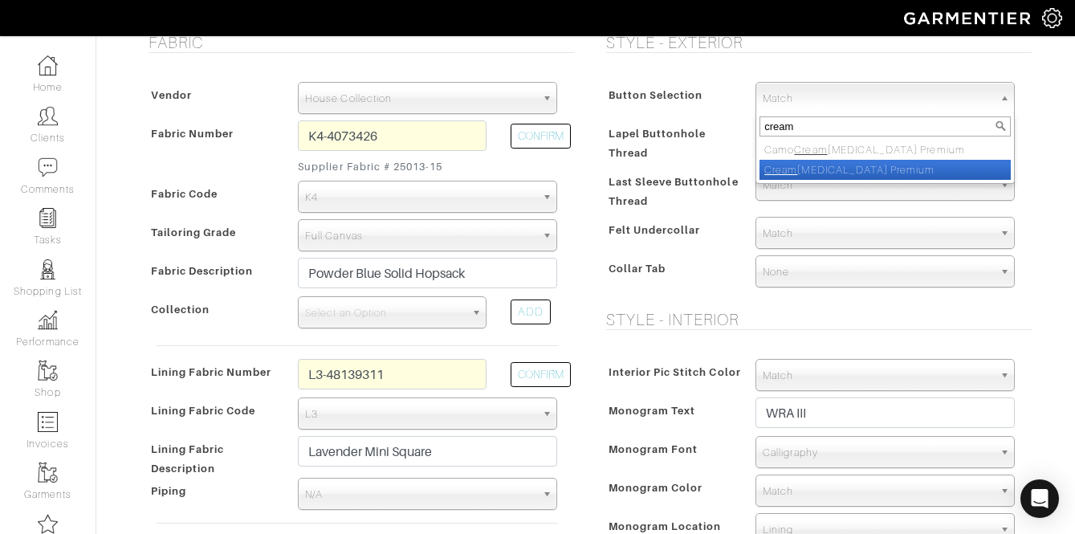
click at [823, 170] on li "Cream Urea Premium" at bounding box center [884, 170] width 251 height 20
select select "144"
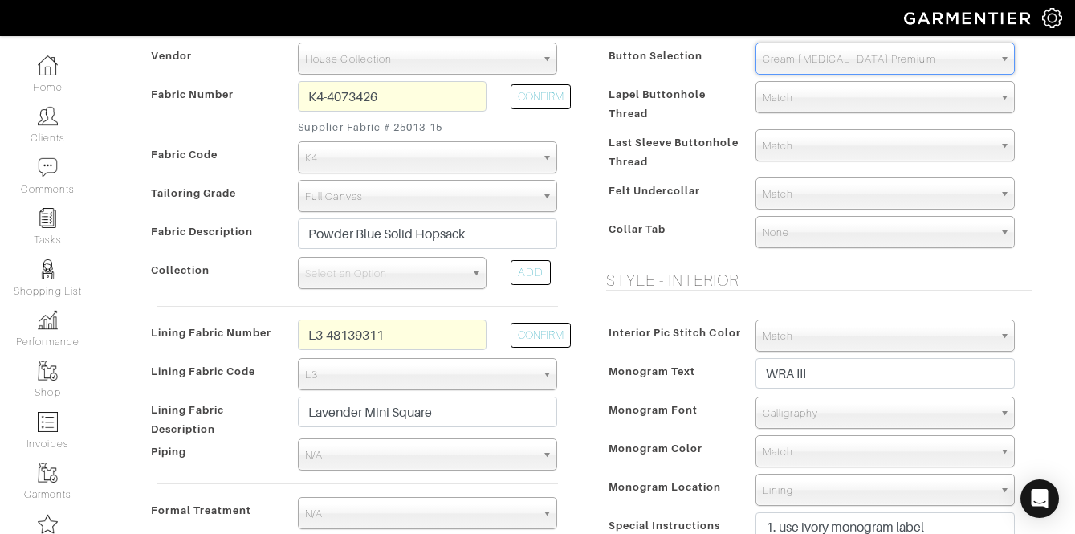
scroll to position [556, 0]
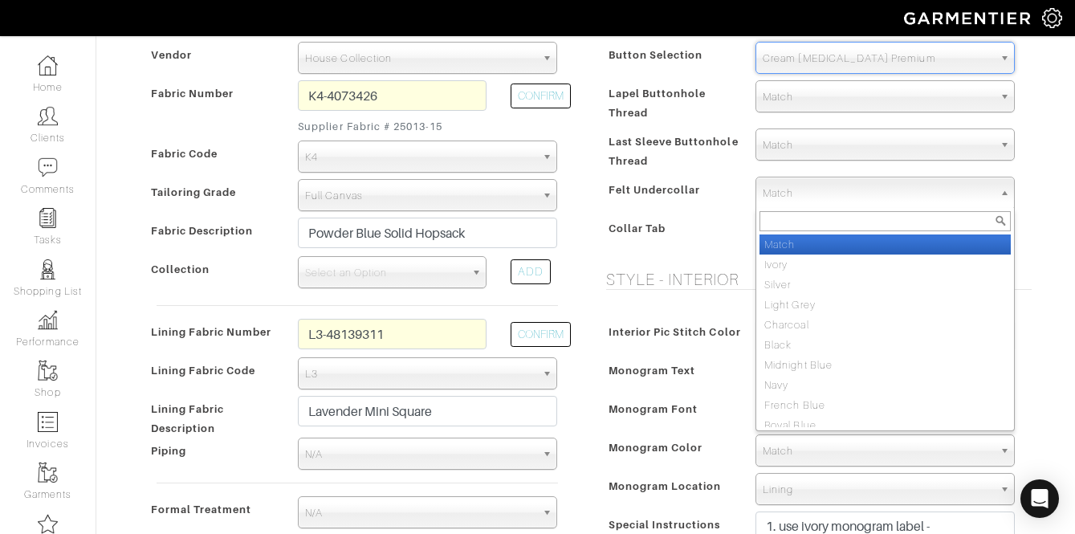
click at [815, 179] on span "Match" at bounding box center [878, 193] width 230 height 32
type input "ivo"
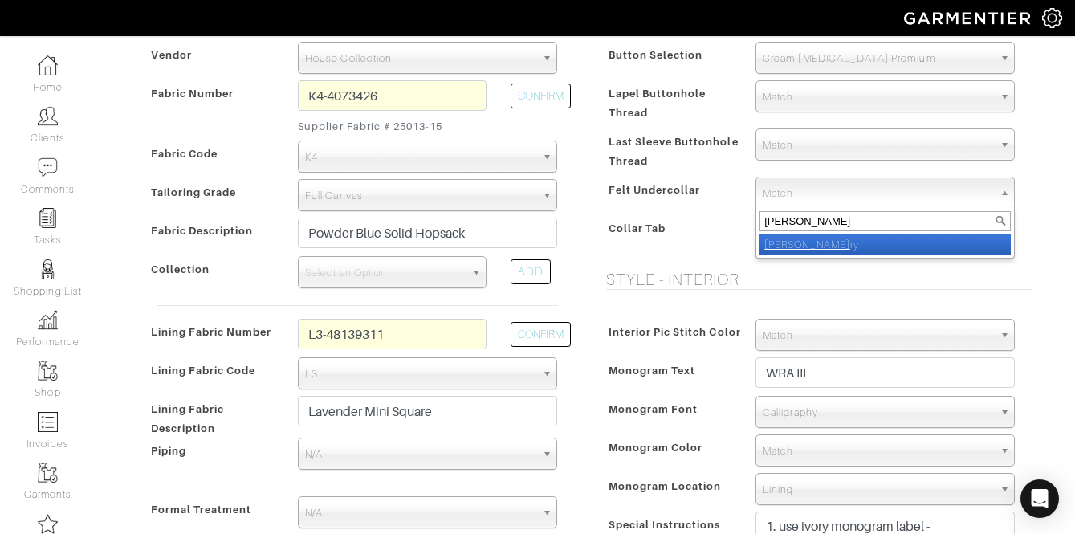
select select "2"
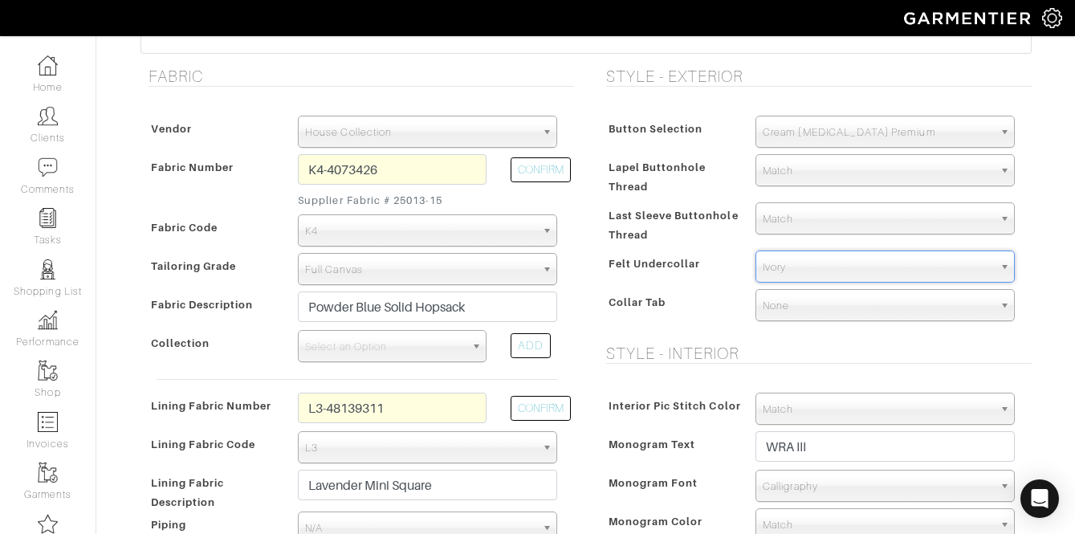
scroll to position [481, 0]
click at [404, 402] on input "L3-48139311" at bounding box center [392, 408] width 189 height 31
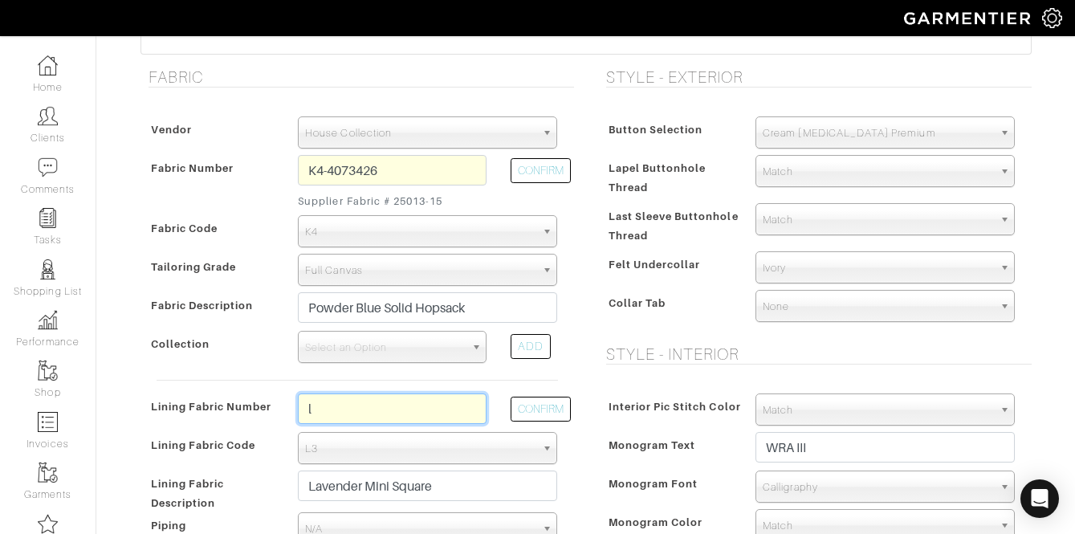
type input "L3-48139260"
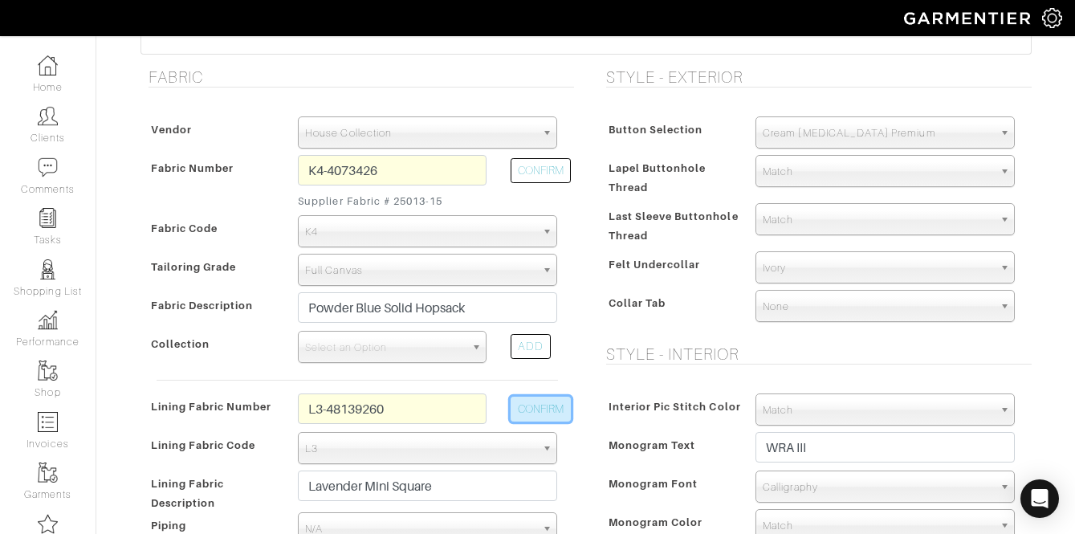
click at [527, 397] on button "CONFIRM" at bounding box center [541, 409] width 60 height 25
type input "Navy Midnight Sky"
click at [390, 406] on input "L3-48139260" at bounding box center [392, 408] width 189 height 31
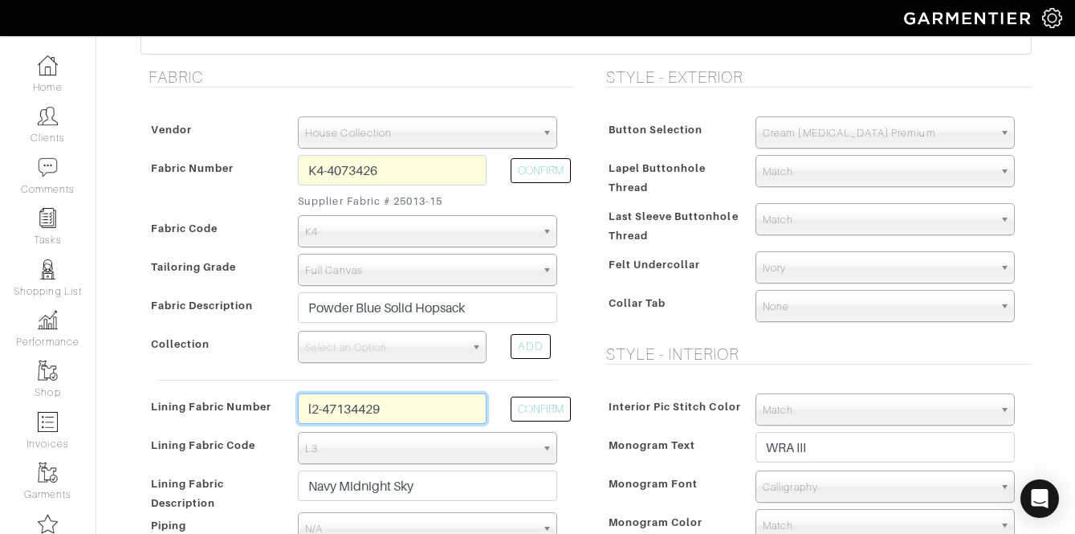
type input "l2-47134429"
click at [552, 394] on div "CONFIRM" at bounding box center [534, 412] width 71 height 39
click at [541, 399] on button "CONFIRM" at bounding box center [541, 409] width 60 height 25
select select "6294"
type input "White Camouflage"
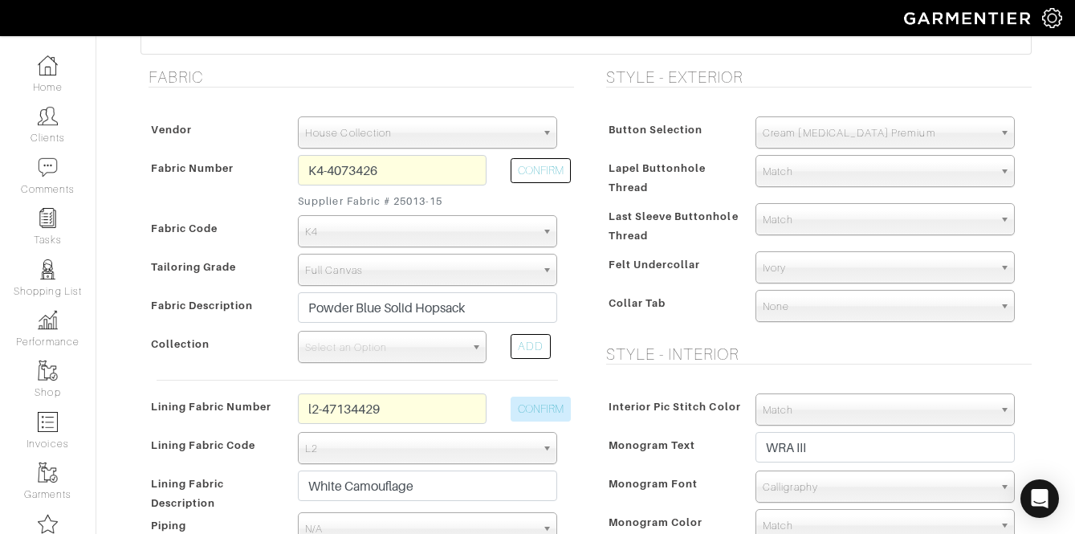
type input "1540.20"
drag, startPoint x: 404, startPoint y: 409, endPoint x: 312, endPoint y: 409, distance: 91.5
click at [312, 409] on input "l2-47134429" at bounding box center [392, 408] width 189 height 31
click at [341, 409] on input "l2-47134429" at bounding box center [392, 408] width 189 height 31
drag, startPoint x: 421, startPoint y: 409, endPoint x: 326, endPoint y: 409, distance: 95.5
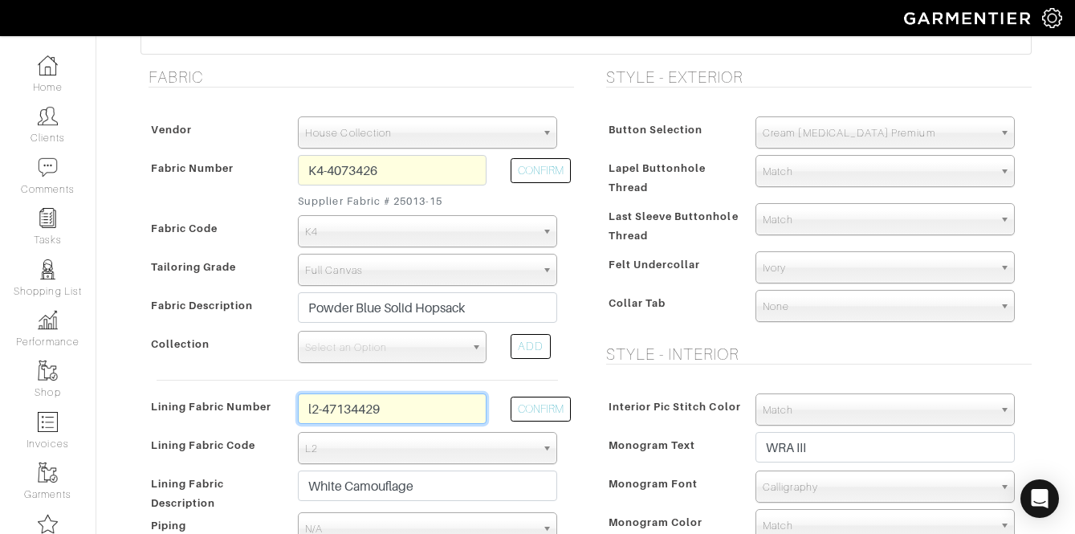
click at [326, 409] on input "l2-47134429" at bounding box center [392, 408] width 189 height 31
type input "l2-47134430"
click at [539, 401] on button "CONFIRM" at bounding box center [541, 409] width 60 height 25
type input "Silver Camouflage"
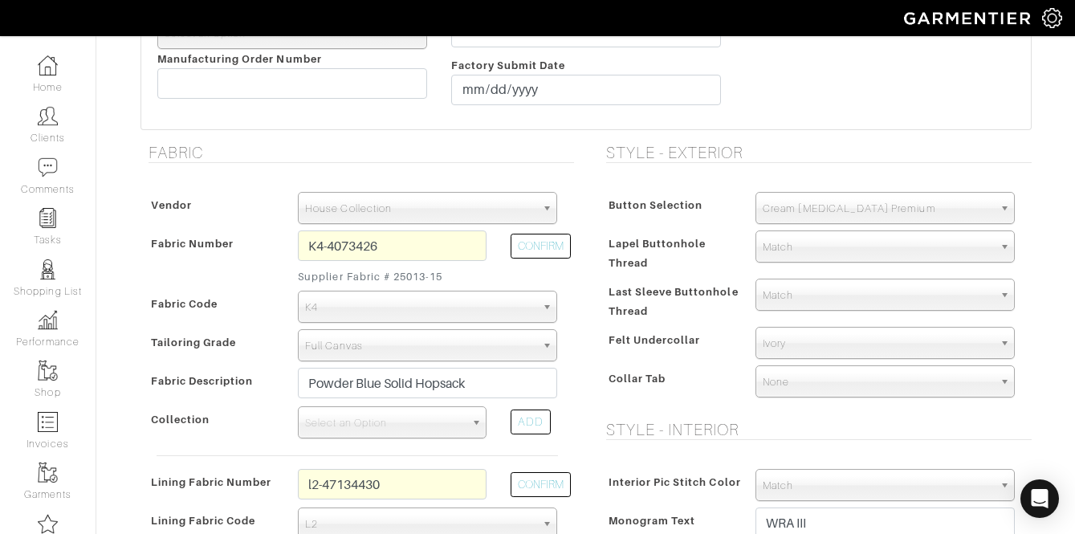
scroll to position [0, 0]
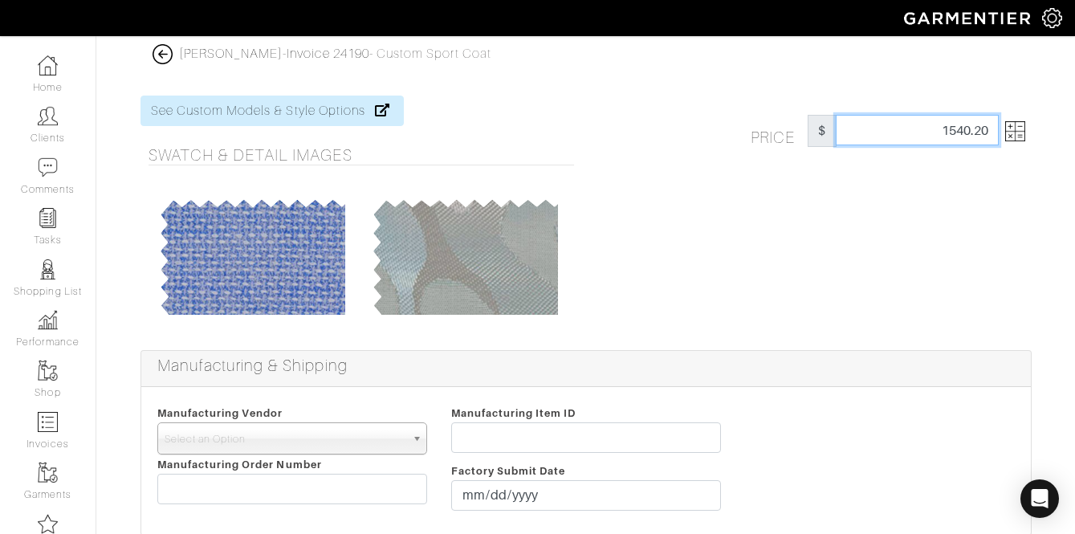
click at [956, 115] on input "1540.20" at bounding box center [917, 130] width 163 height 31
click at [955, 115] on input "1540.20" at bounding box center [917, 130] width 163 height 31
type input "1525"
click at [864, 324] on div "Price $ 1525" at bounding box center [815, 213] width 458 height 235
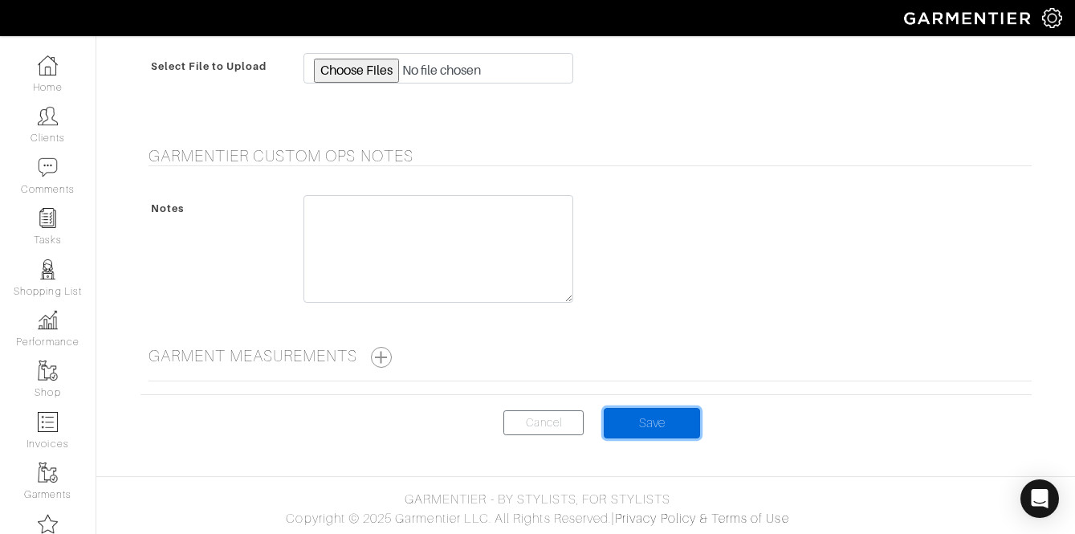
click at [645, 416] on input "Save" at bounding box center [652, 423] width 96 height 31
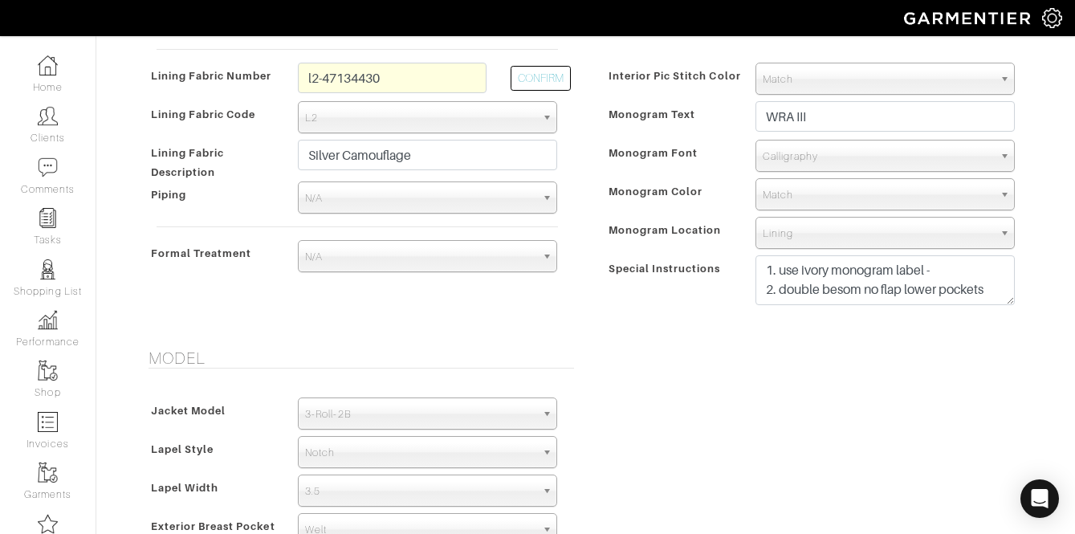
scroll to position [732, 0]
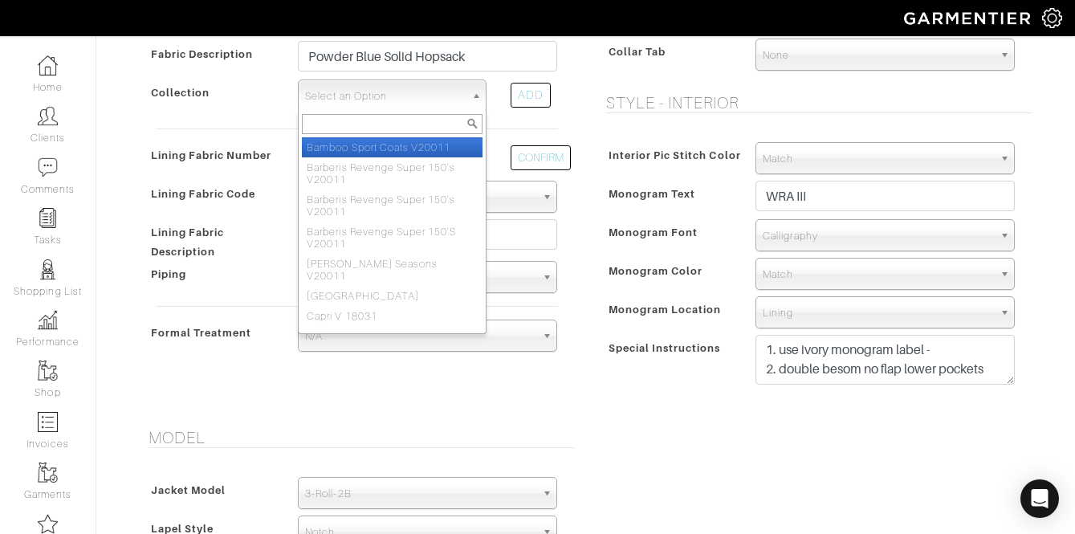
click at [348, 92] on span "Select an Option" at bounding box center [385, 96] width 160 height 32
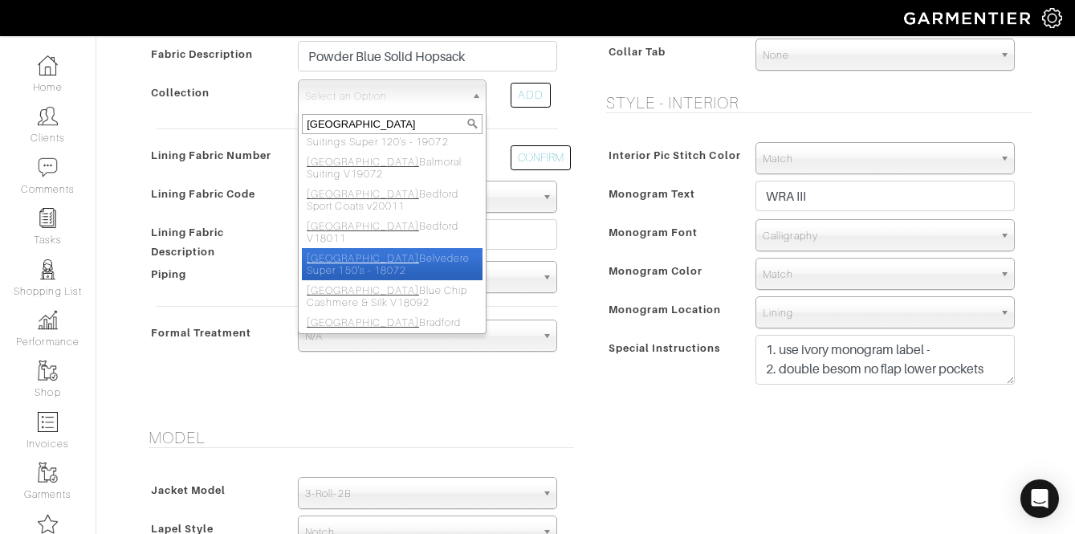
scroll to position [159, 0]
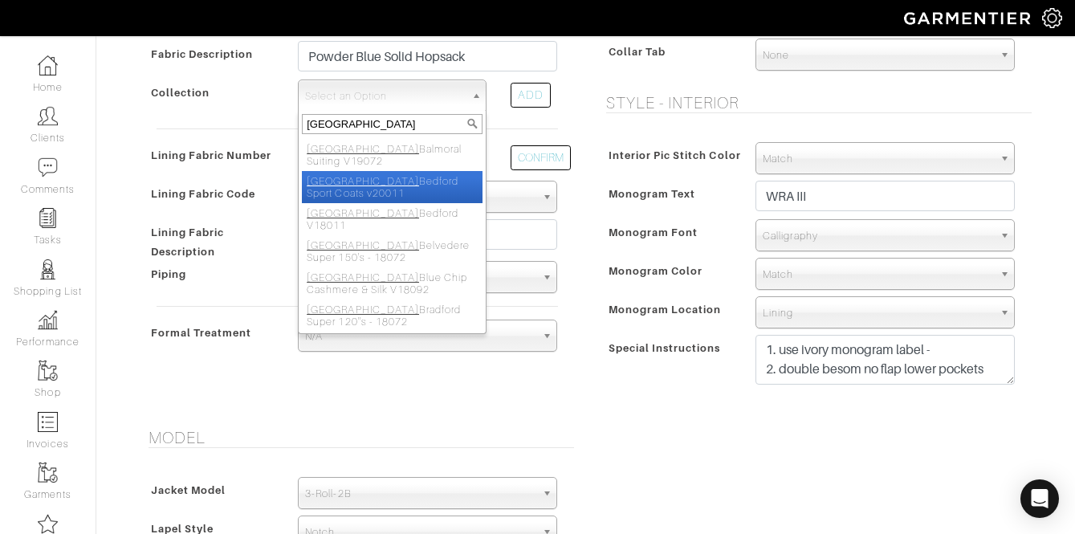
type input "kensington"
click at [400, 195] on li "Kensington Bedford Sport Coats v20011" at bounding box center [392, 187] width 181 height 32
select select "548"
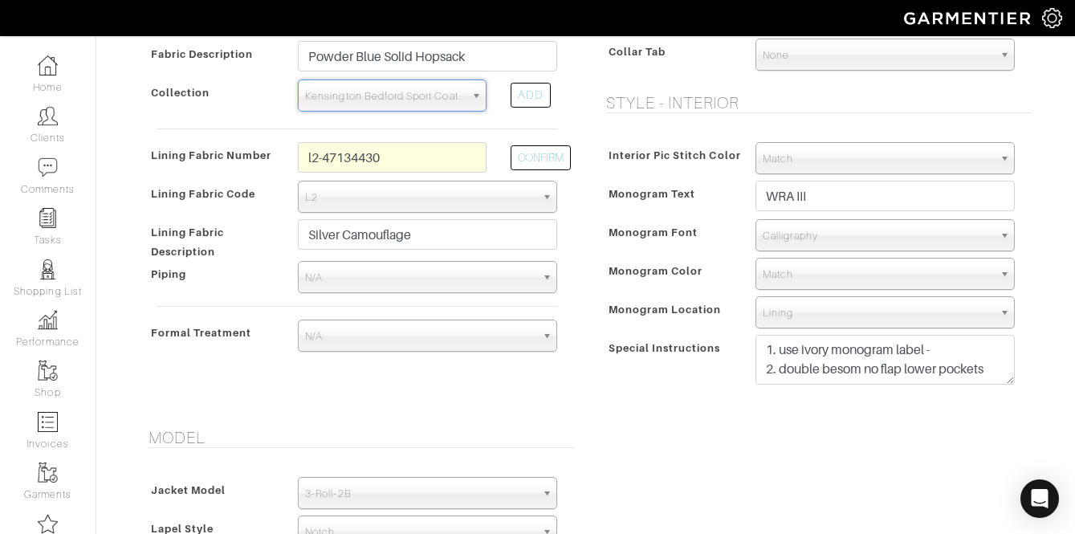
scroll to position [1652, 0]
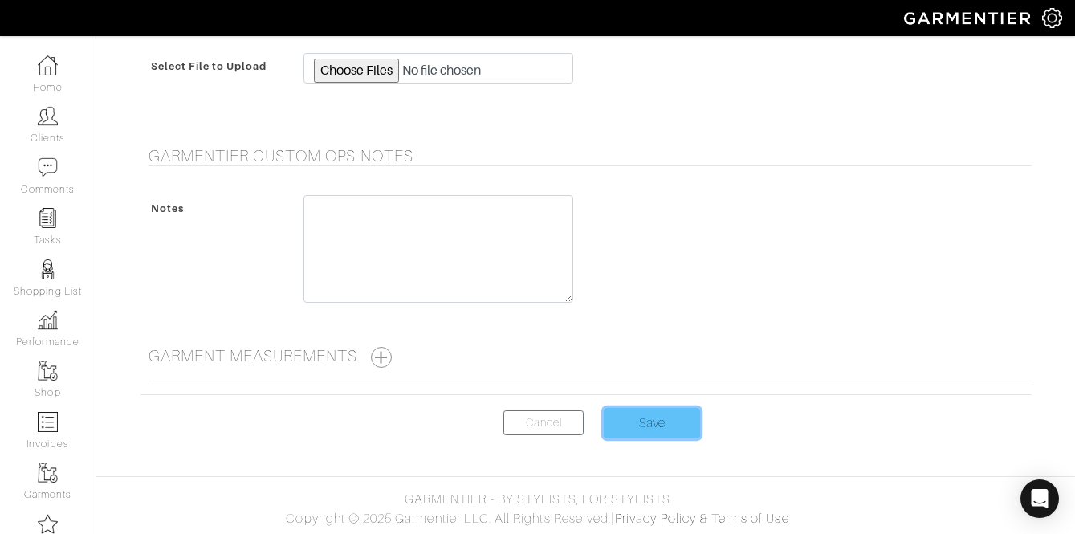
click at [663, 420] on input "Save" at bounding box center [652, 423] width 96 height 31
